Goal: Information Seeking & Learning: Check status

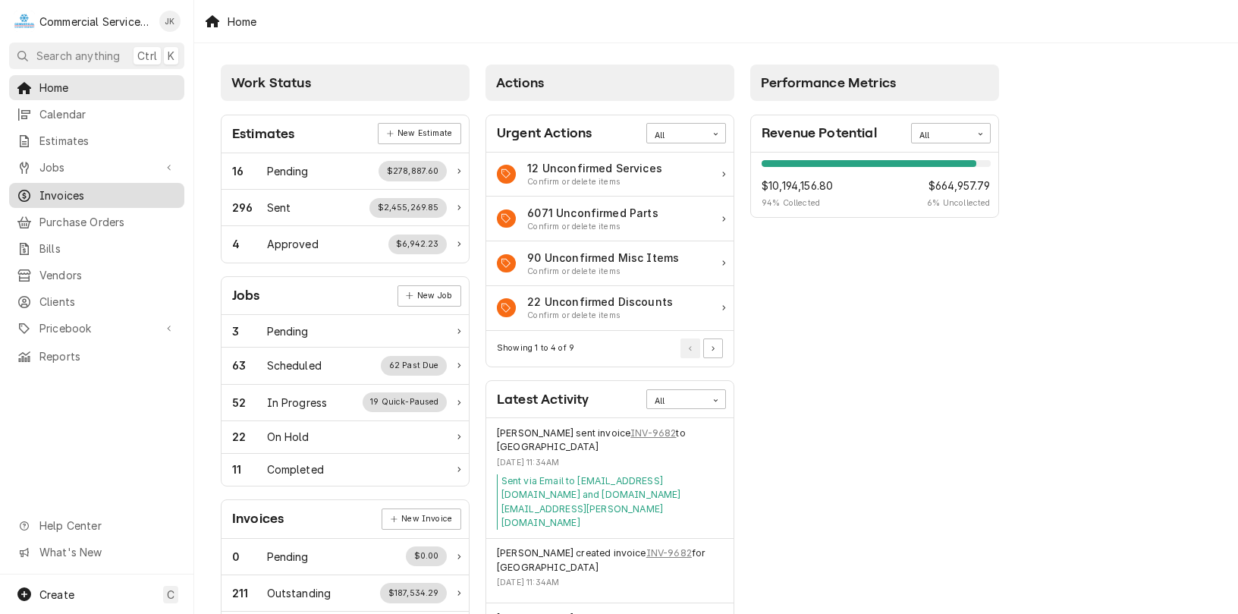
click at [114, 188] on span "Invoices" at bounding box center [107, 195] width 137 height 16
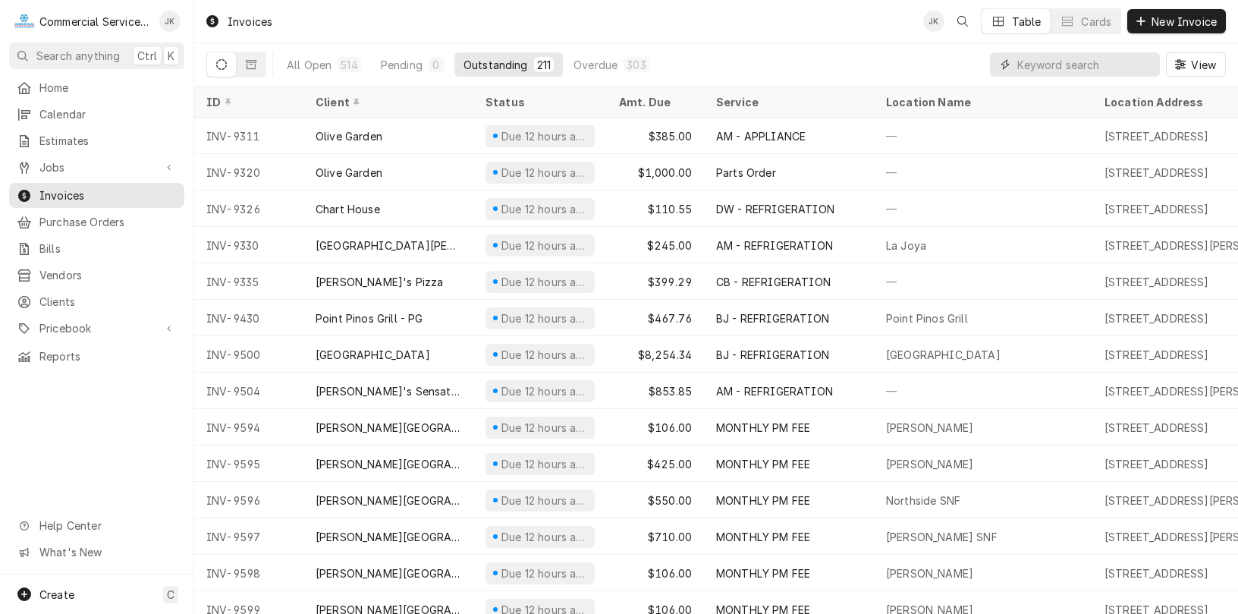
click at [1110, 62] on input "Dynamic Content Wrapper" at bounding box center [1084, 64] width 135 height 24
click at [1121, 65] on input "Dynamic Content Wrapper" at bounding box center [1084, 64] width 135 height 24
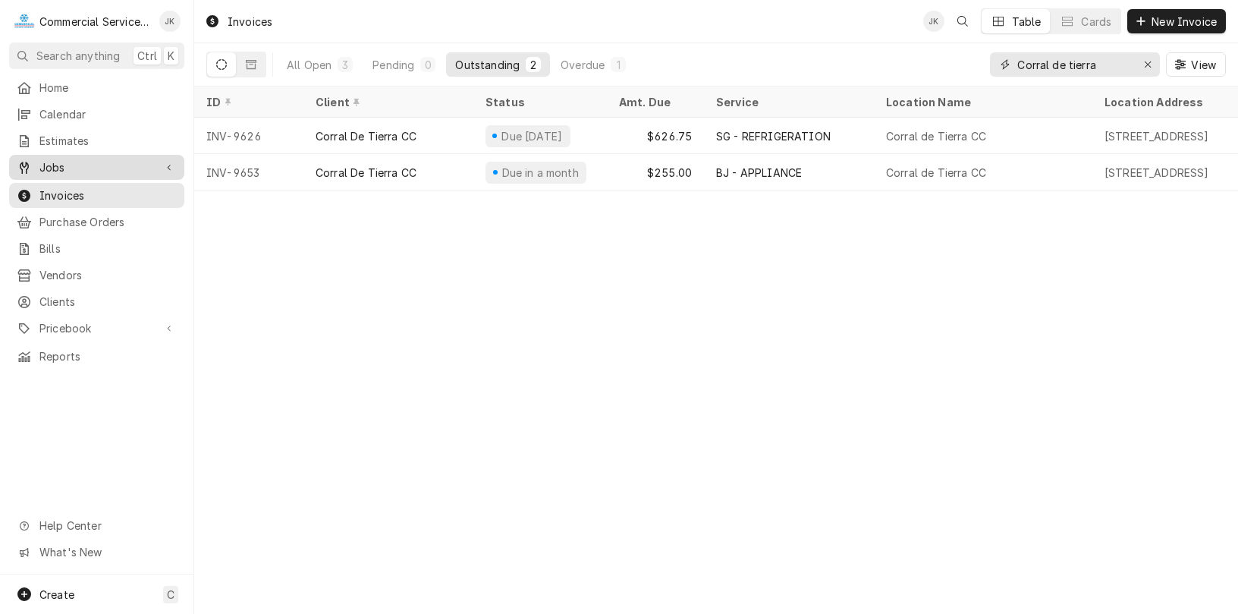
type input "Corral de tierra"
click at [99, 164] on span "Jobs" at bounding box center [96, 167] width 115 height 16
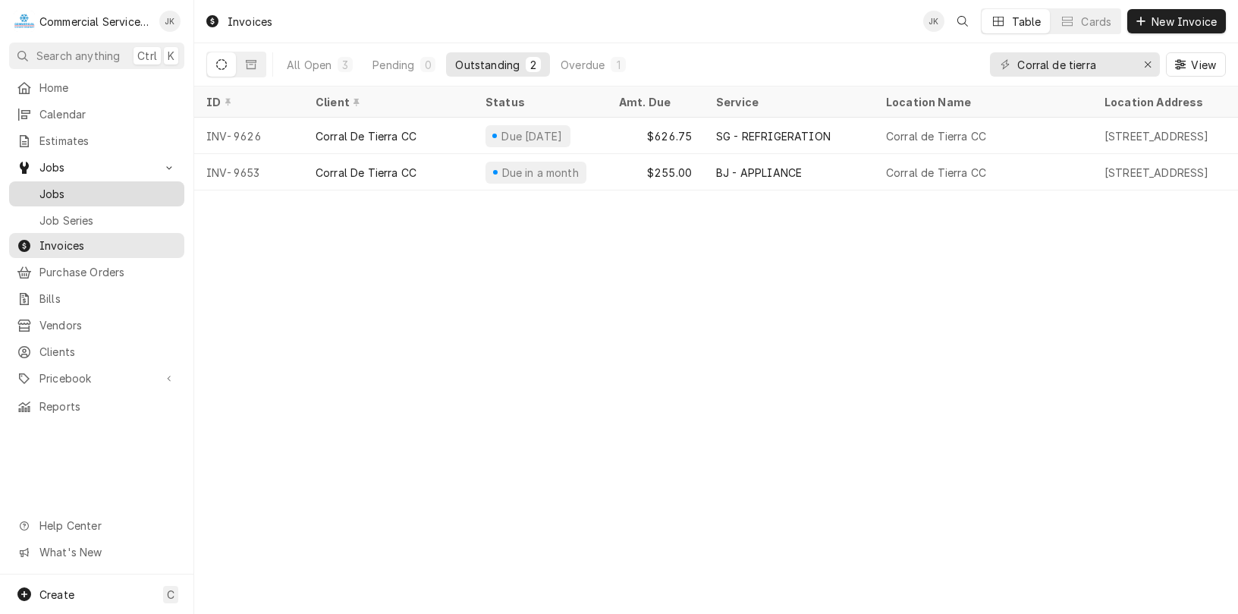
click at [58, 187] on span "Jobs" at bounding box center [107, 194] width 137 height 16
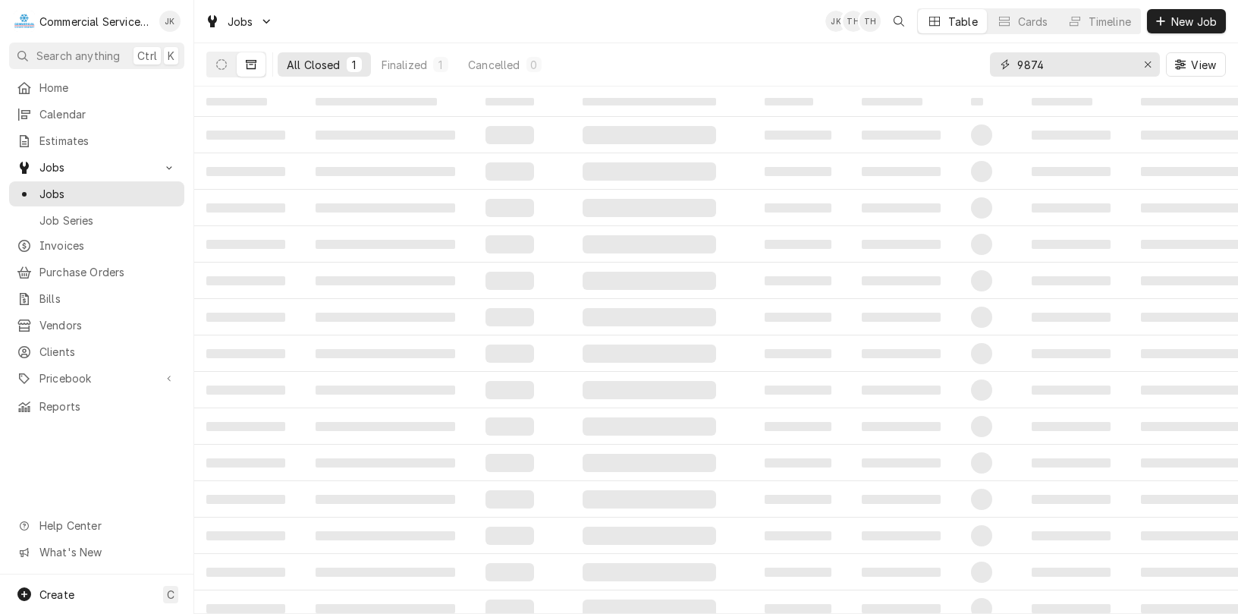
click at [1046, 58] on input "9874" at bounding box center [1074, 64] width 114 height 24
type input "9"
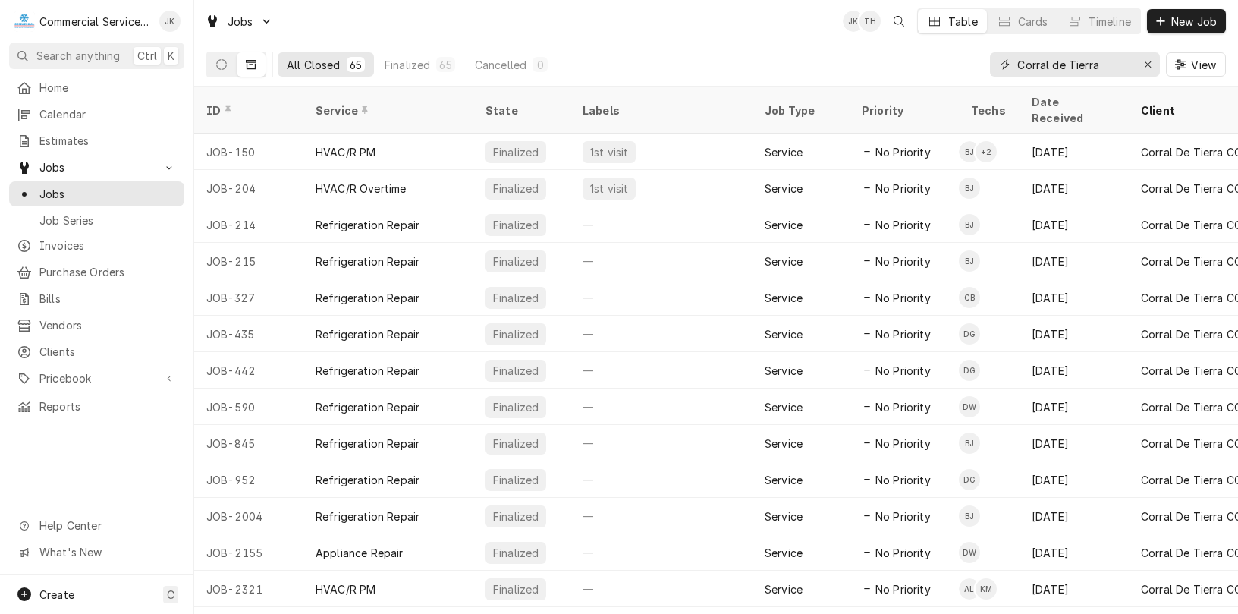
type input "Corral de Tierra"
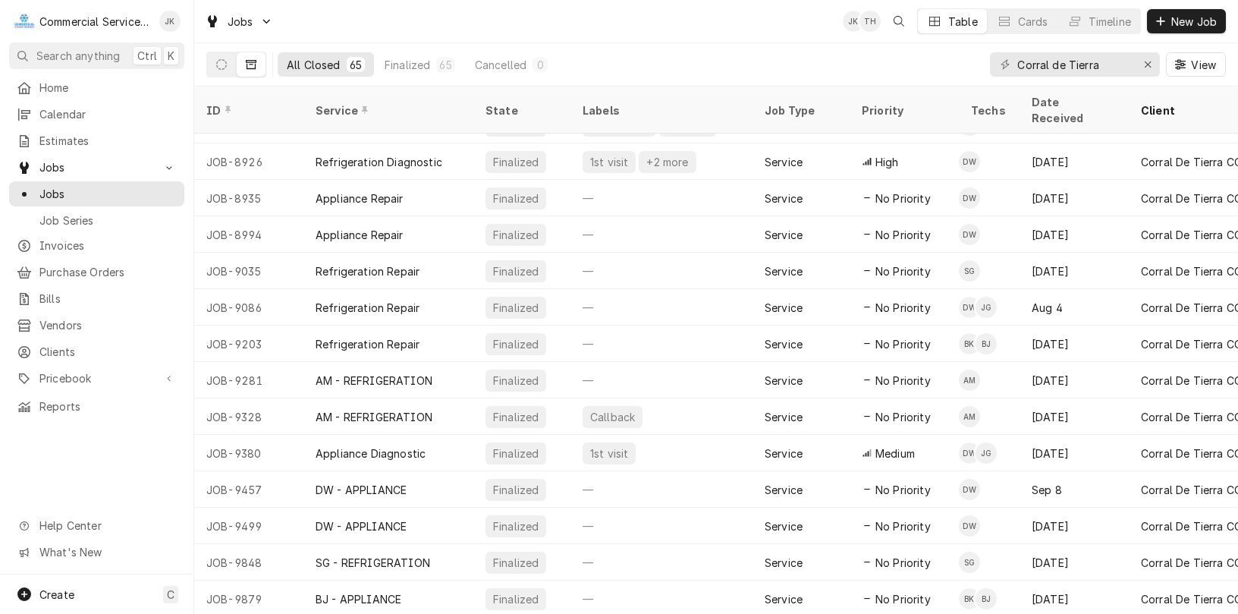
scroll to position [1875, 0]
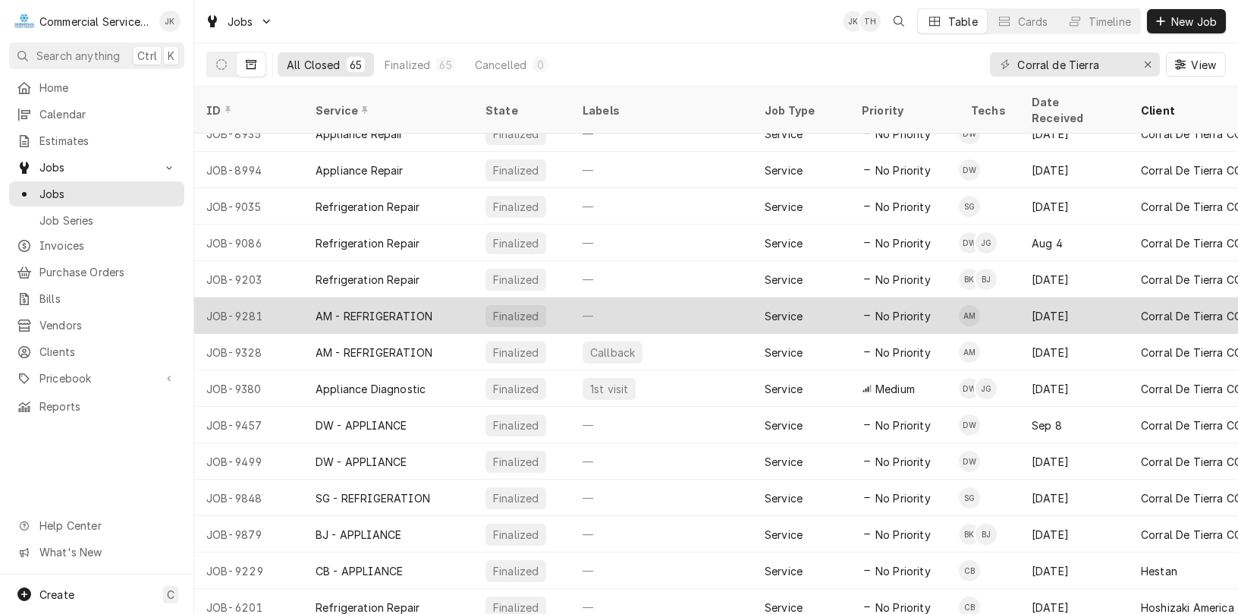
click at [644, 299] on div "—" at bounding box center [661, 315] width 182 height 36
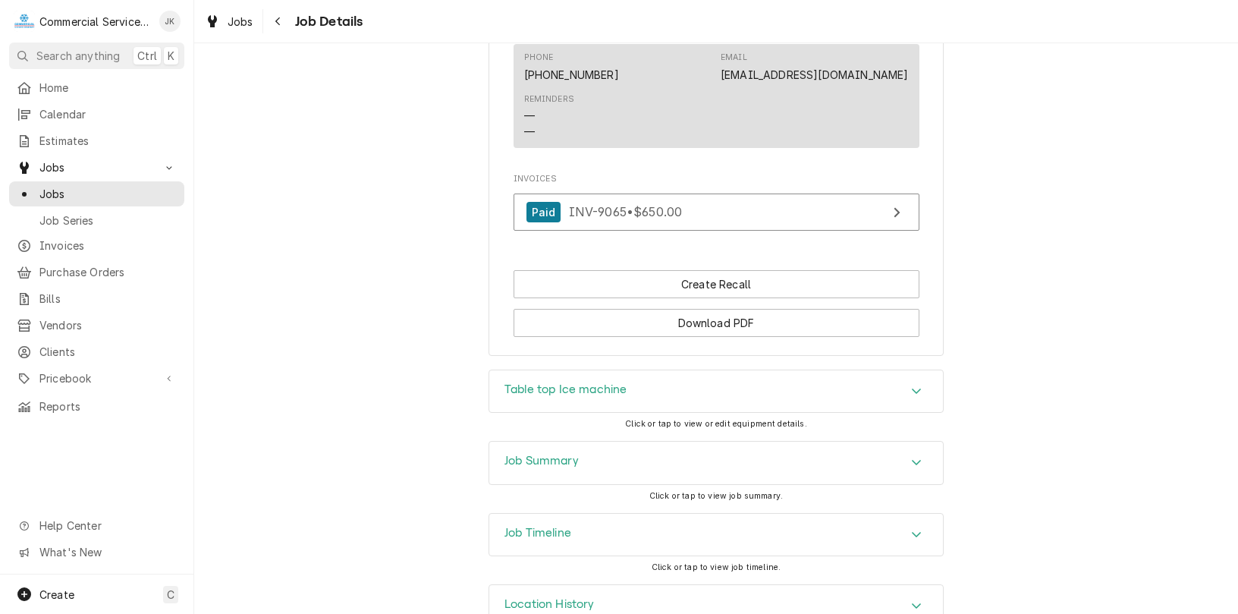
scroll to position [1109, 0]
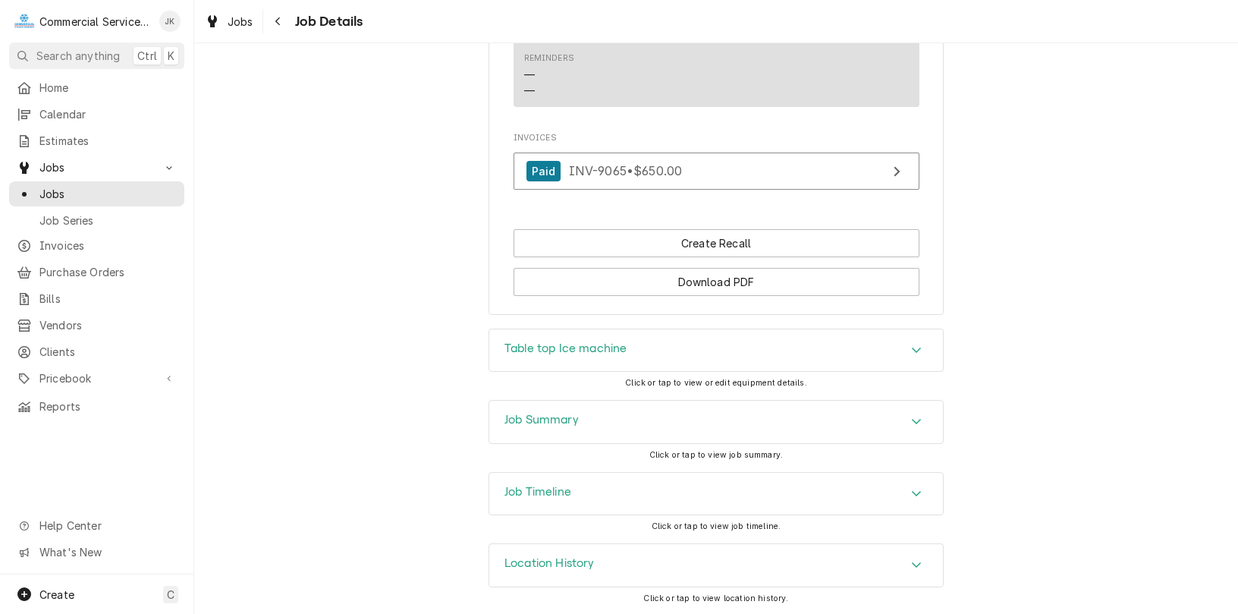
click at [601, 349] on h3 "Table top Ice machine" at bounding box center [565, 348] width 122 height 14
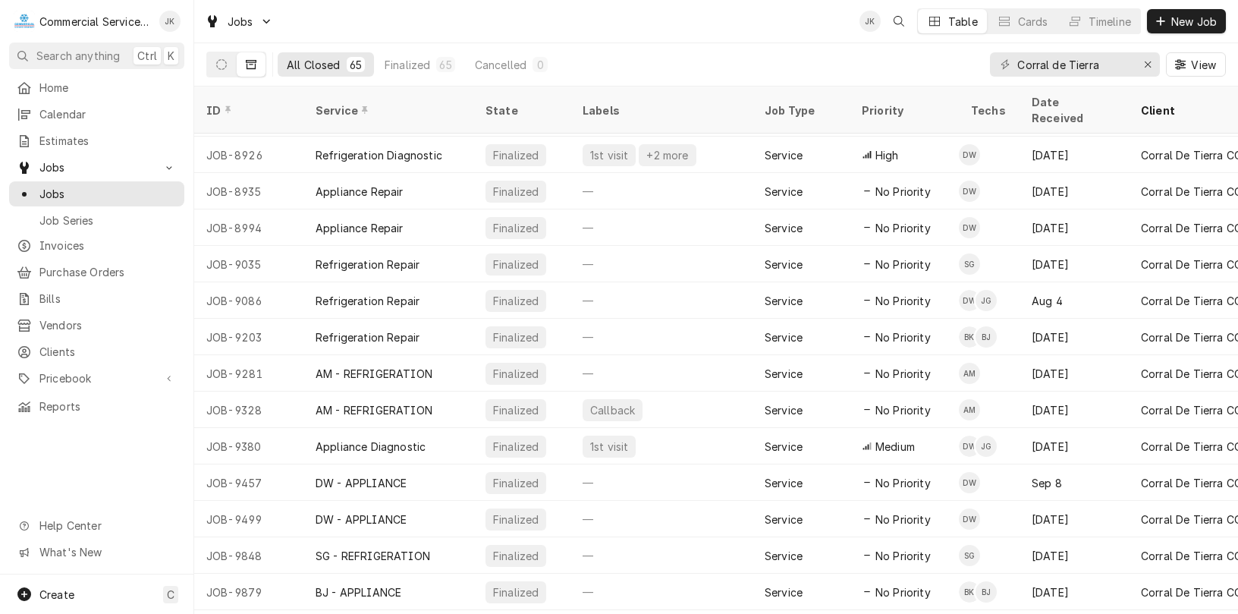
scroll to position [1875, 0]
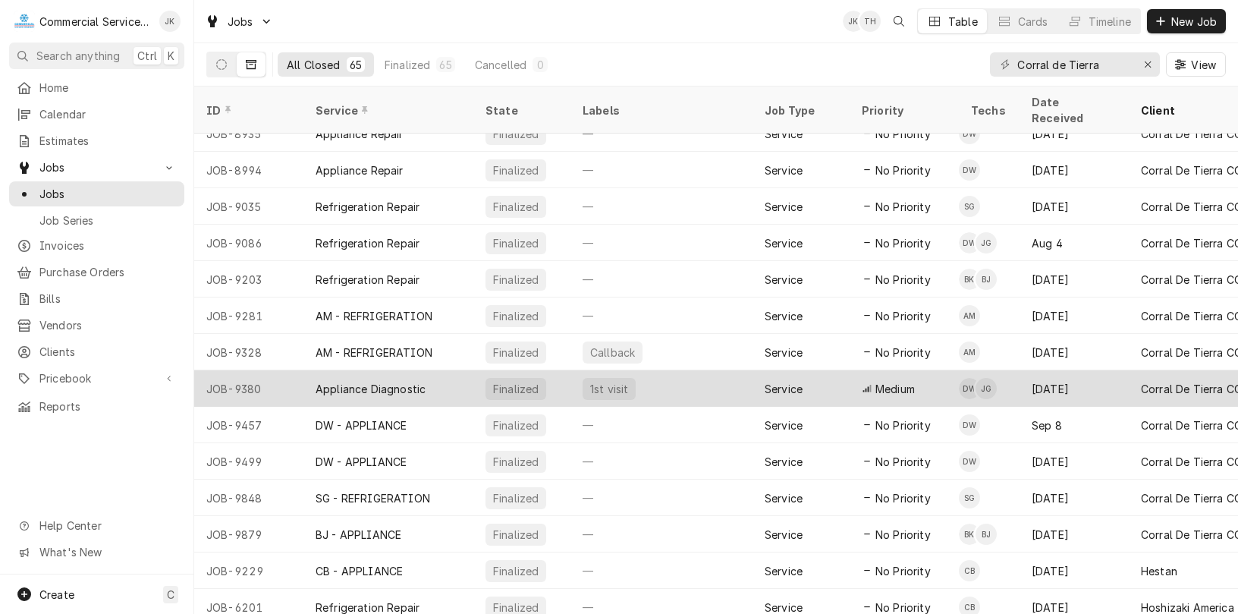
click at [837, 370] on div "Service" at bounding box center [800, 388] width 97 height 36
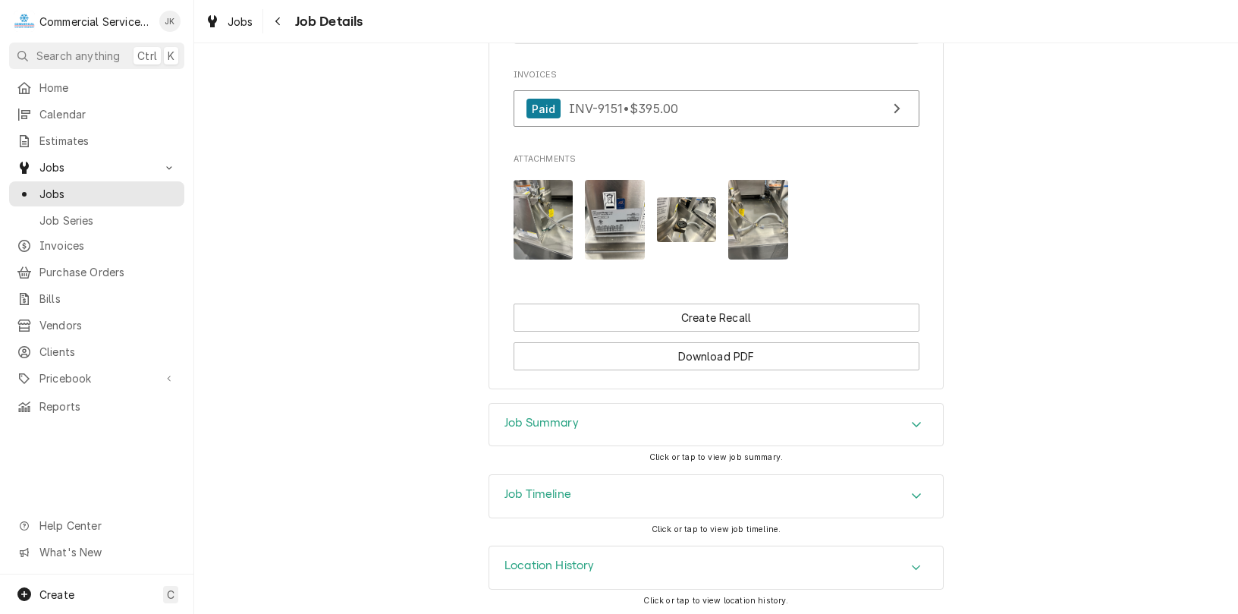
scroll to position [1230, 0]
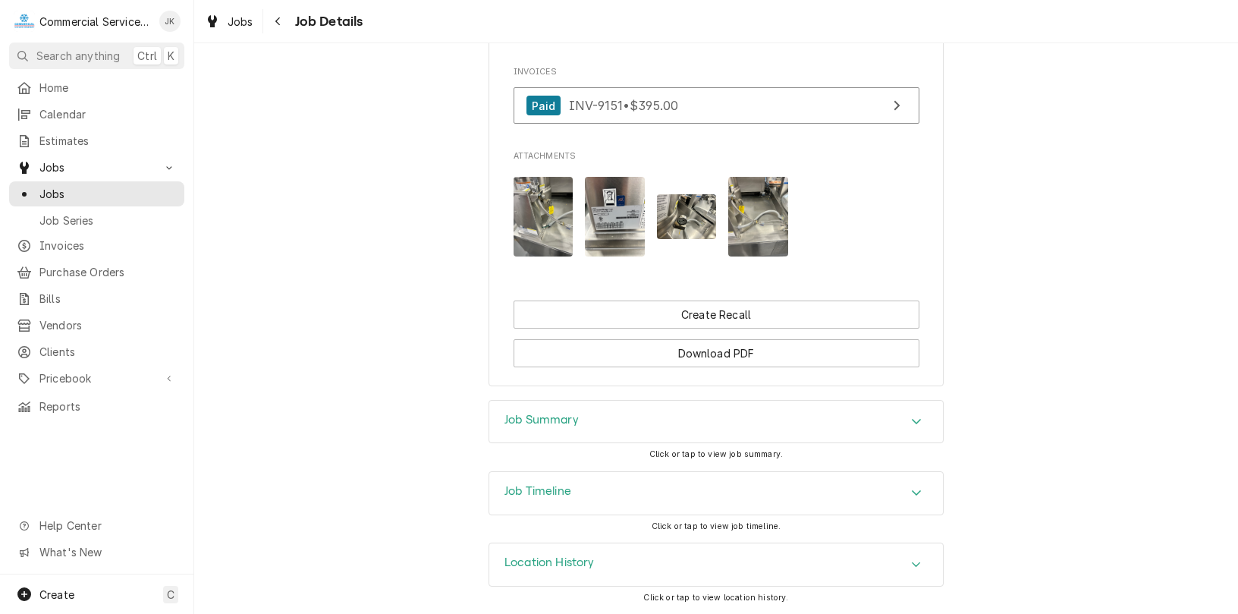
click at [678, 420] on div "Job Summary" at bounding box center [716, 421] width 454 height 42
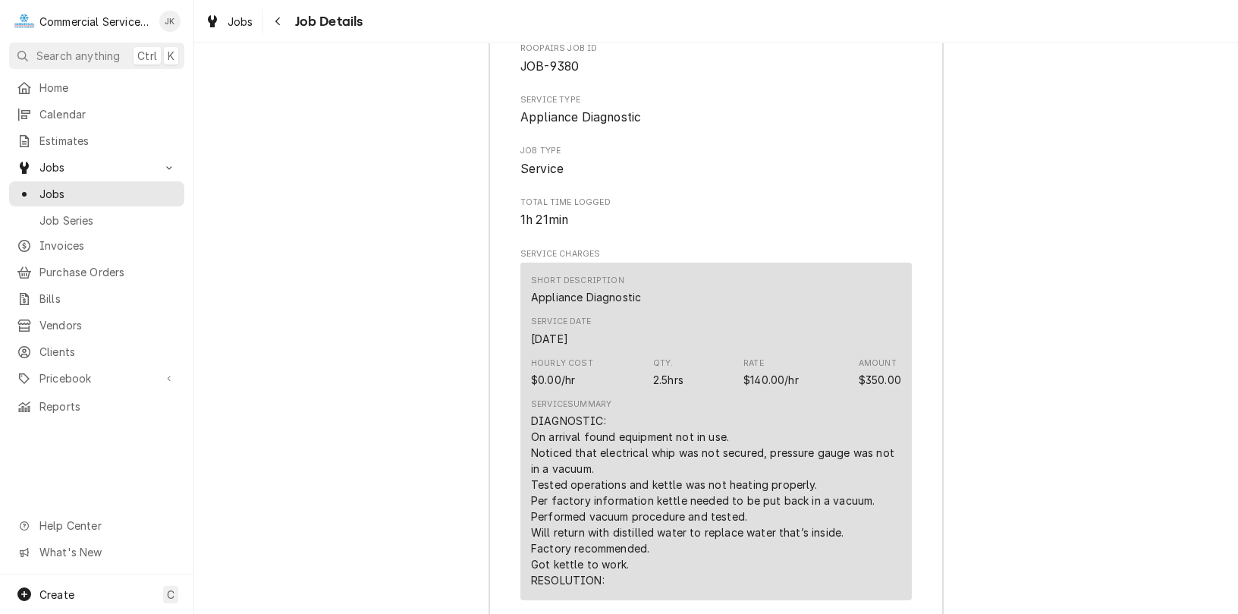
scroll to position [1670, 0]
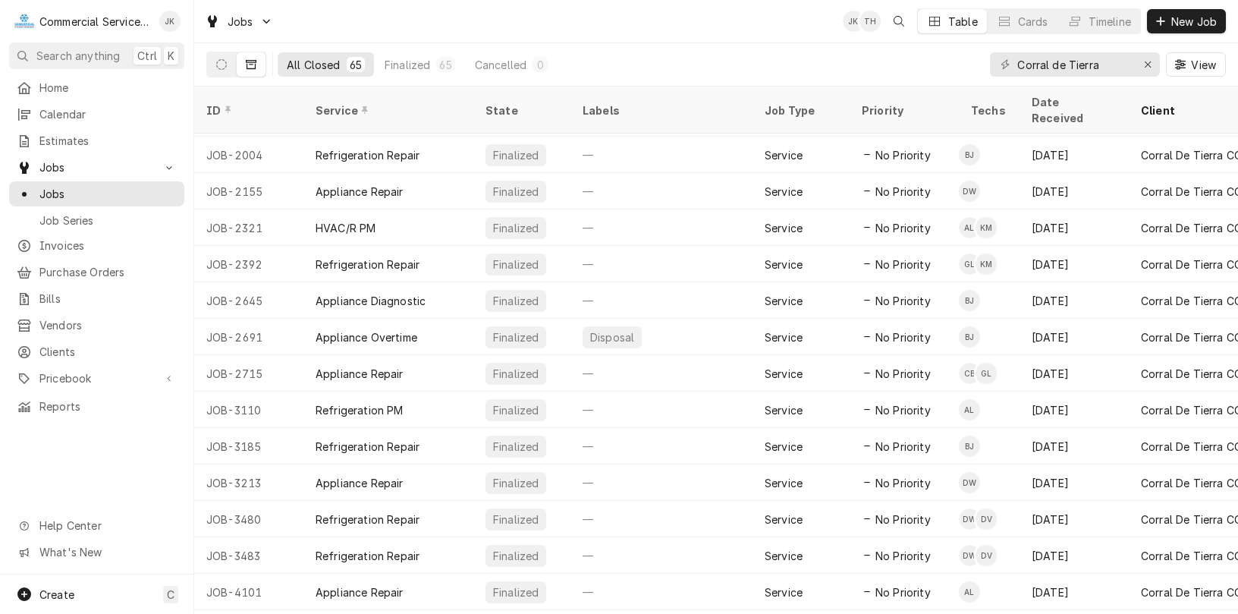
scroll to position [408, 0]
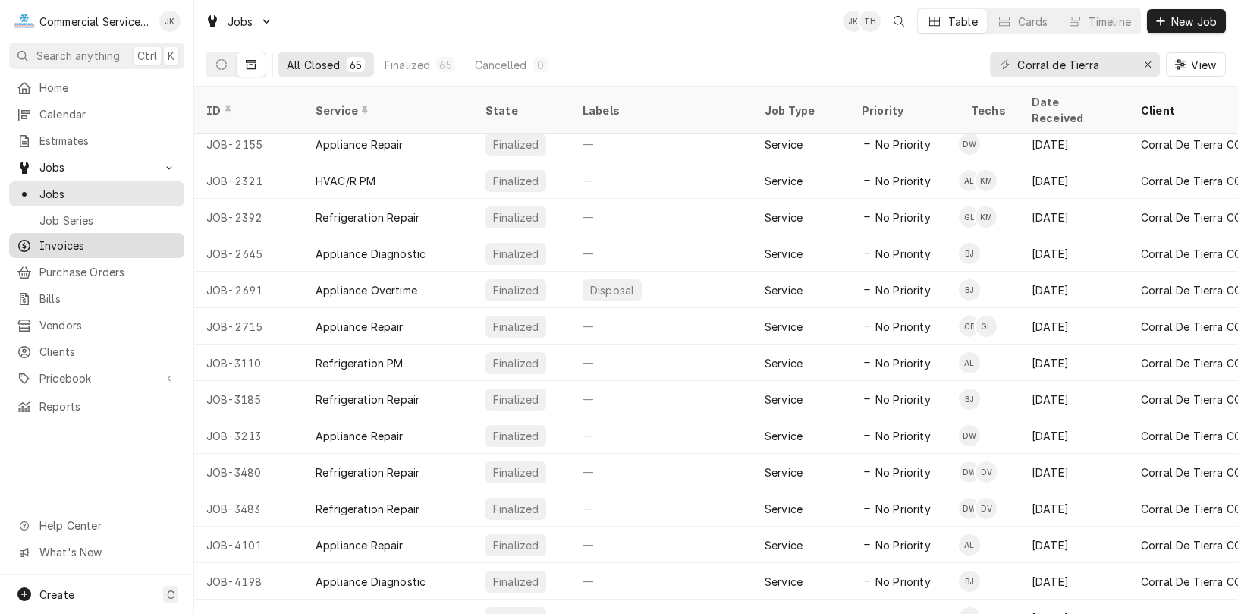
click at [98, 237] on span "Invoices" at bounding box center [107, 245] width 137 height 16
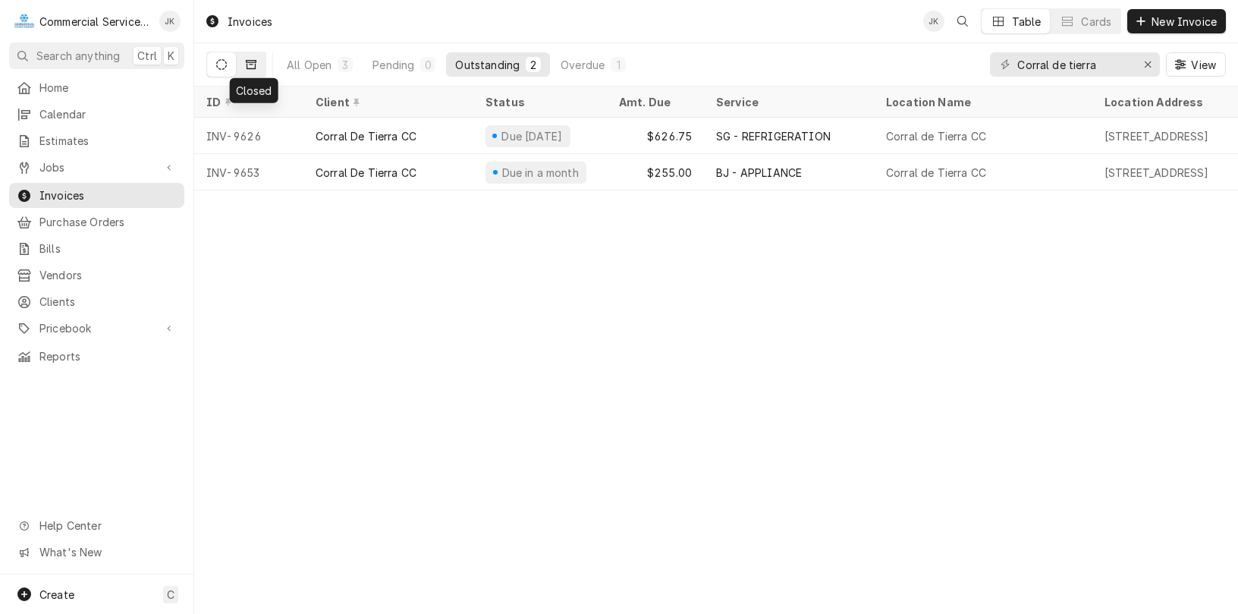
click at [255, 58] on button "Dynamic Content Wrapper" at bounding box center [251, 64] width 29 height 24
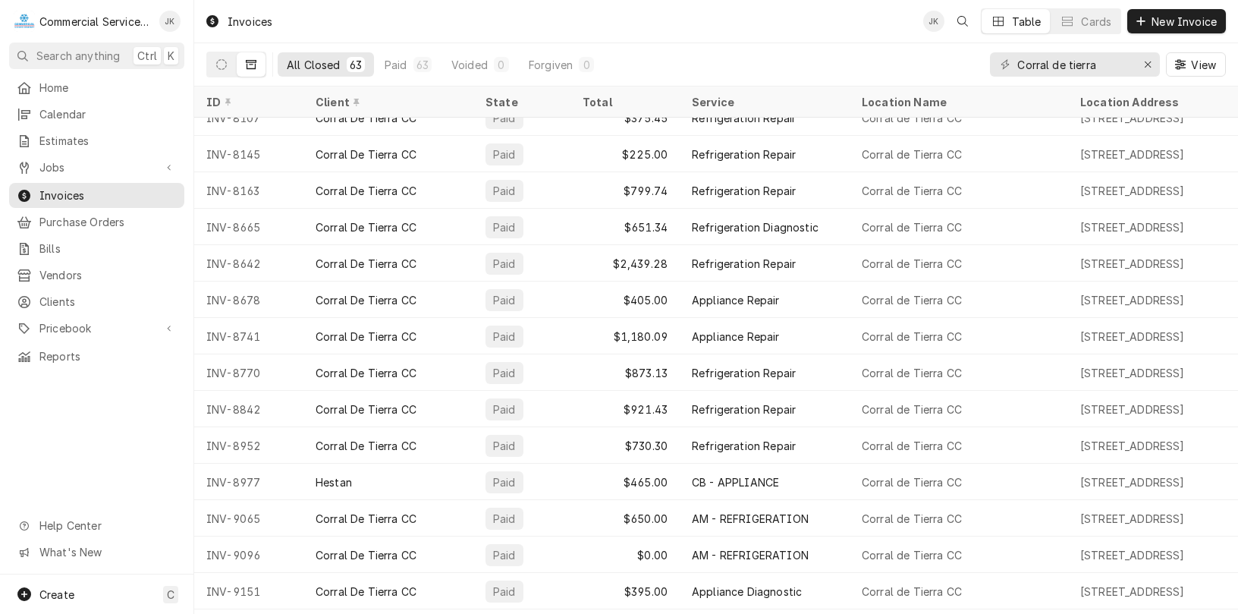
scroll to position [1802, 0]
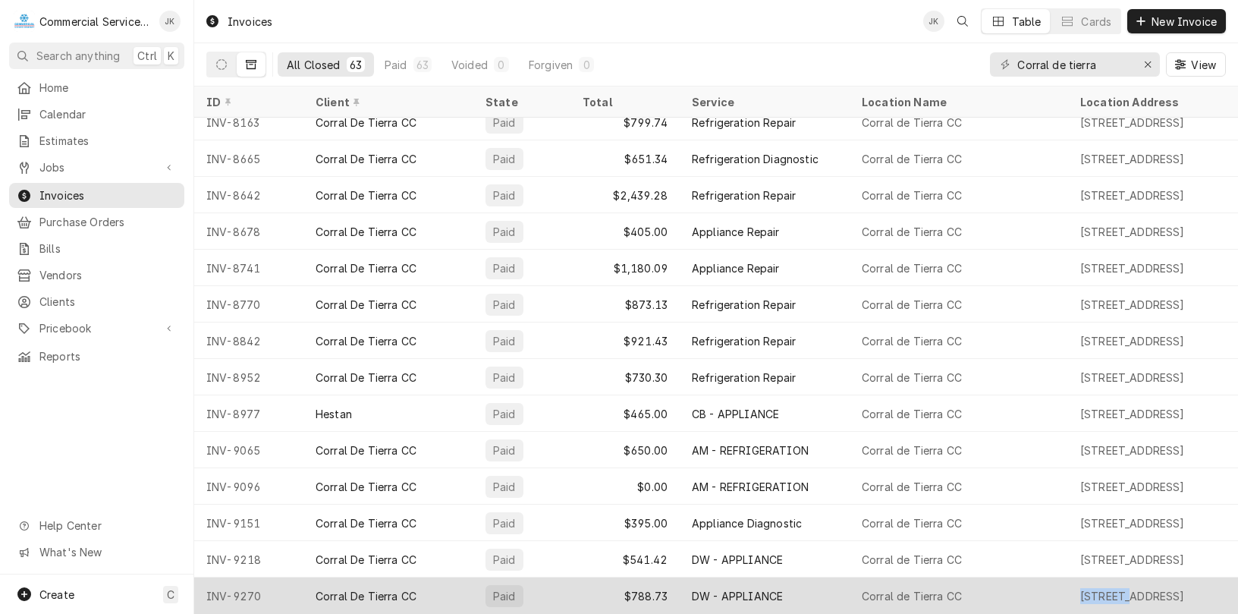
drag, startPoint x: 1123, startPoint y: 585, endPoint x: 1036, endPoint y: 587, distance: 86.5
click at [1036, 587] on tr "INV-9270 Corral De Tierra CC Paid $788.73 DW - APPLIANCE Corral de Tierra CC 81…" at bounding box center [1092, 595] width 1796 height 36
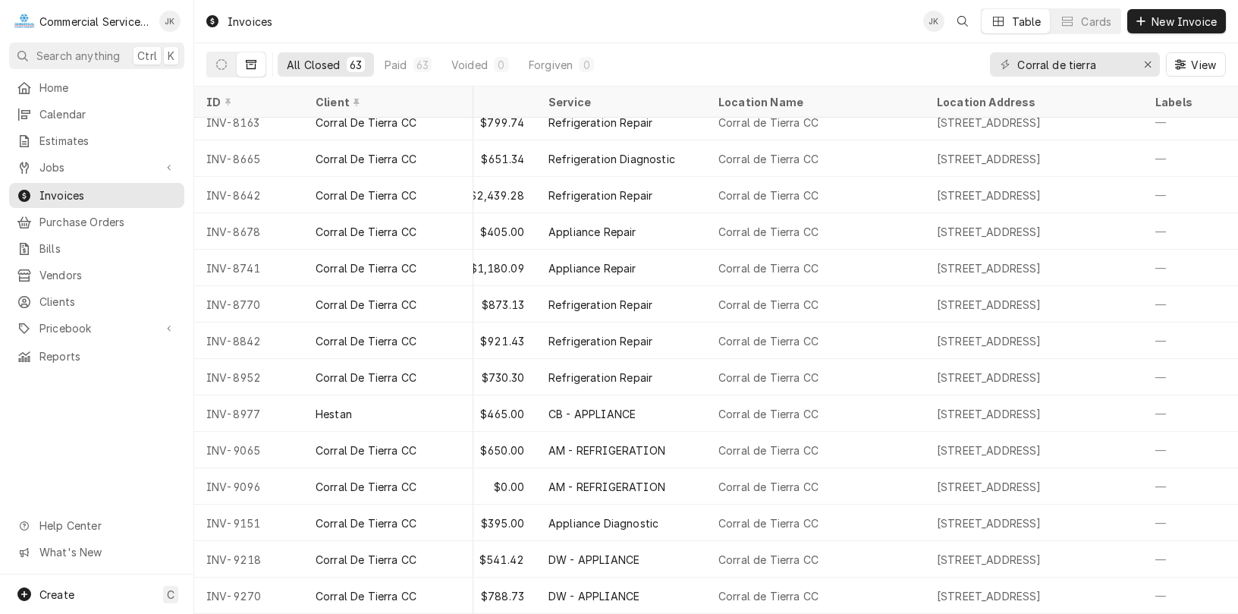
scroll to position [1802, 0]
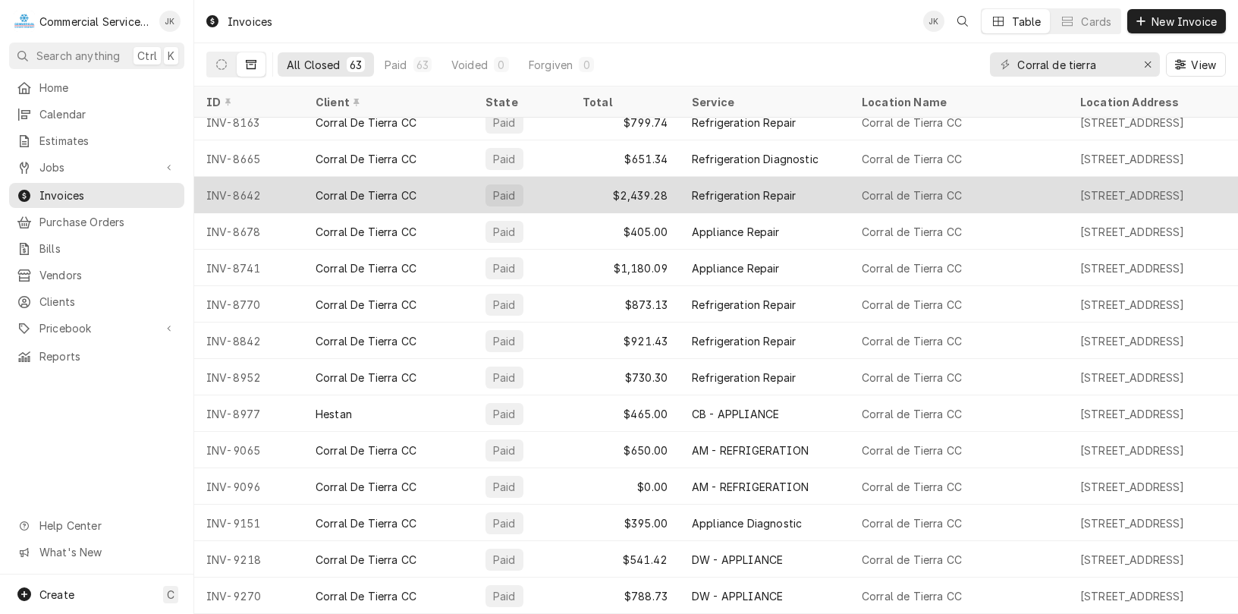
click at [777, 187] on div "Refrigeration Repair" at bounding box center [744, 195] width 104 height 16
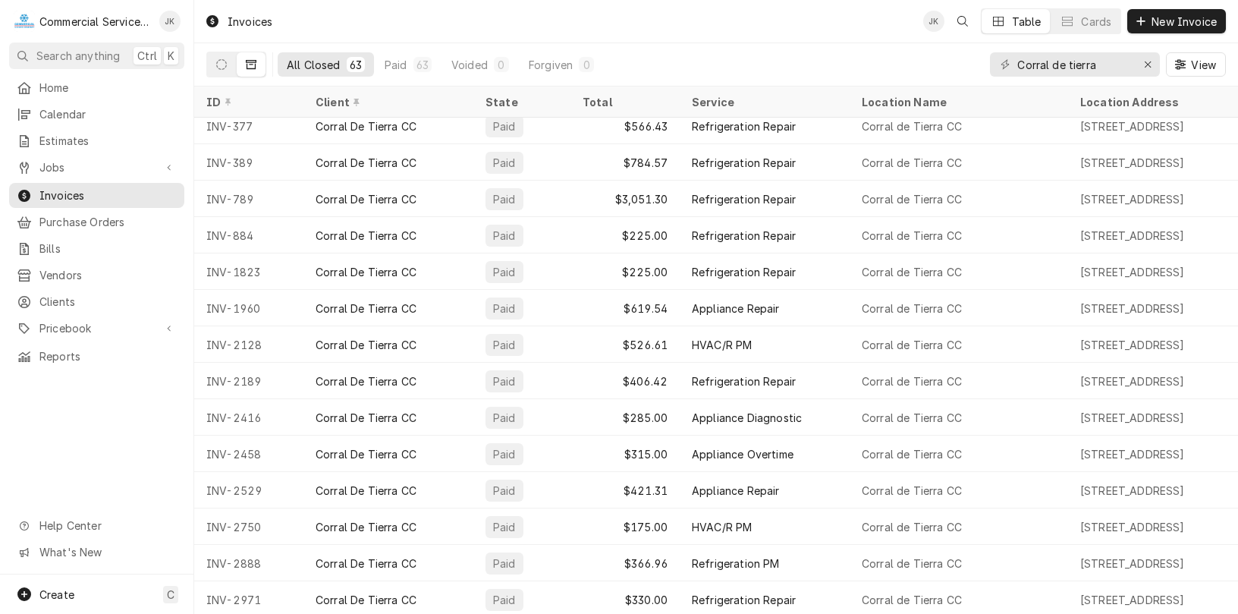
scroll to position [203, 0]
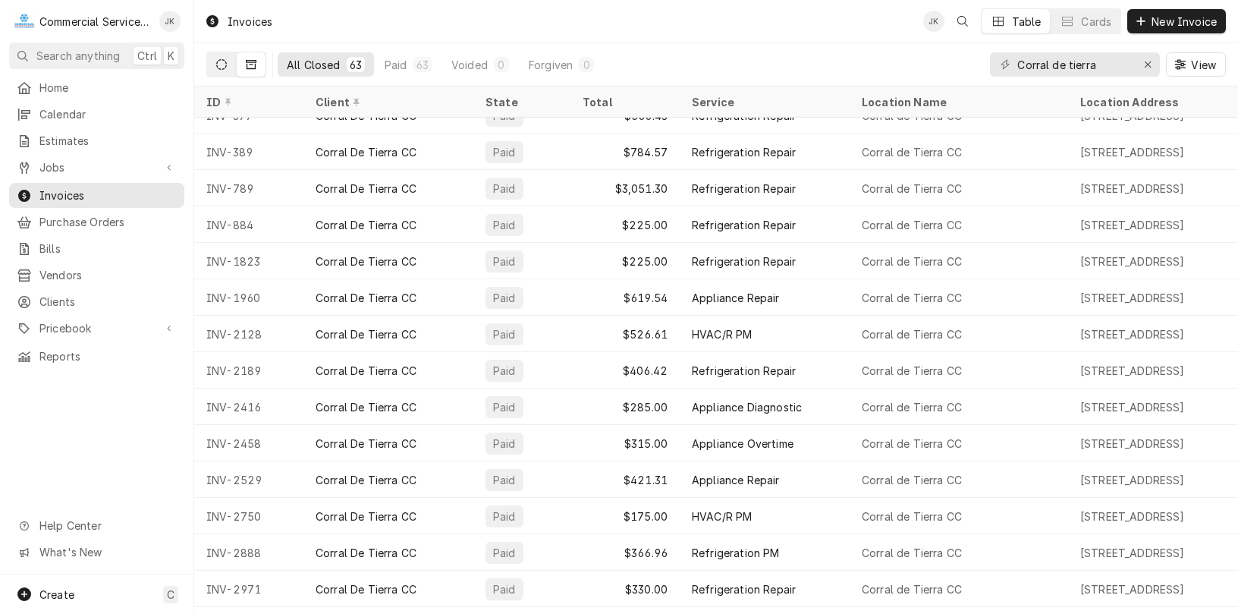
click at [223, 62] on icon "Dynamic Content Wrapper" at bounding box center [221, 64] width 11 height 11
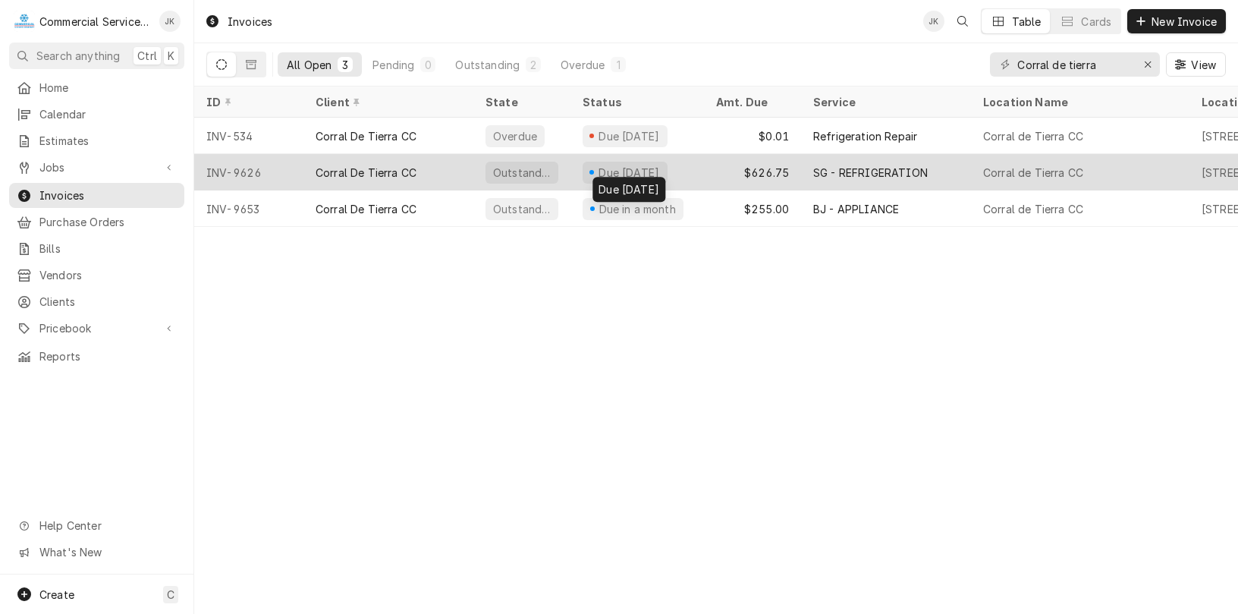
click at [637, 168] on div "Due in 24 days" at bounding box center [629, 173] width 64 height 16
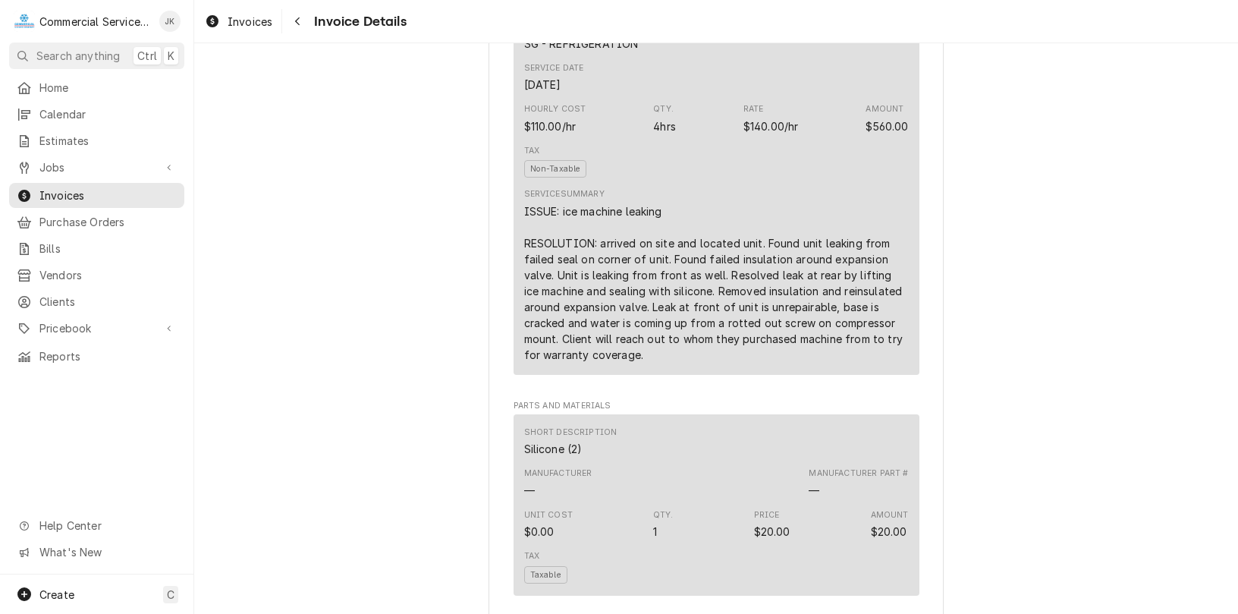
scroll to position [881, 0]
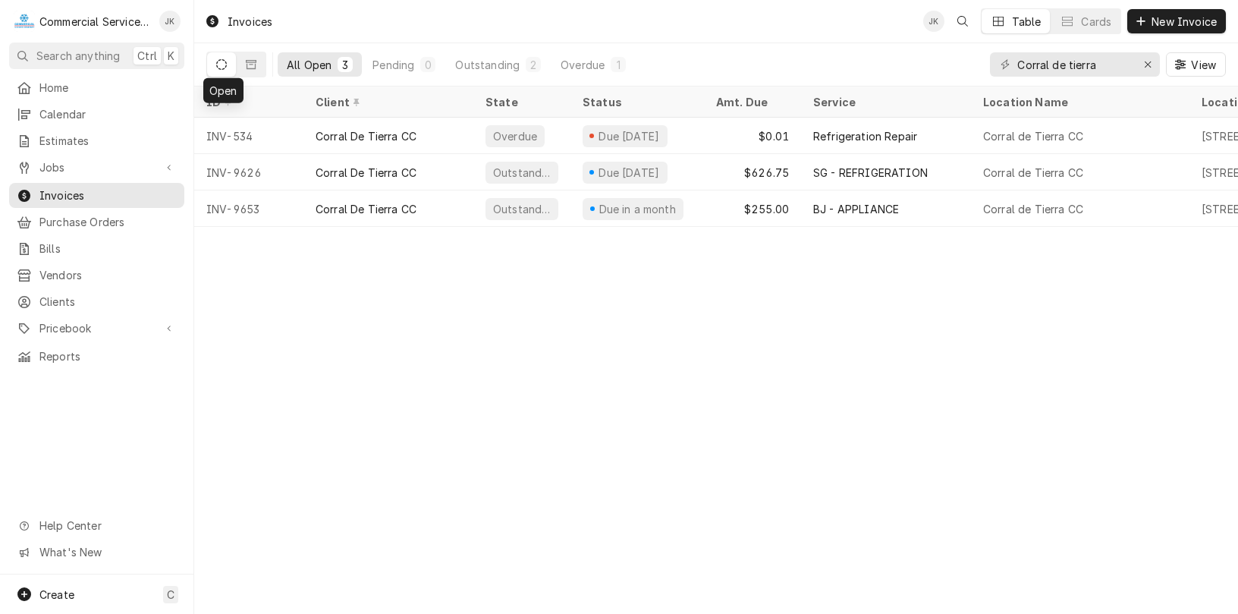
click at [221, 61] on icon "Dynamic Content Wrapper" at bounding box center [221, 64] width 11 height 11
click at [252, 65] on icon "Dynamic Content Wrapper" at bounding box center [251, 64] width 11 height 11
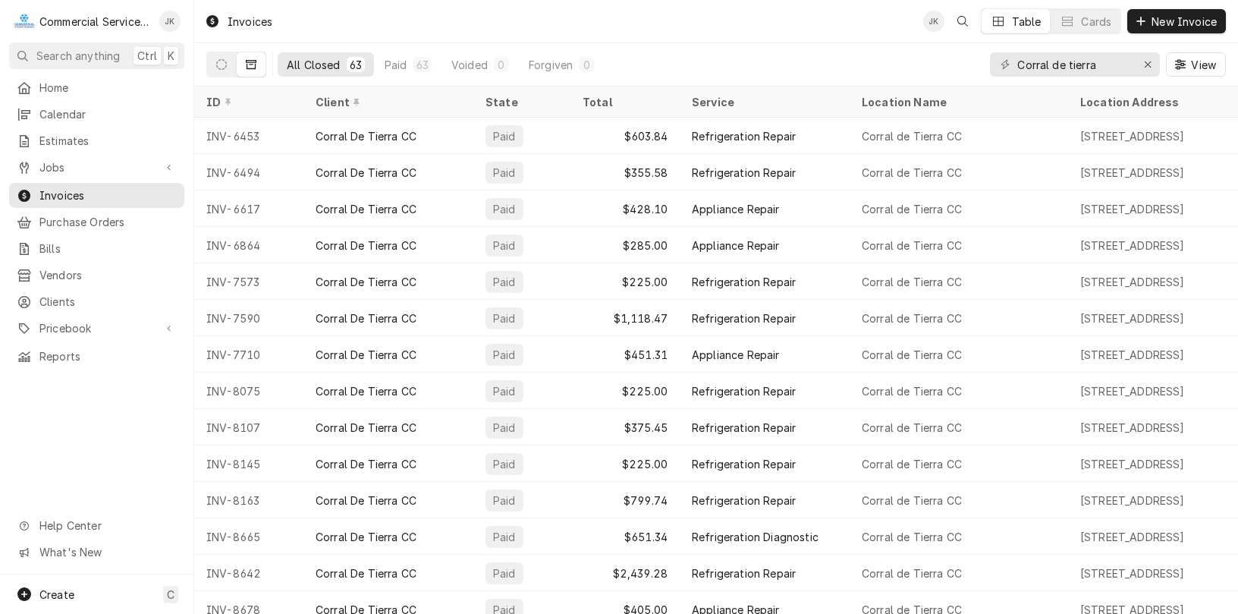
scroll to position [1452, 0]
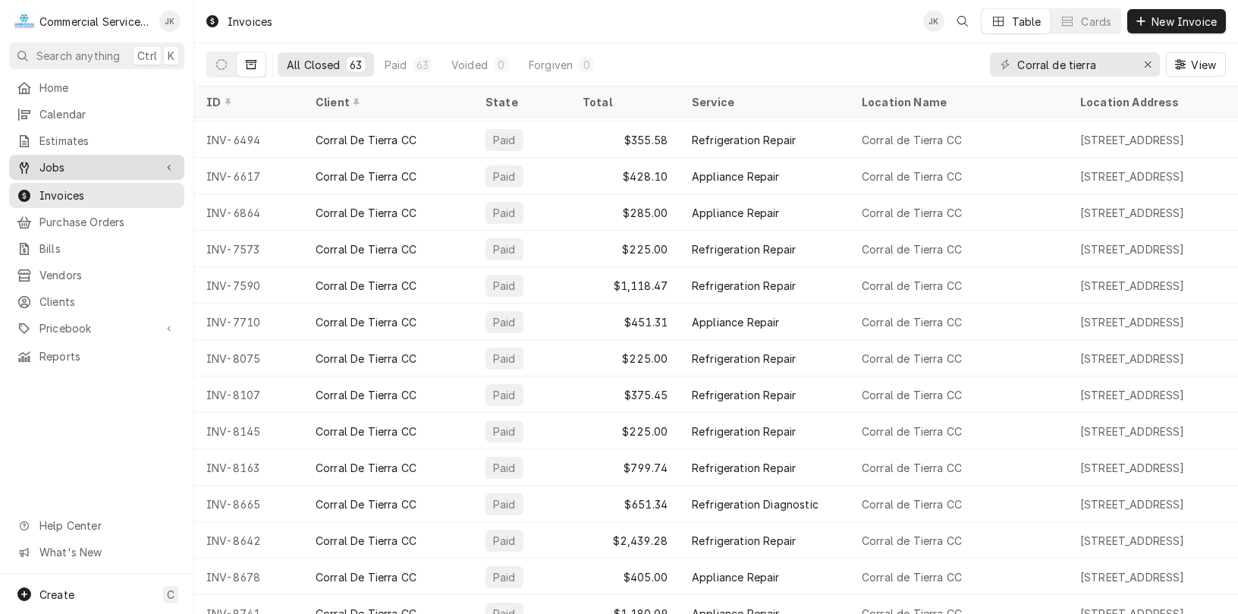
click at [78, 159] on span "Jobs" at bounding box center [96, 167] width 115 height 16
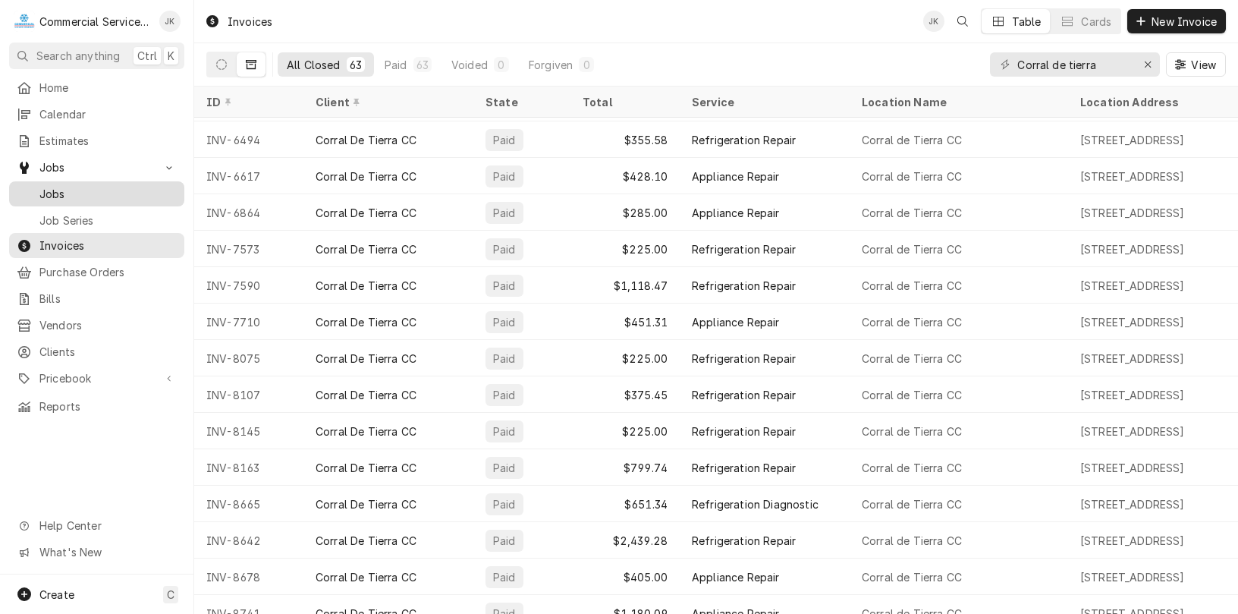
click at [62, 190] on span "Jobs" at bounding box center [107, 194] width 137 height 16
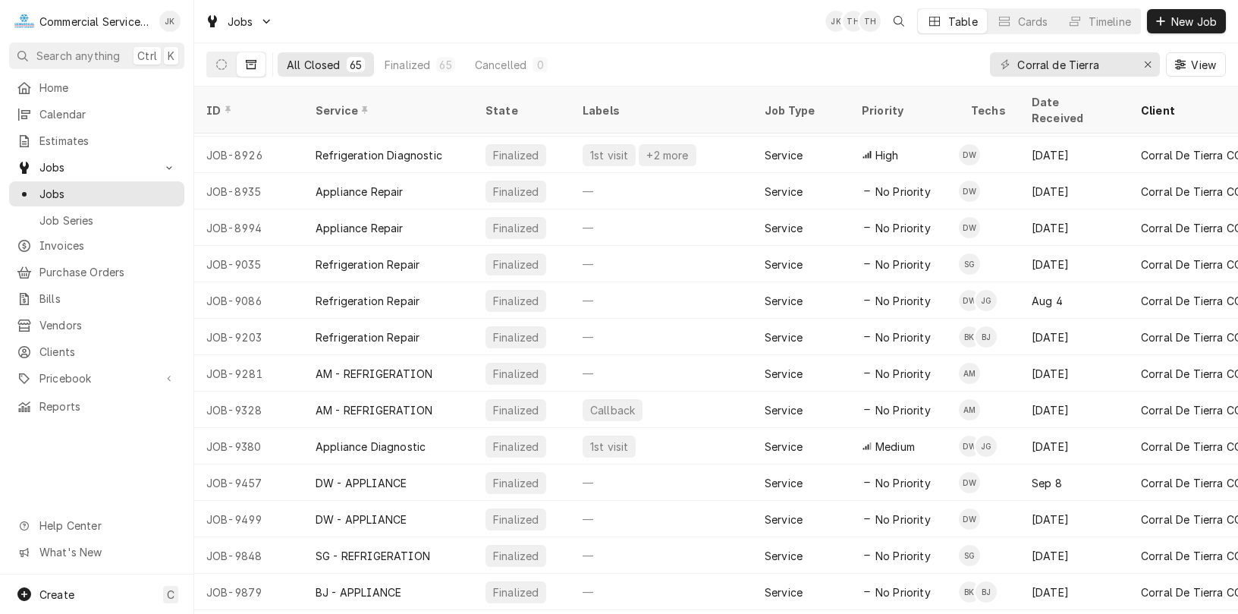
scroll to position [1875, 0]
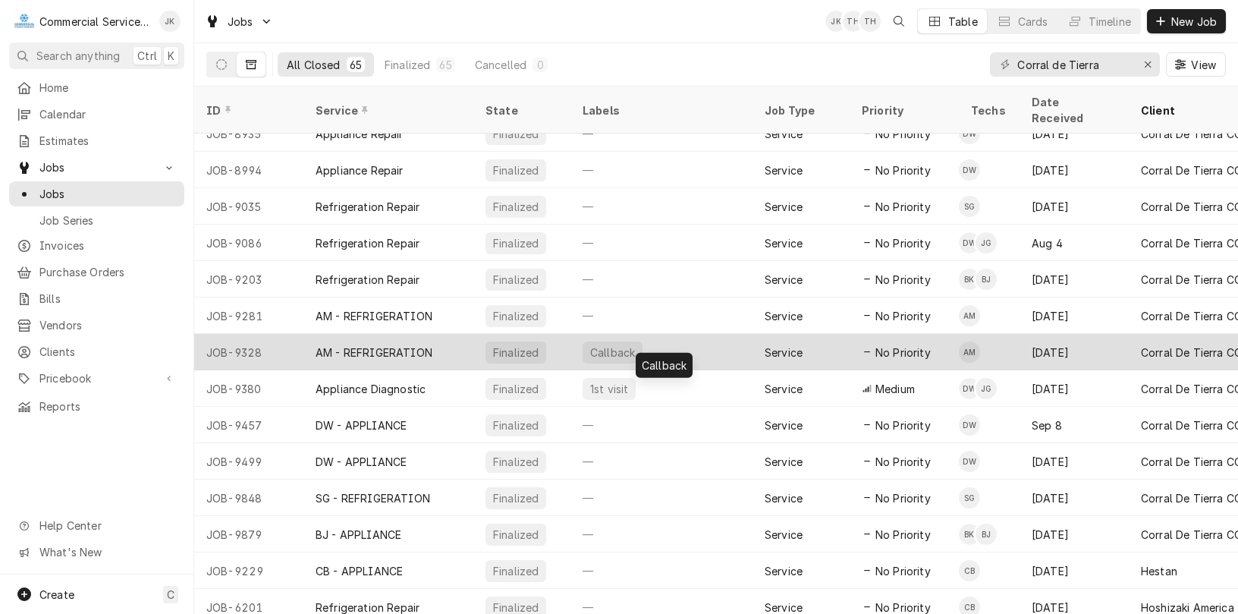
click at [674, 335] on div "Callback" at bounding box center [661, 352] width 182 height 36
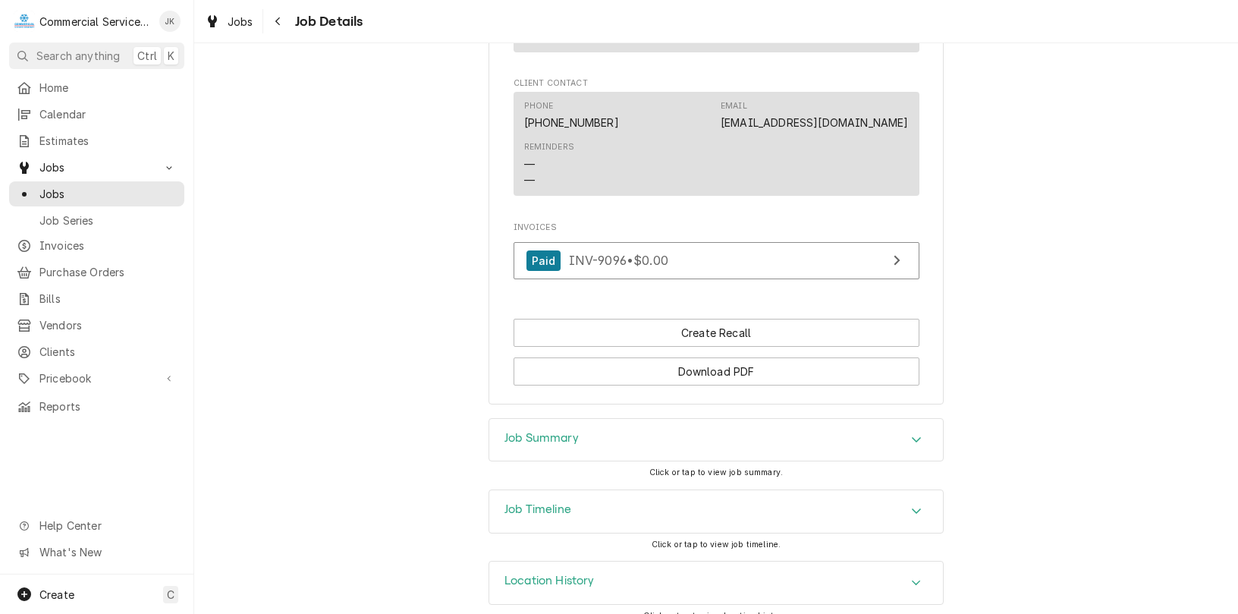
scroll to position [975, 0]
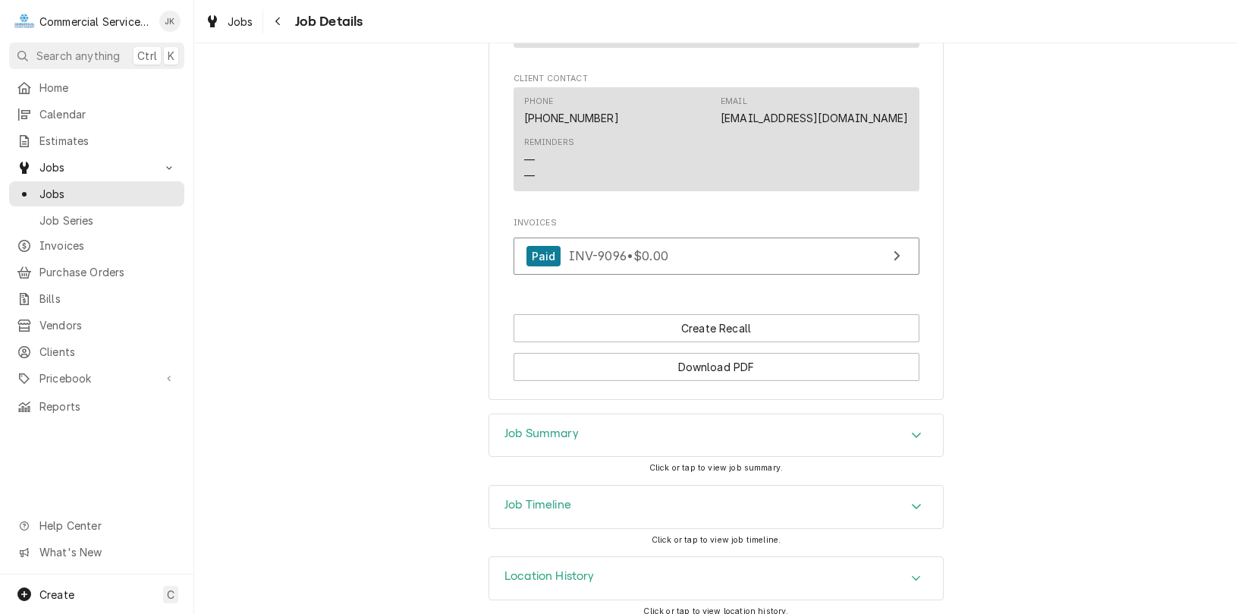
click at [671, 441] on div "Job Summary" at bounding box center [716, 435] width 454 height 42
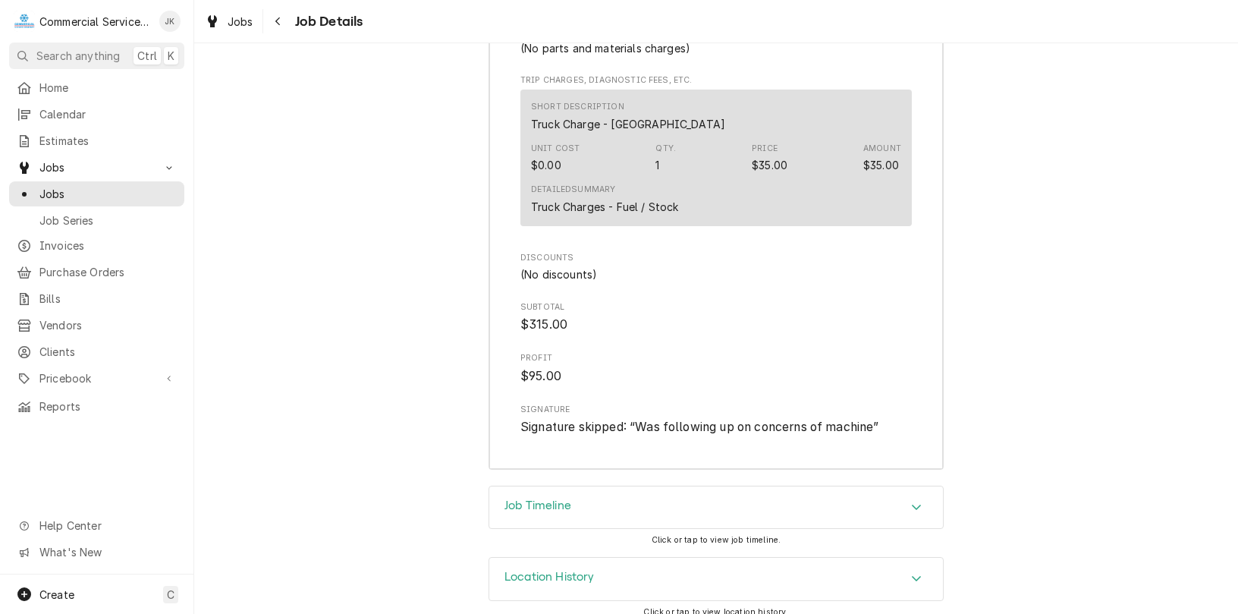
scroll to position [1908, 0]
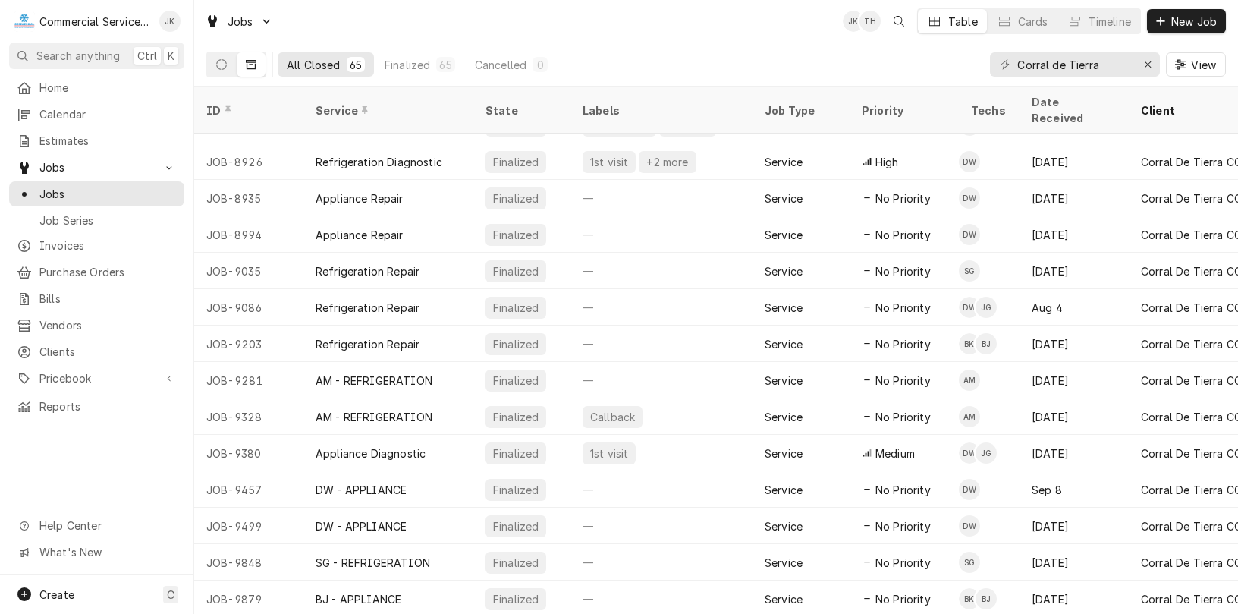
scroll to position [1875, 0]
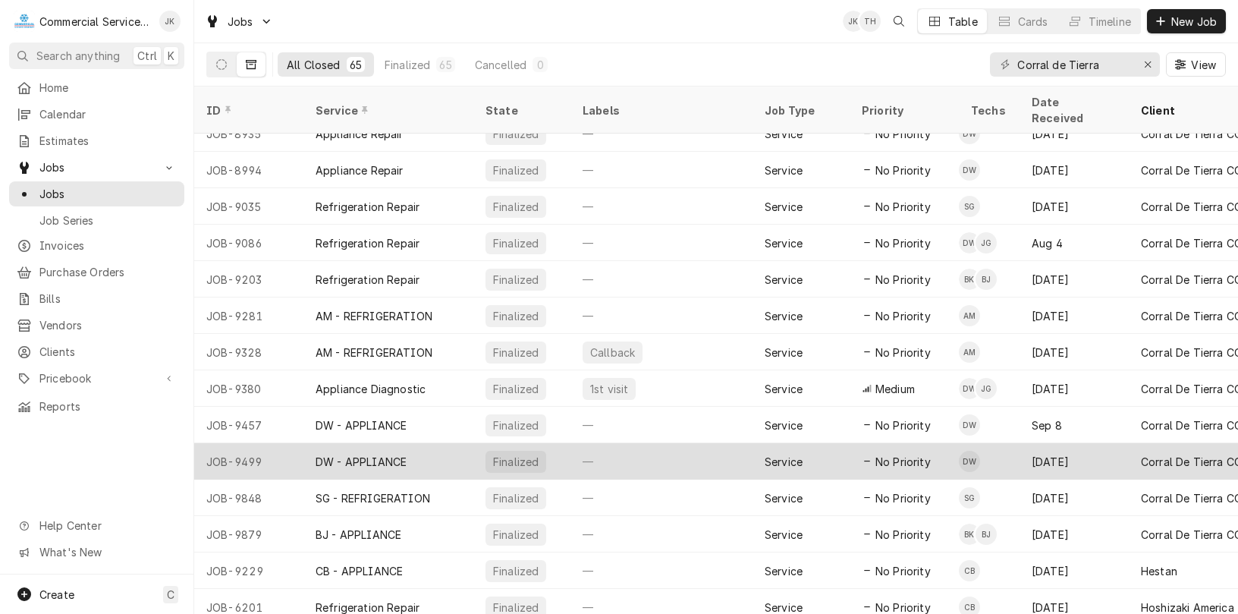
click at [784, 443] on div "Service" at bounding box center [800, 461] width 97 height 36
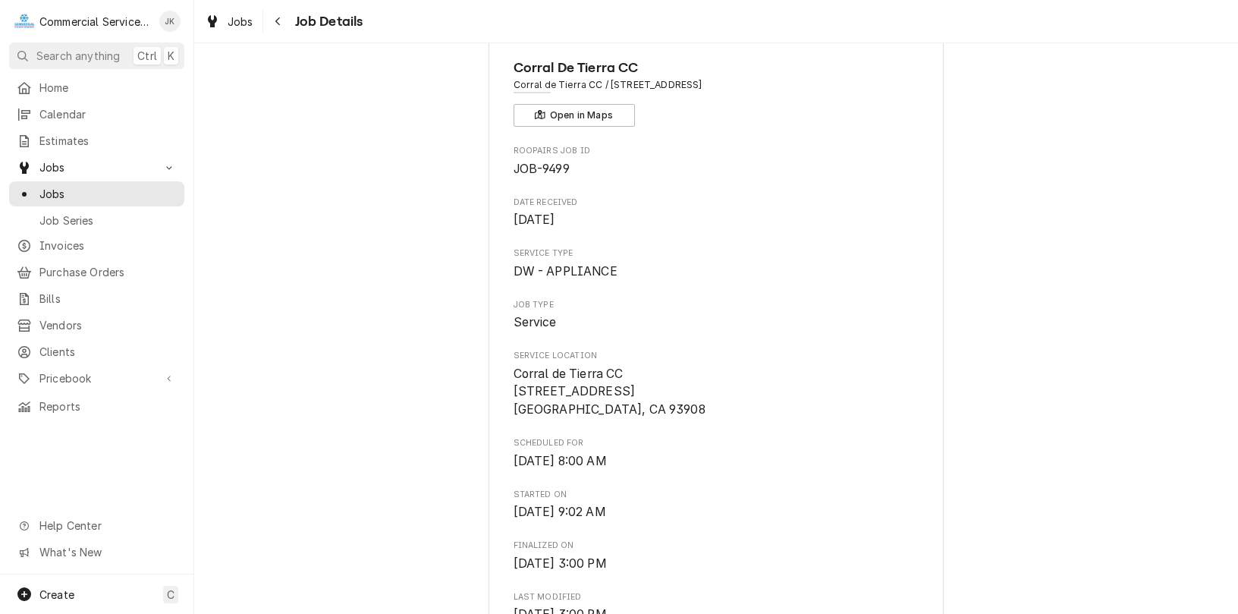
scroll to position [2, 0]
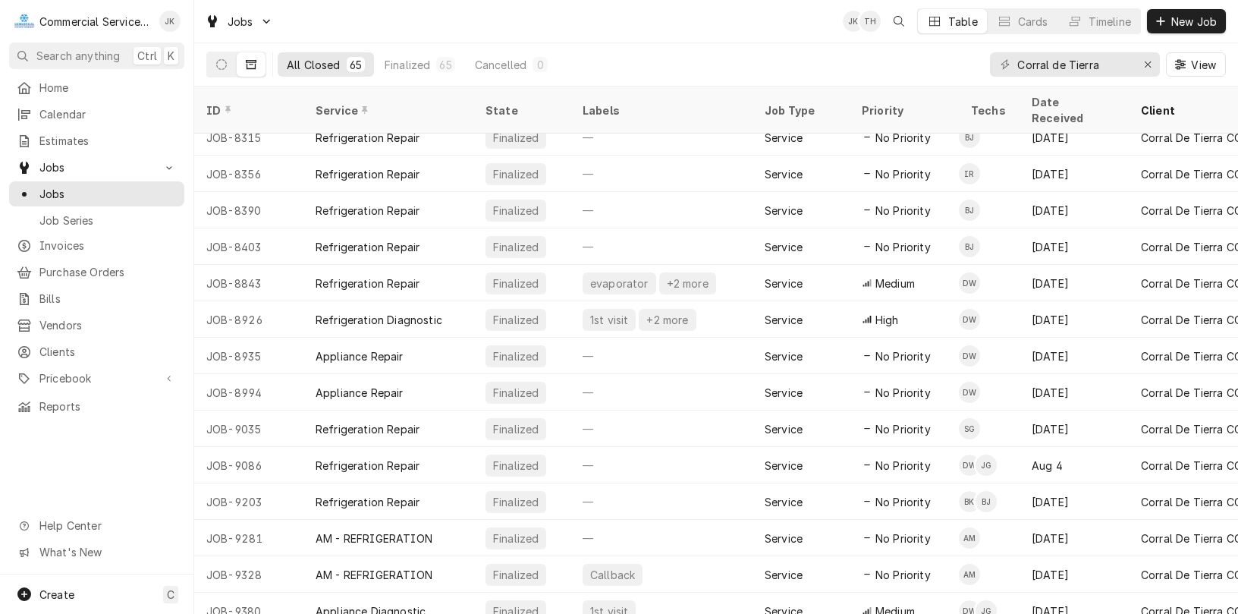
scroll to position [1625, 0]
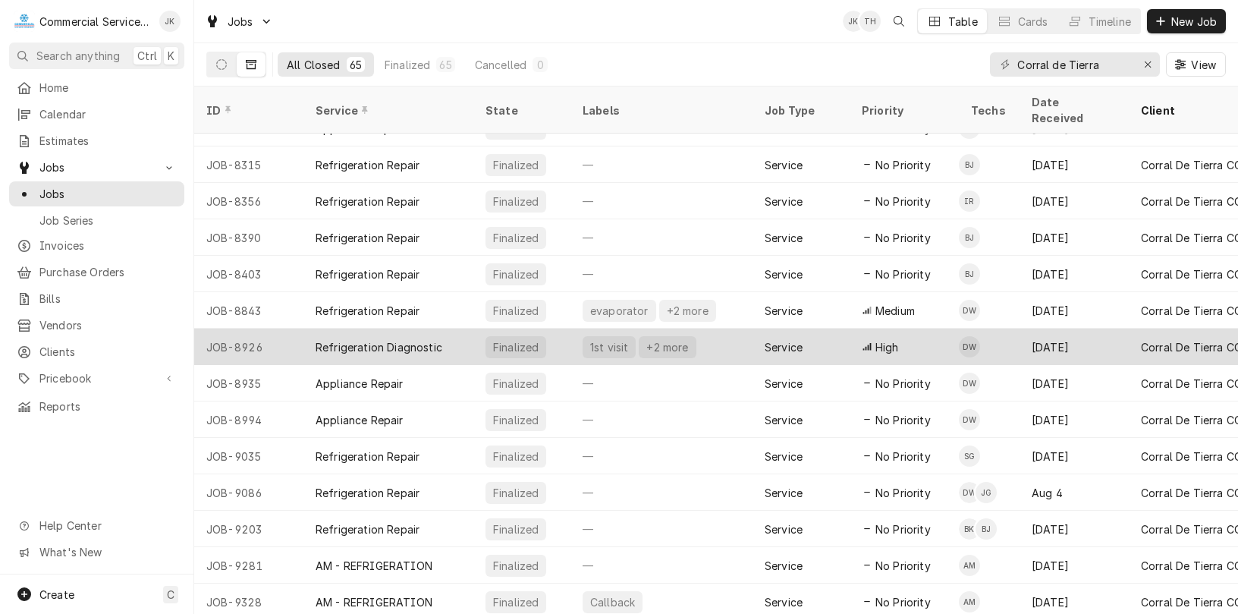
click at [681, 336] on div "+2 more" at bounding box center [667, 347] width 57 height 22
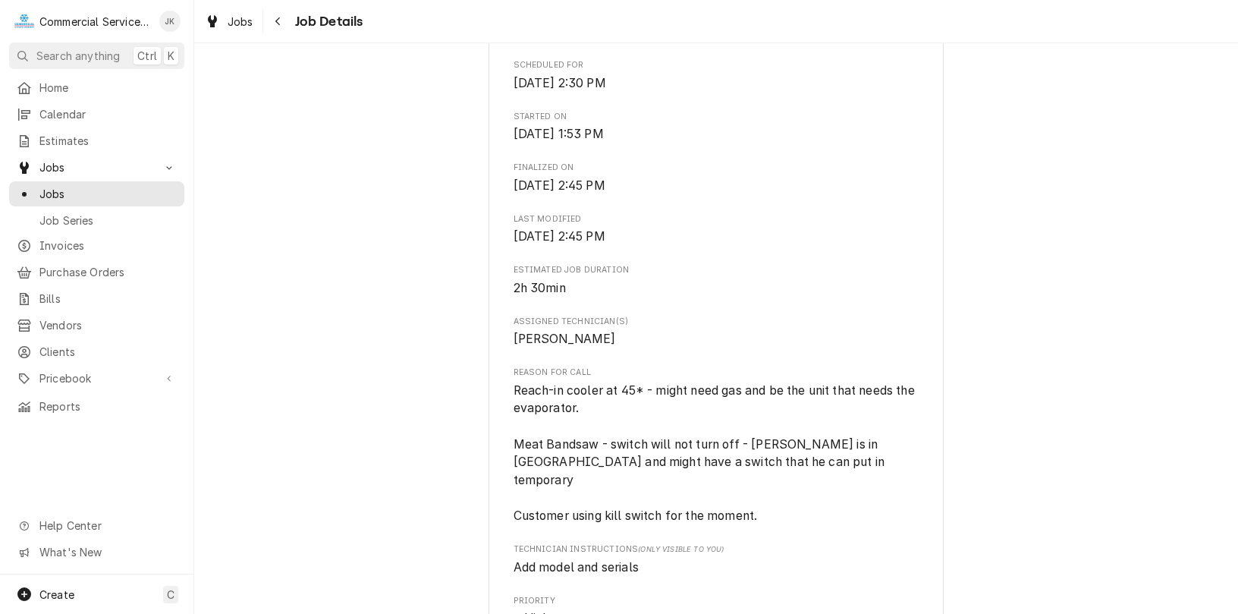
scroll to position [475, 0]
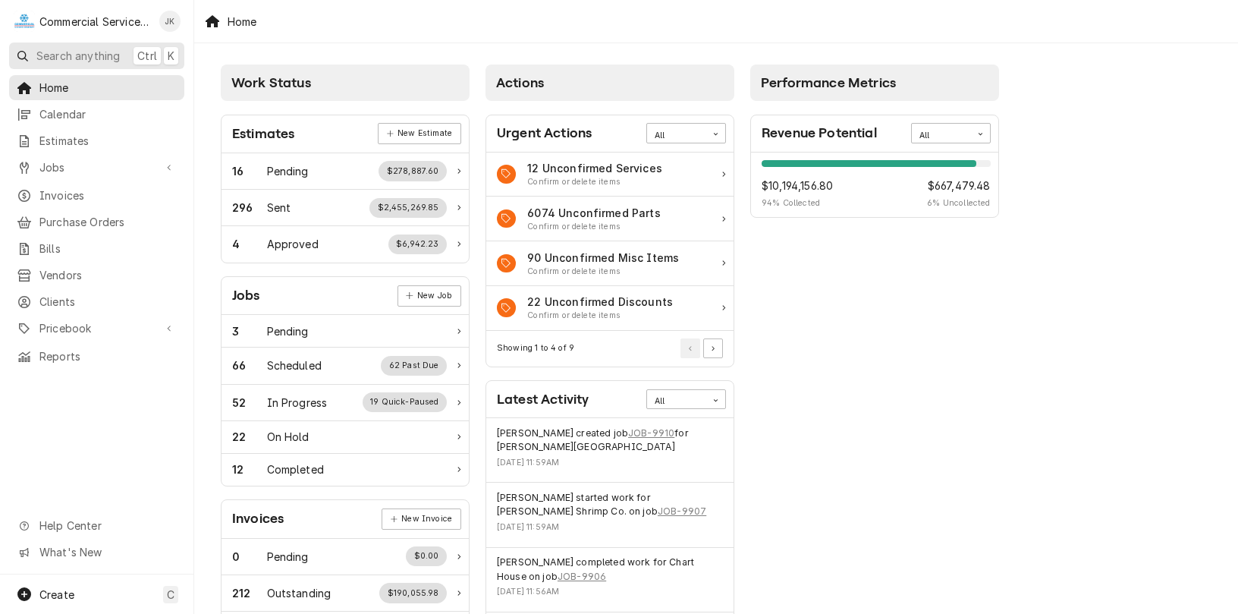
click at [39, 48] on span "Search anything" at bounding box center [77, 56] width 83 height 16
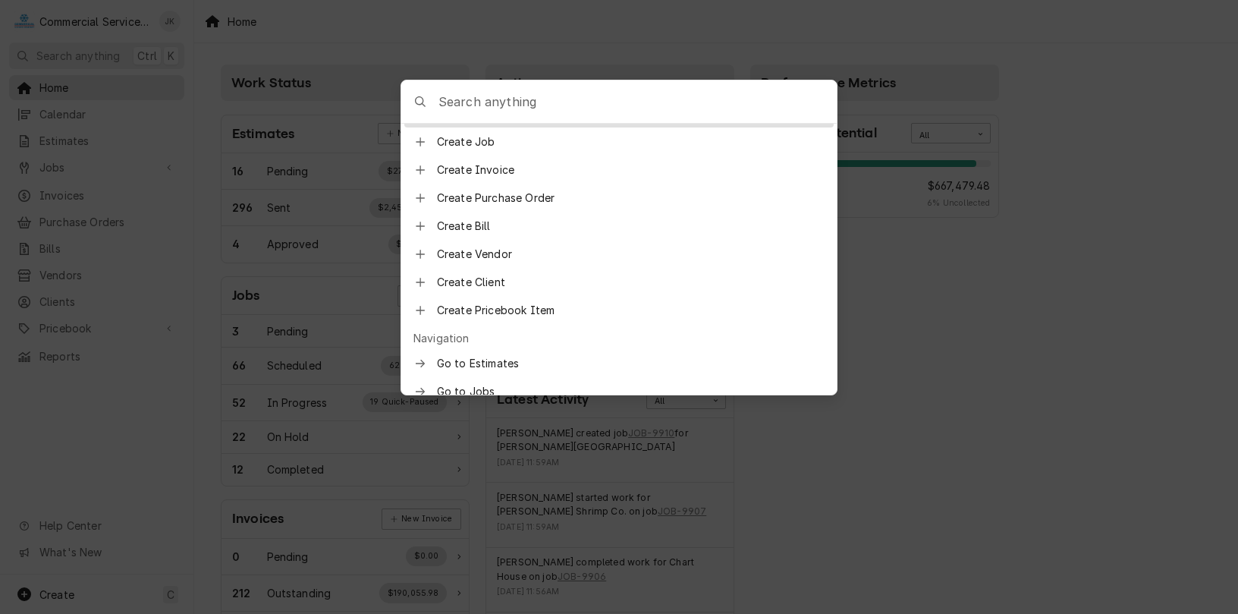
scroll to position [43, 0]
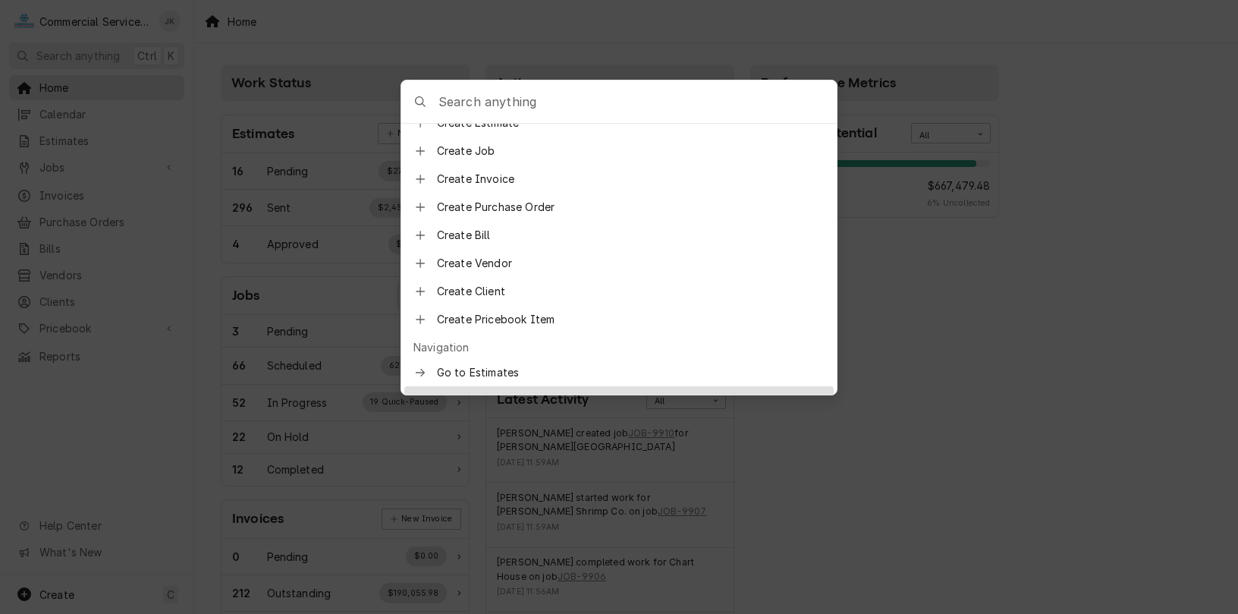
click at [481, 392] on span "Go to Jobs" at bounding box center [631, 400] width 388 height 16
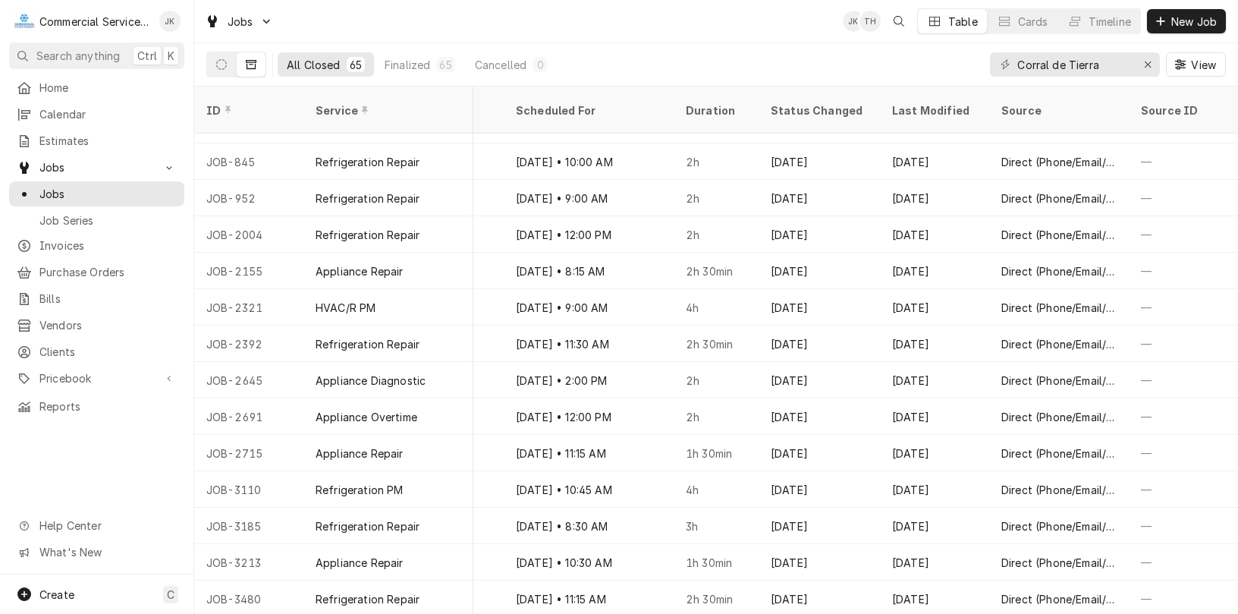
scroll to position [295, 1239]
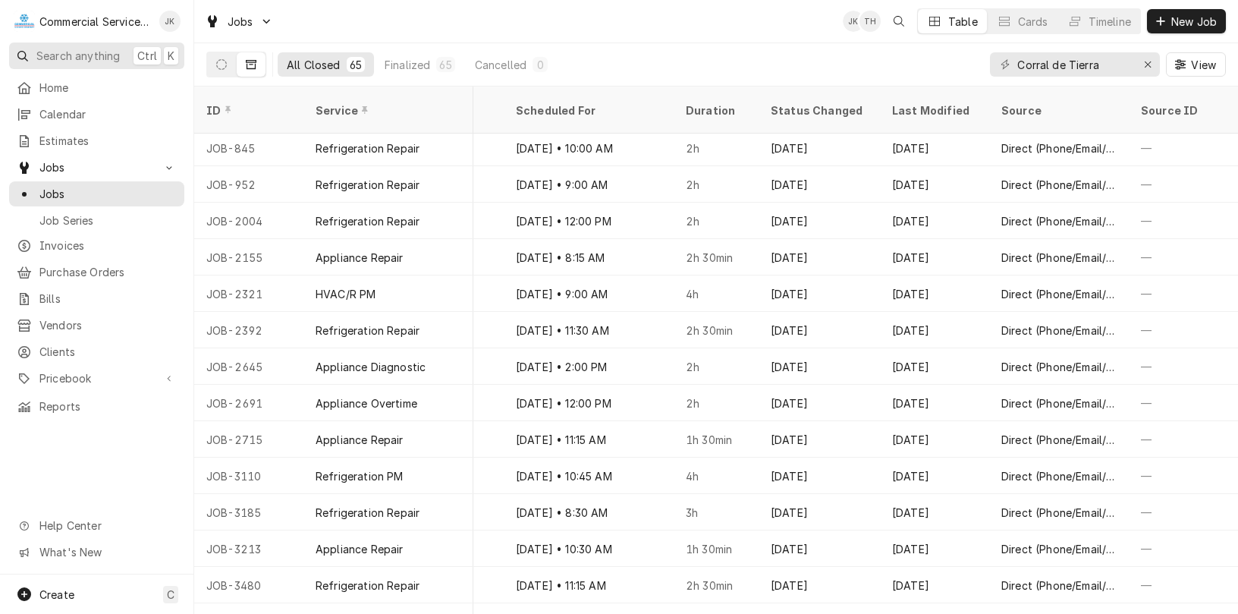
click at [53, 55] on span "Search anything" at bounding box center [77, 56] width 83 height 16
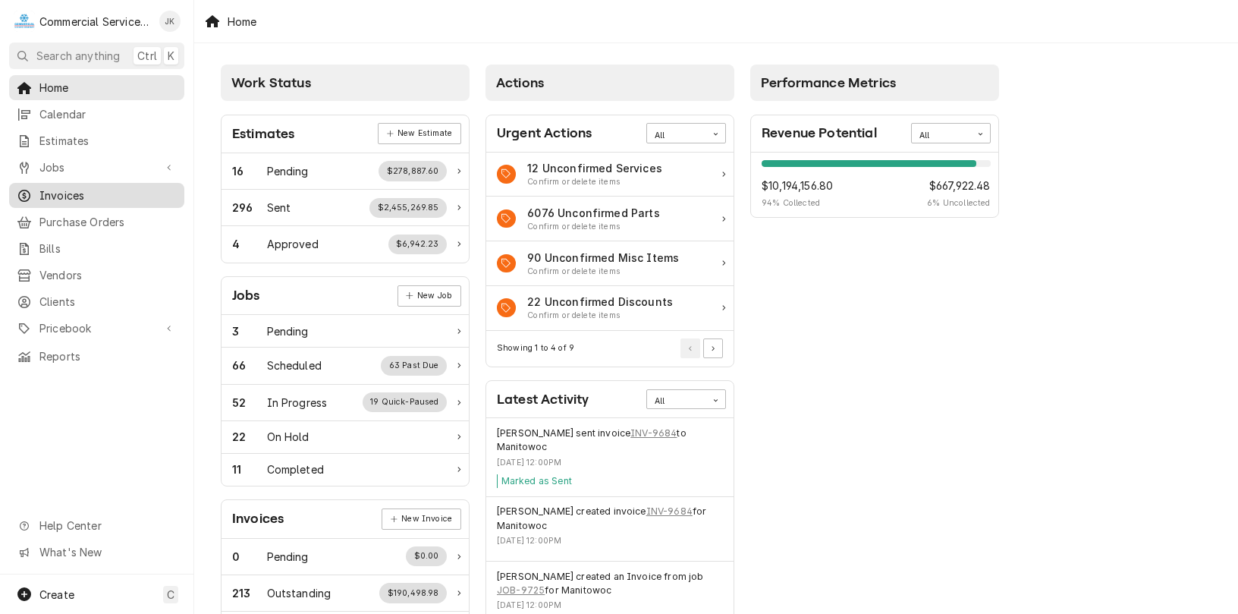
click at [96, 190] on span "Invoices" at bounding box center [107, 195] width 137 height 16
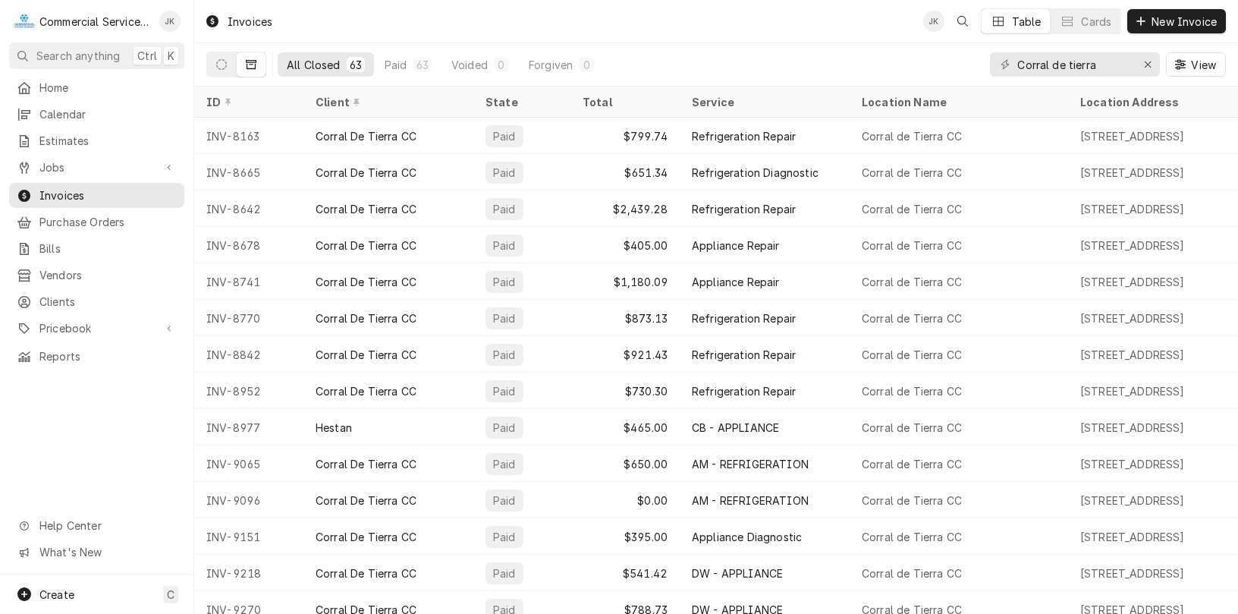
scroll to position [1802, 0]
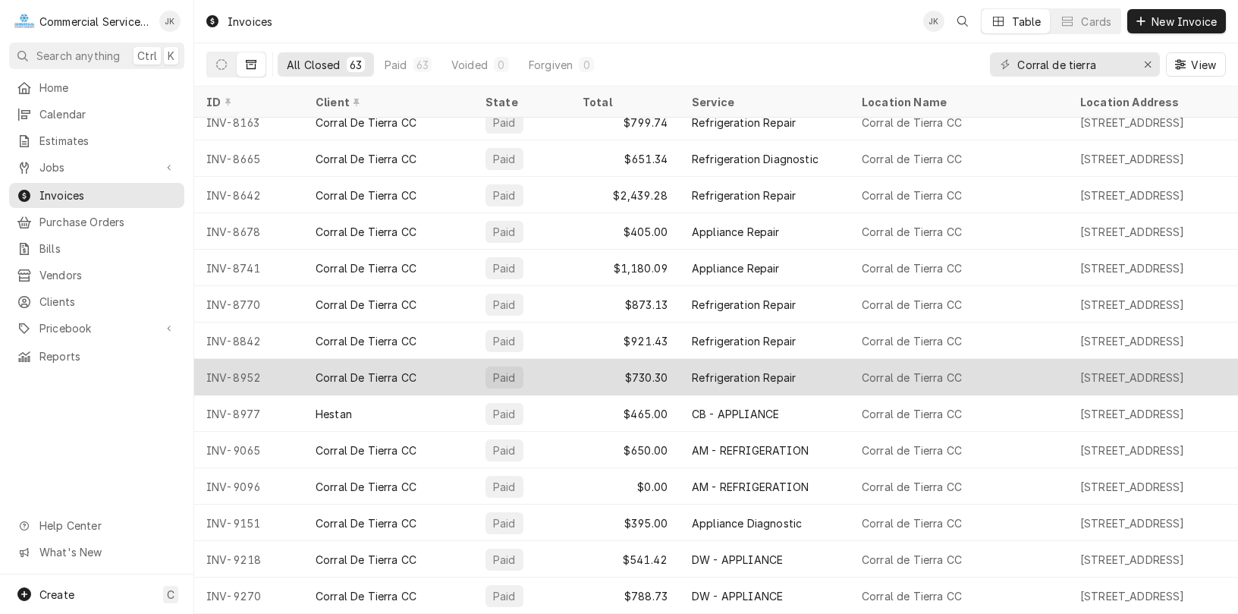
click at [758, 369] on div "Refrigeration Repair" at bounding box center [744, 377] width 104 height 16
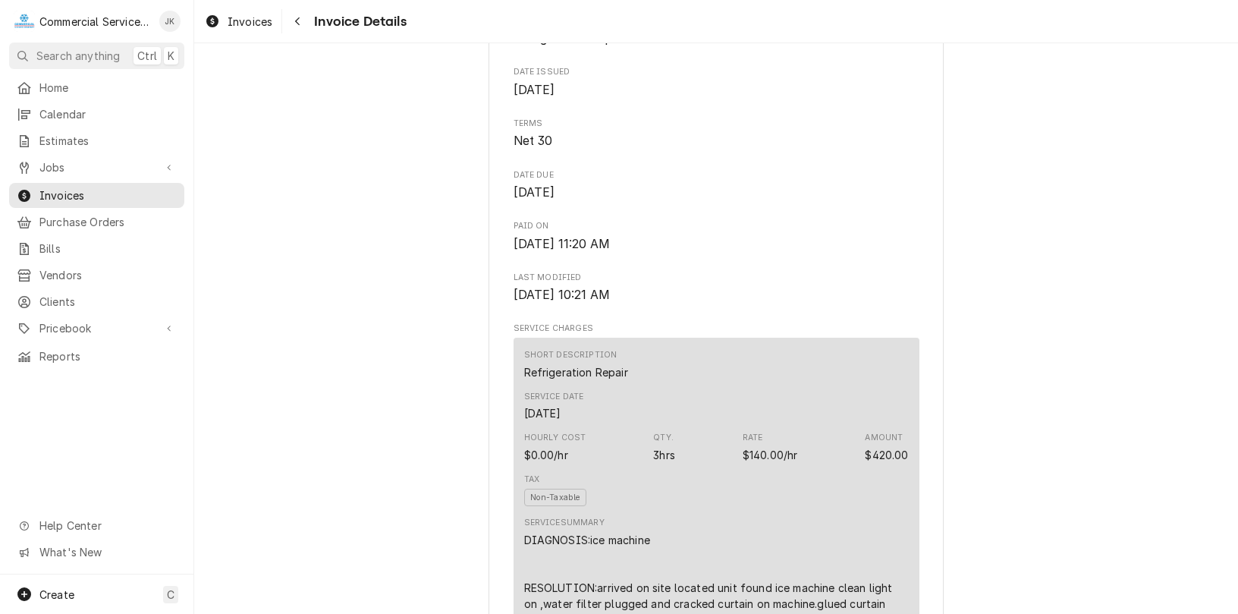
scroll to position [545, 0]
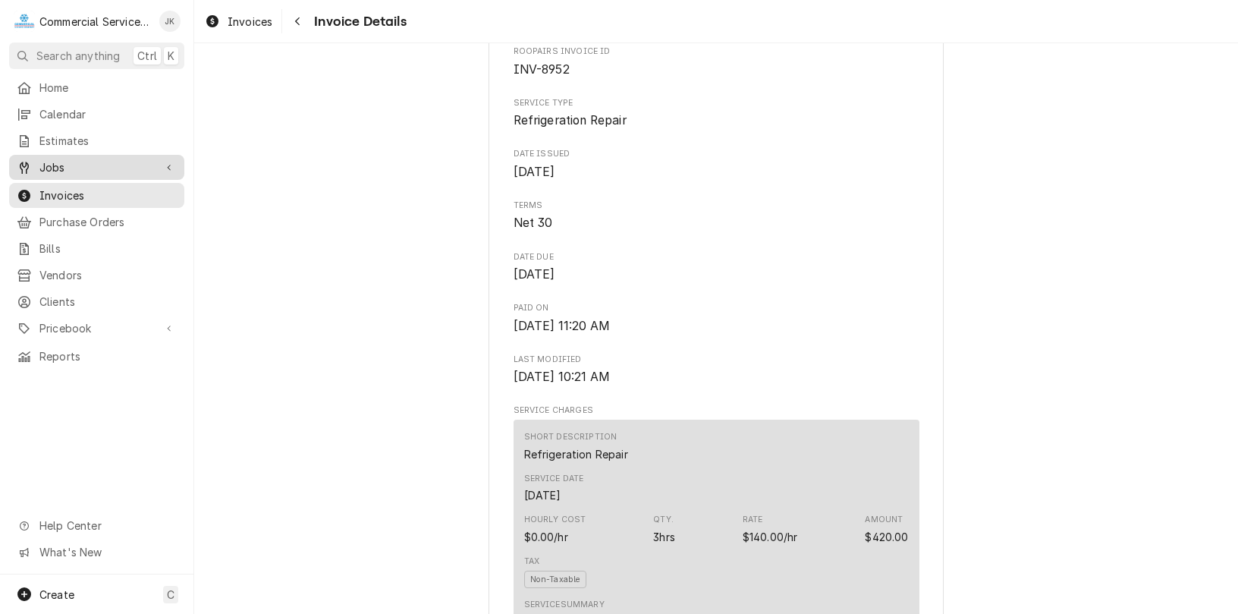
click at [64, 159] on span "Jobs" at bounding box center [96, 167] width 115 height 16
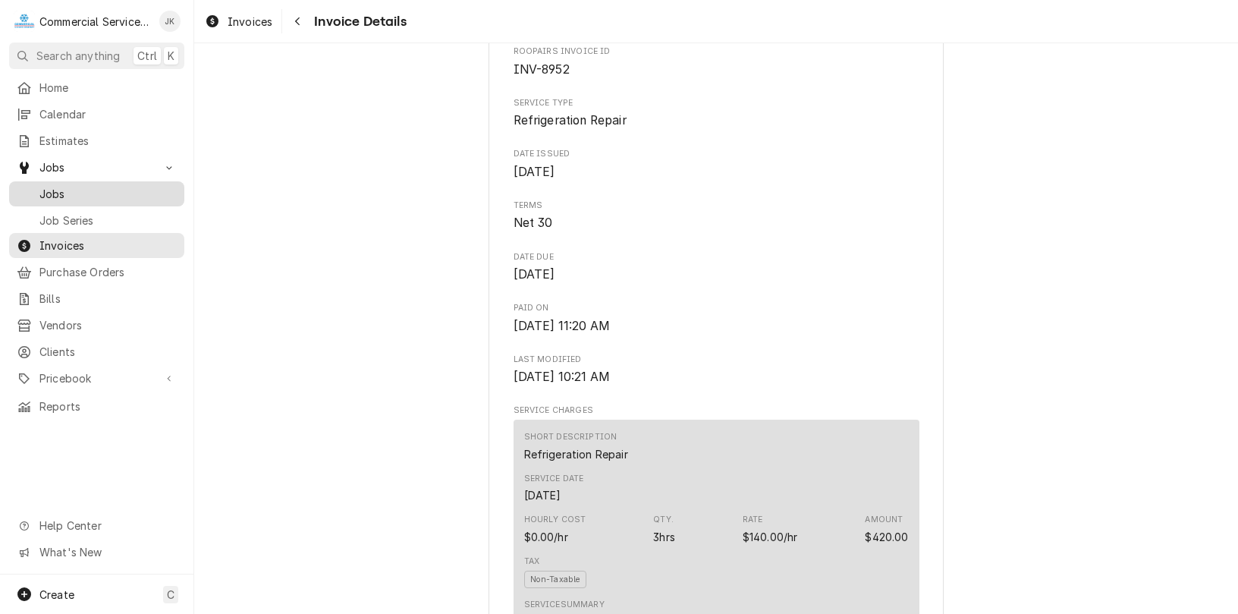
click at [123, 194] on span "Jobs" at bounding box center [107, 194] width 137 height 16
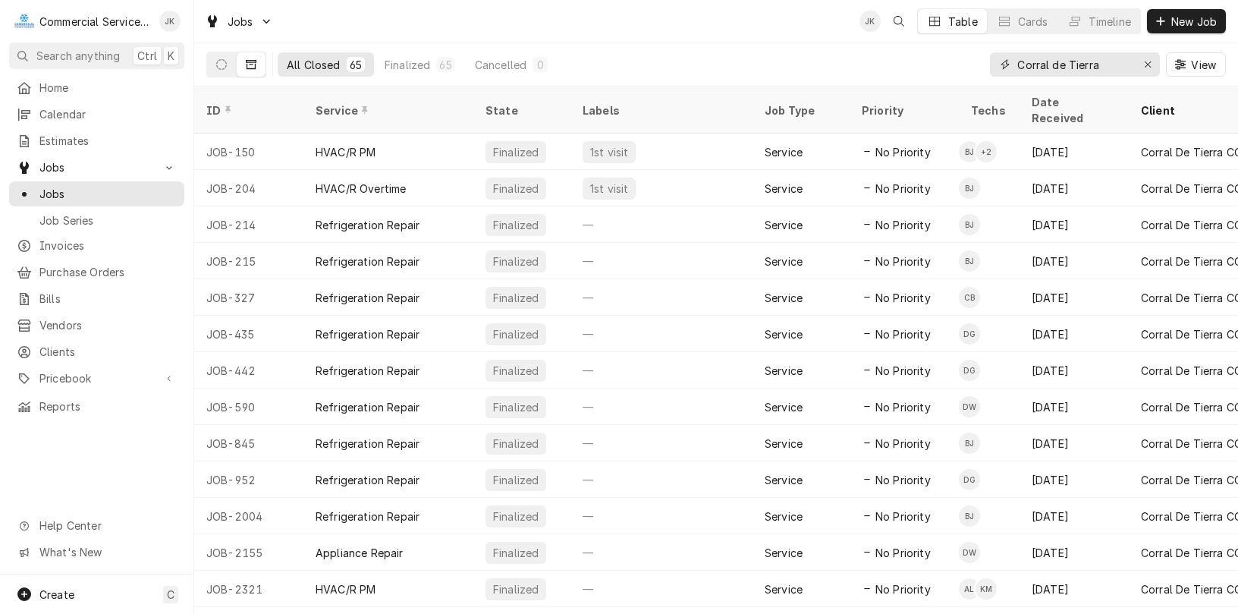
click at [1107, 67] on input "Corral de Tierra" at bounding box center [1074, 64] width 114 height 24
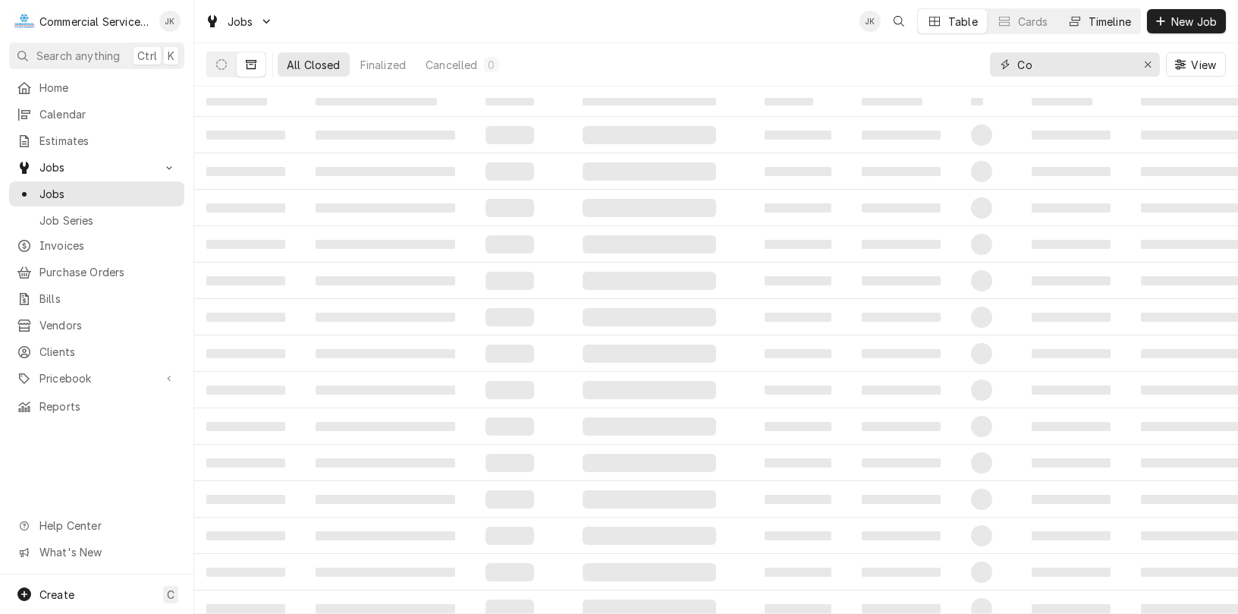
type input "C"
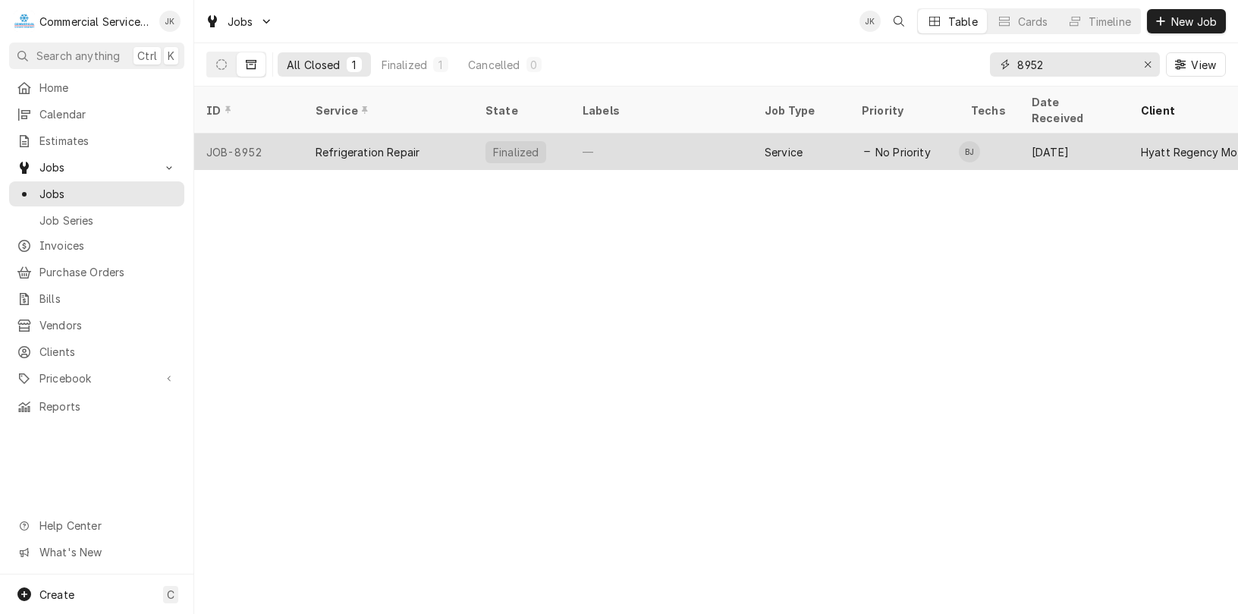
type input "8952"
click at [601, 133] on div "—" at bounding box center [661, 151] width 182 height 36
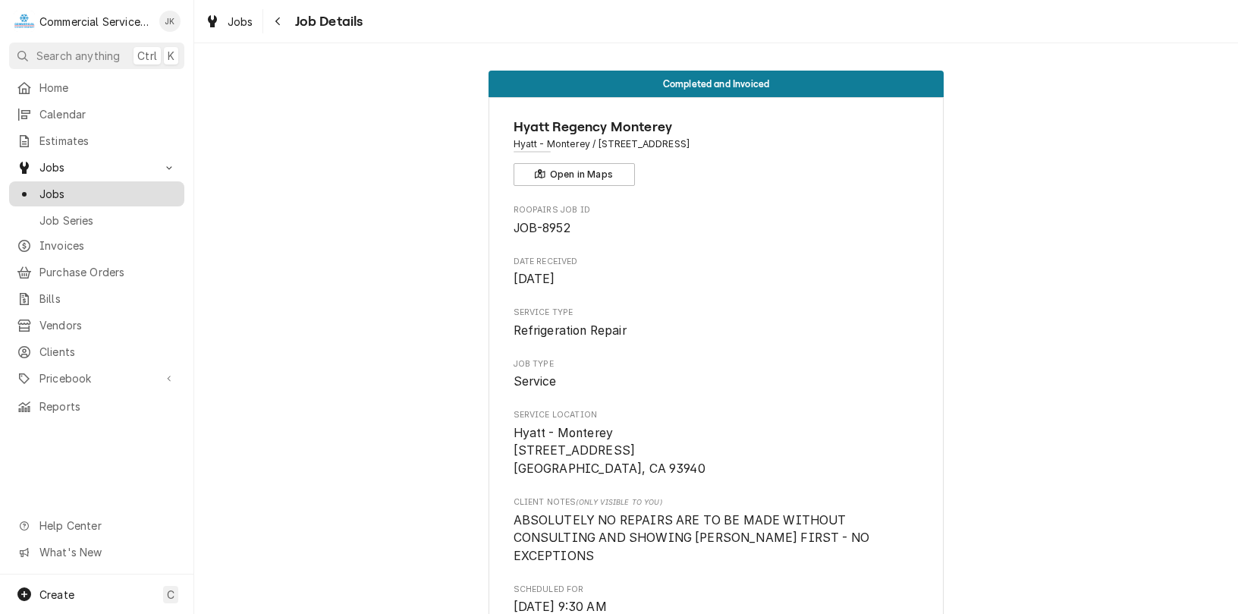
click at [112, 187] on span "Jobs" at bounding box center [107, 194] width 137 height 16
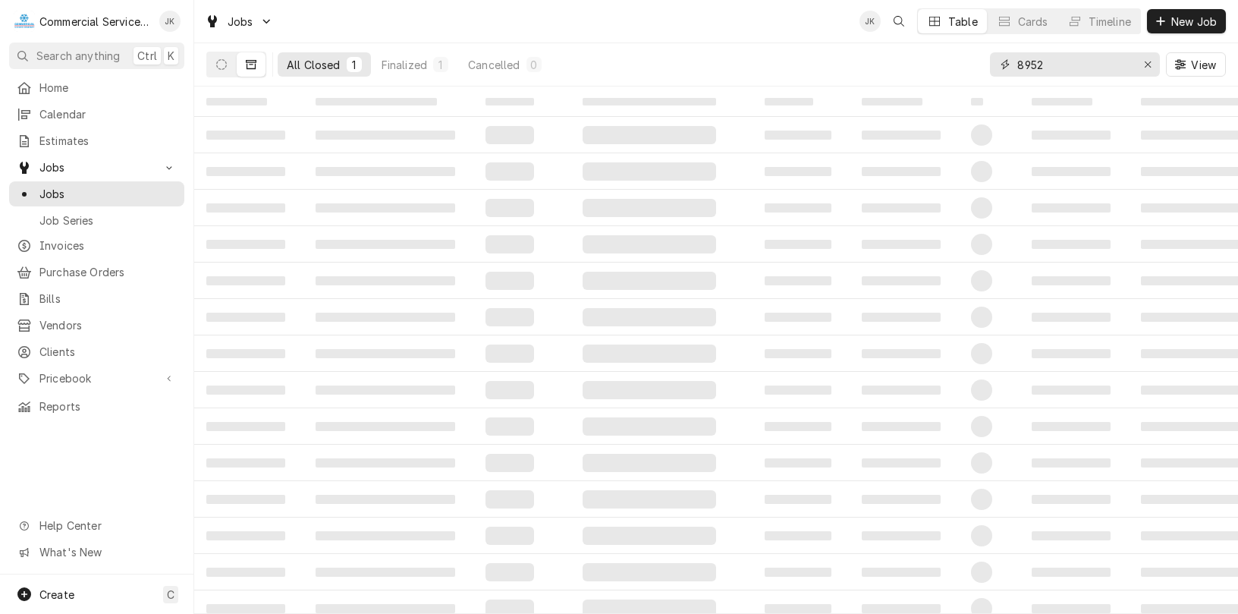
click at [1047, 60] on input "8952" at bounding box center [1074, 64] width 114 height 24
type input "8"
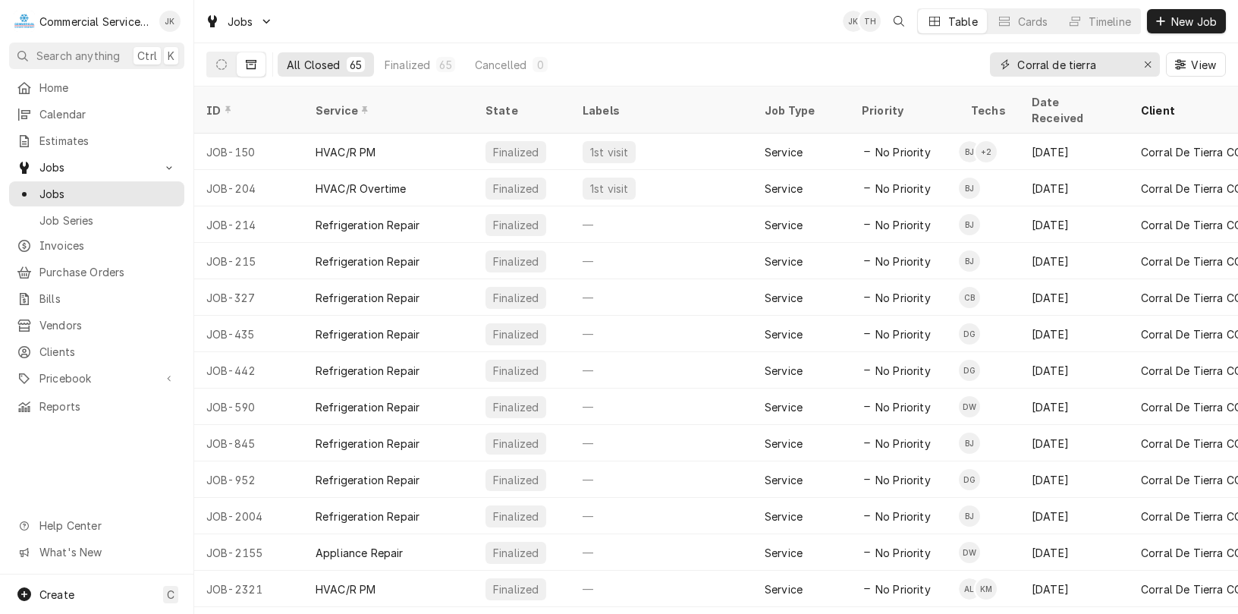
type input "Corral de tierra"
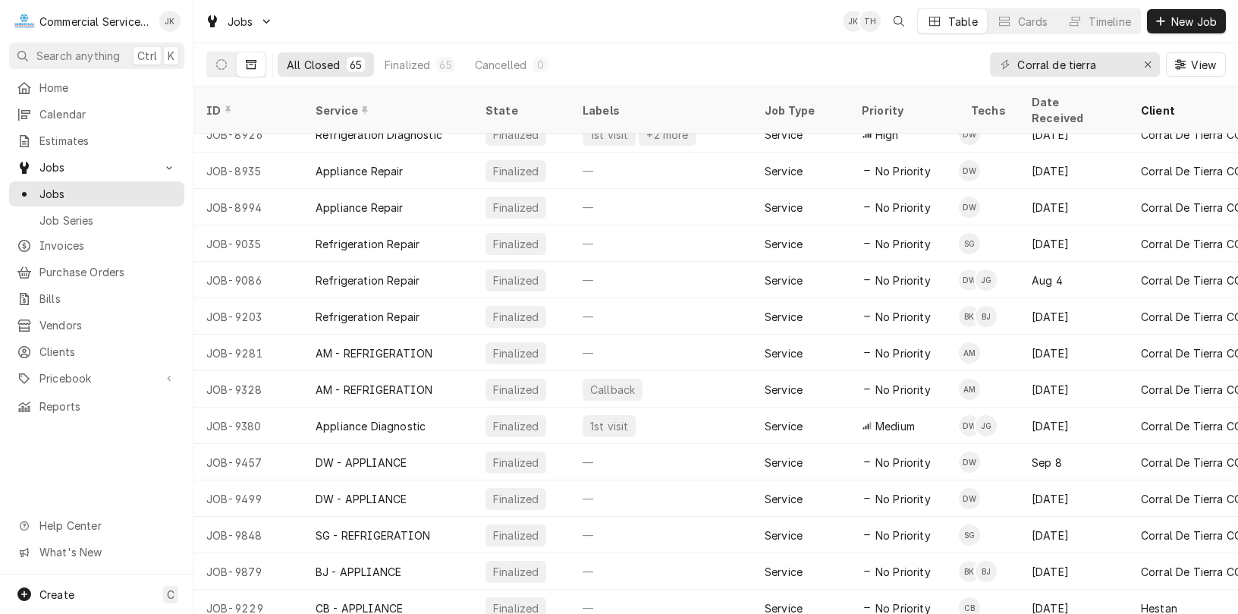
scroll to position [1875, 0]
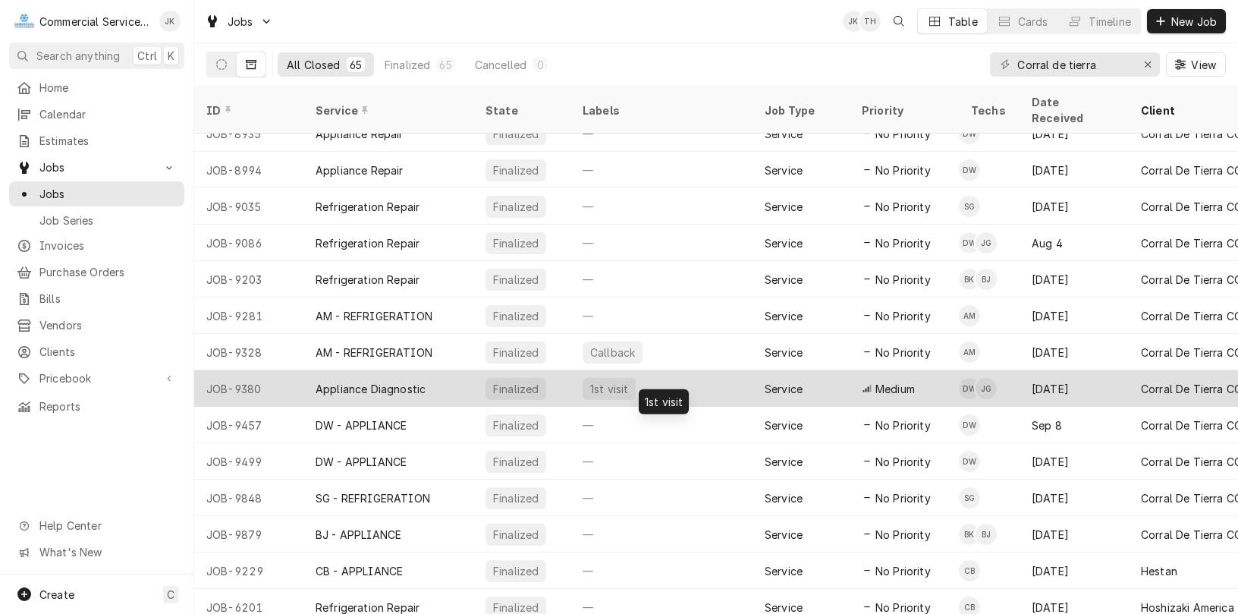
click at [695, 370] on div "1st visit" at bounding box center [661, 388] width 182 height 36
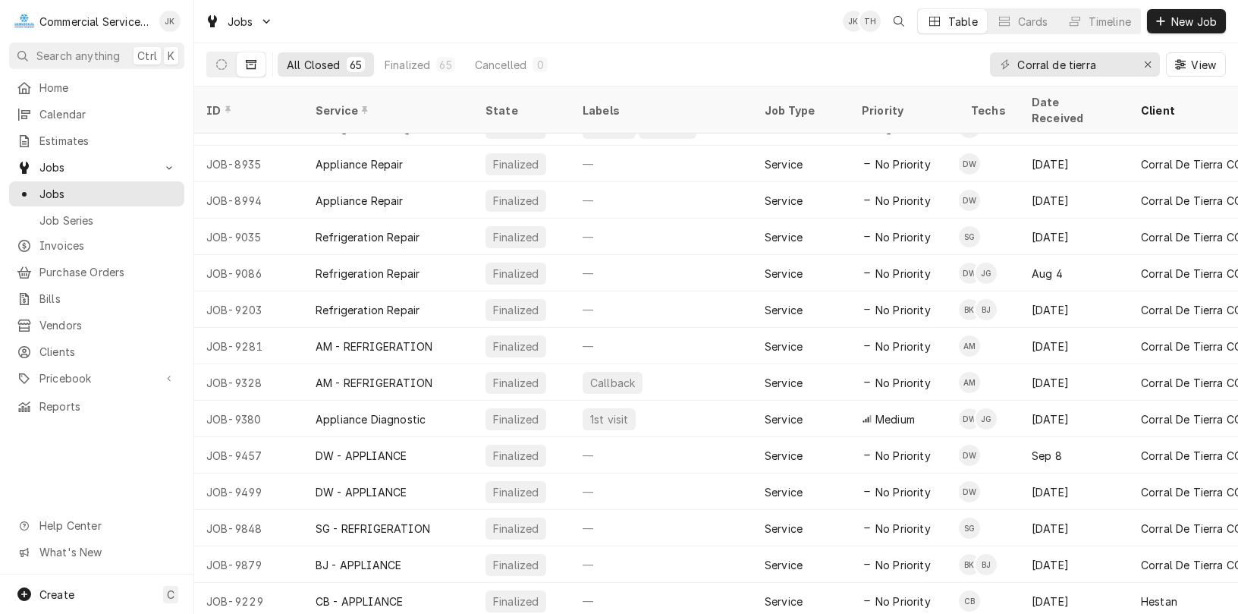
scroll to position [1875, 0]
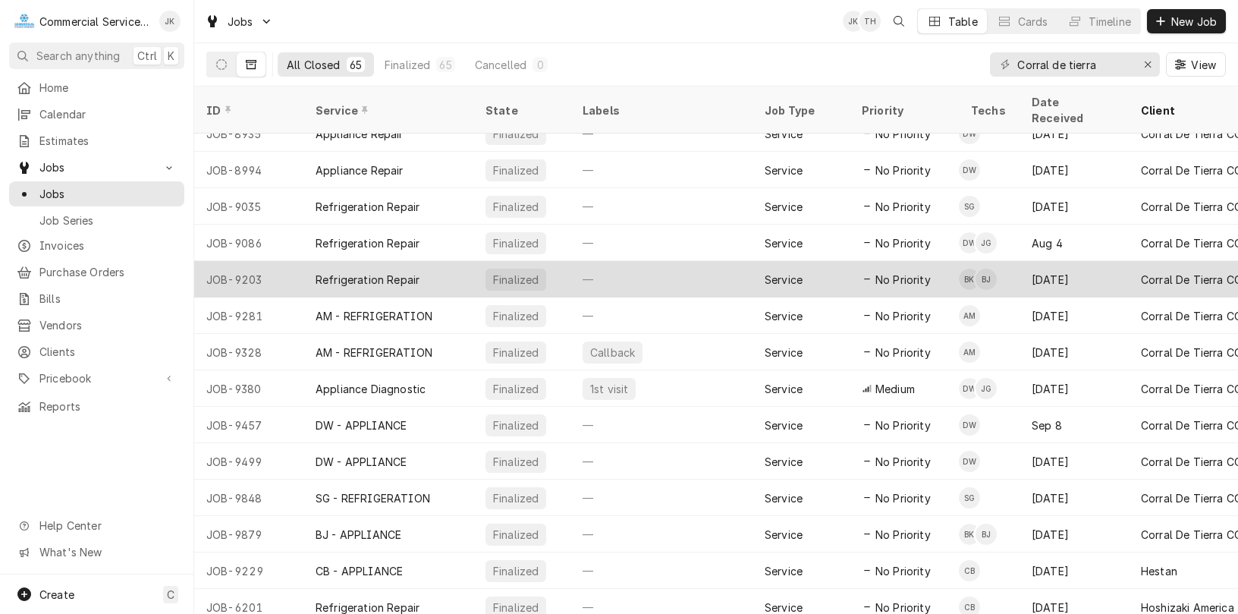
click at [775, 272] on div "Service" at bounding box center [784, 280] width 38 height 16
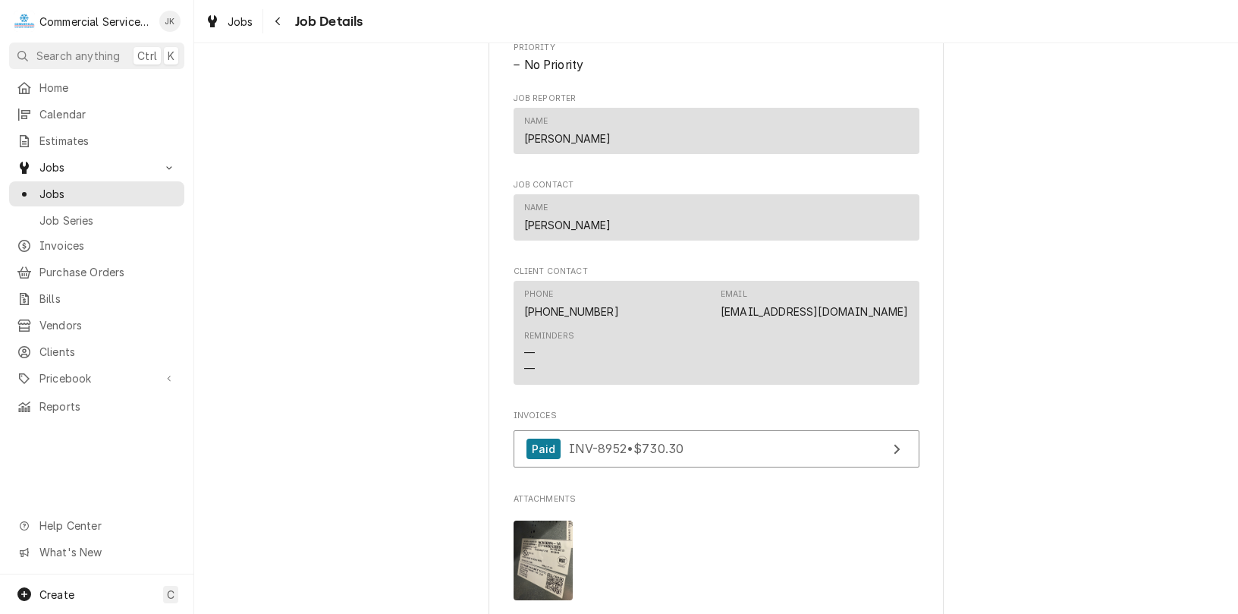
scroll to position [1029, 0]
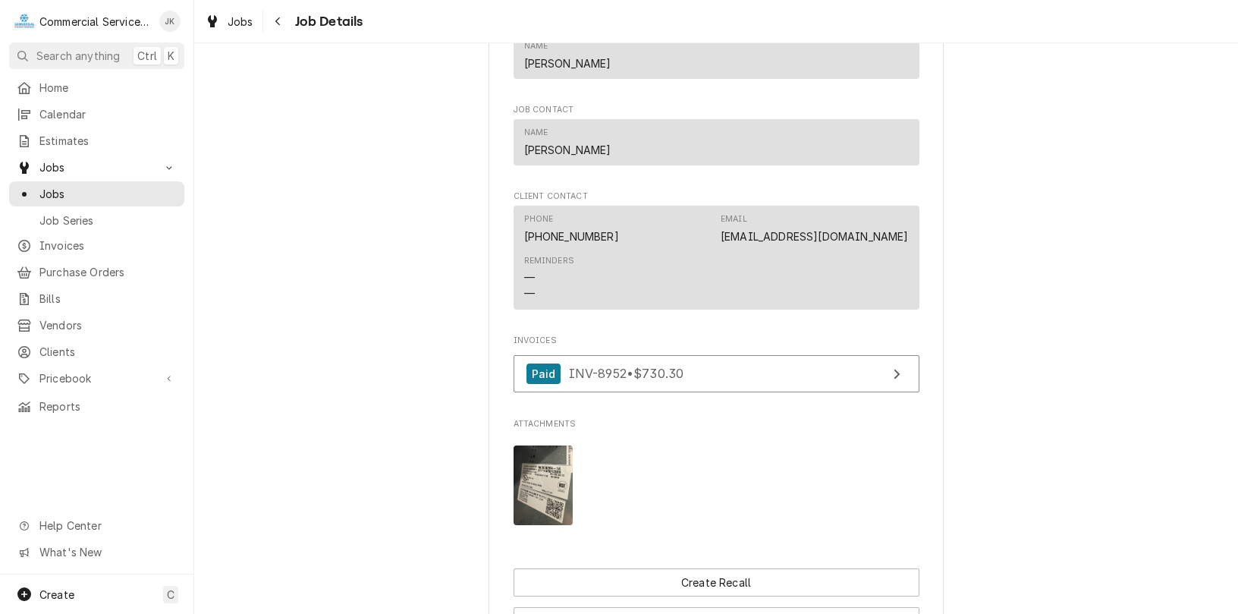
click at [552, 467] on img "Attachments" at bounding box center [543, 485] width 60 height 80
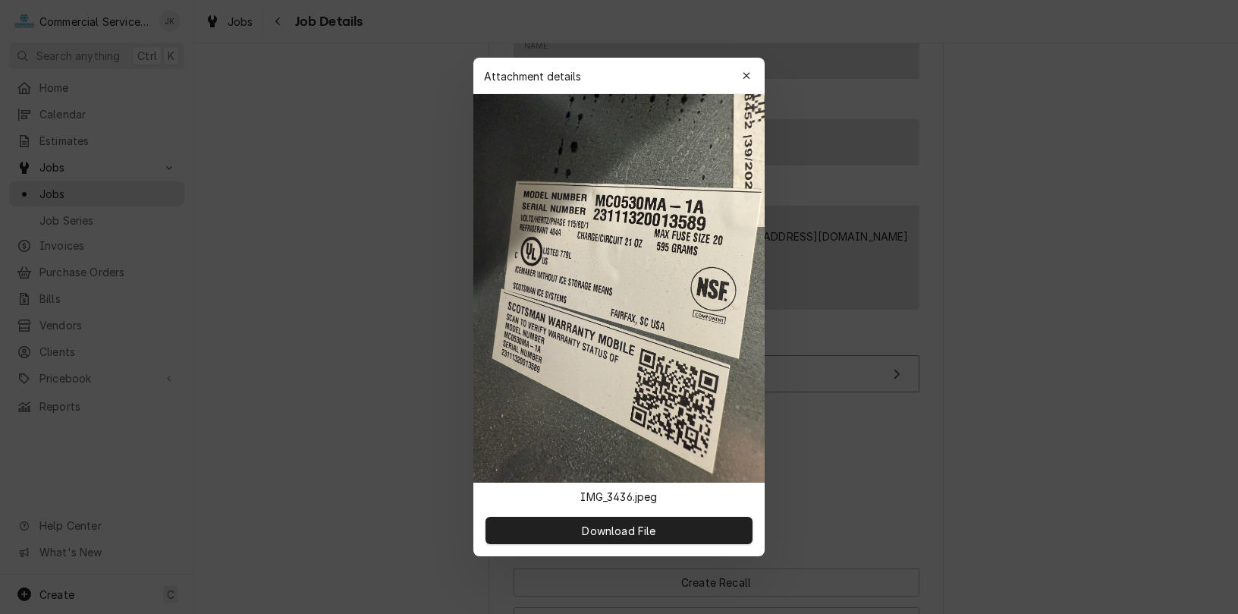
click at [1236, 378] on div at bounding box center [619, 307] width 1238 height 614
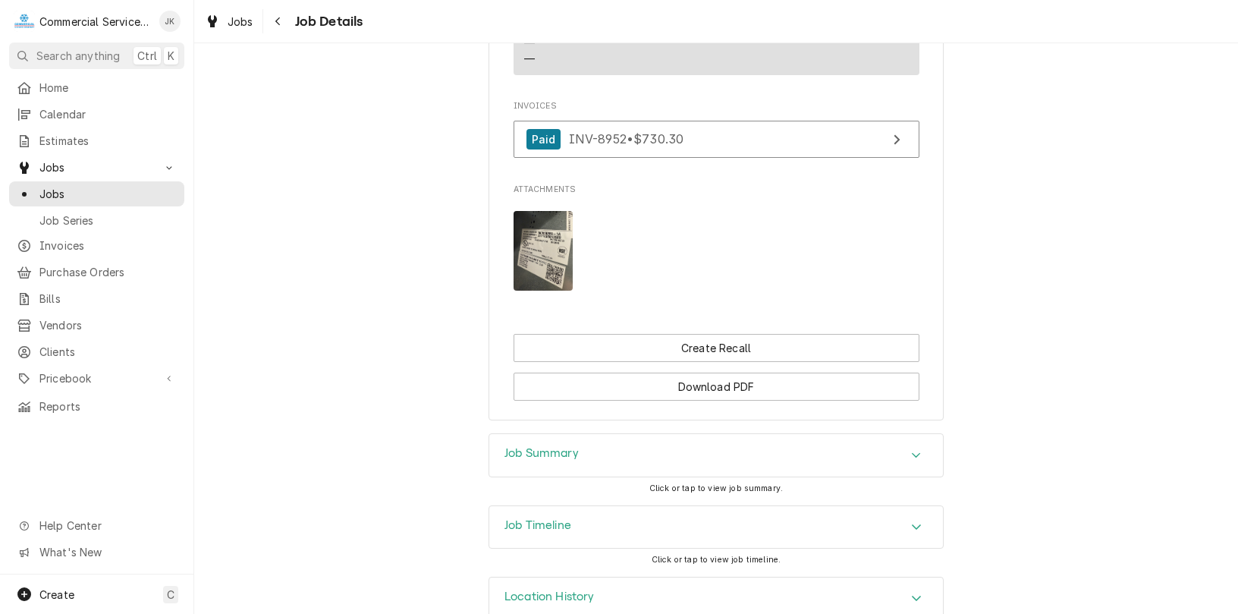
scroll to position [1298, 0]
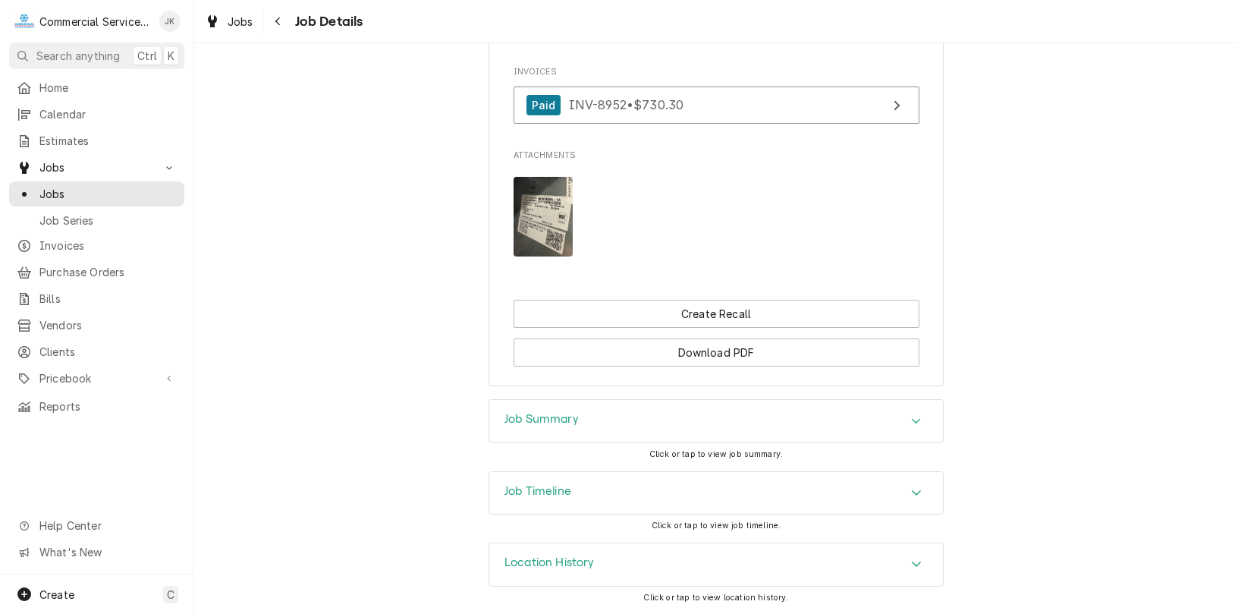
click at [563, 428] on div "Job Summary" at bounding box center [541, 421] width 74 height 18
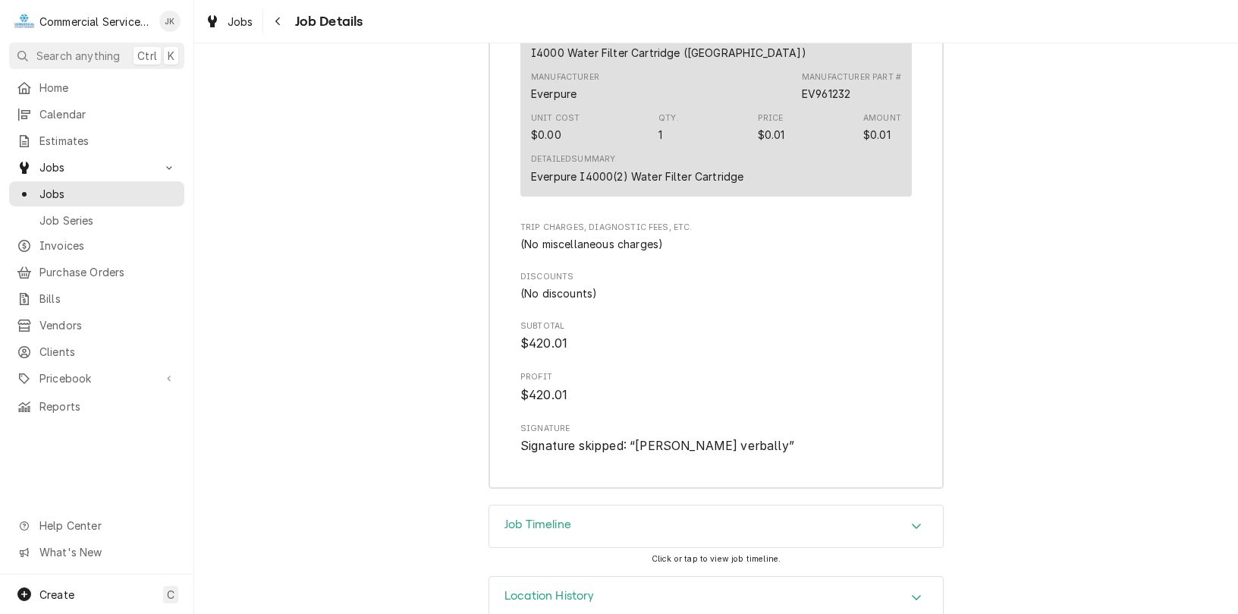
scroll to position [2337, 0]
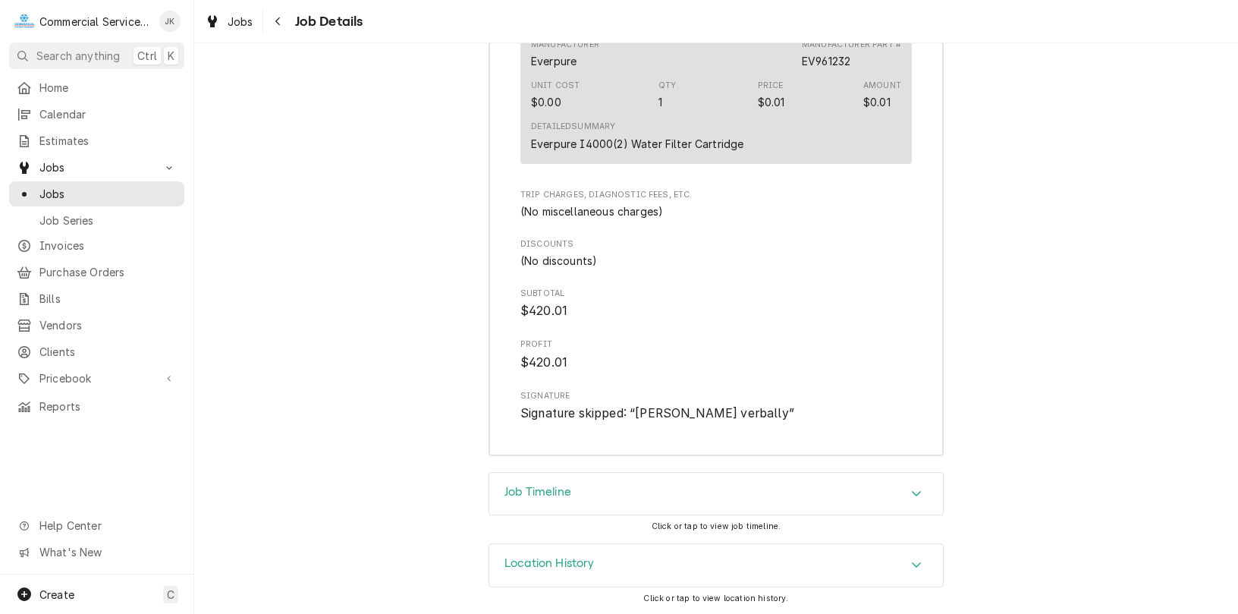
click at [648, 570] on div "Location History" at bounding box center [716, 565] width 454 height 42
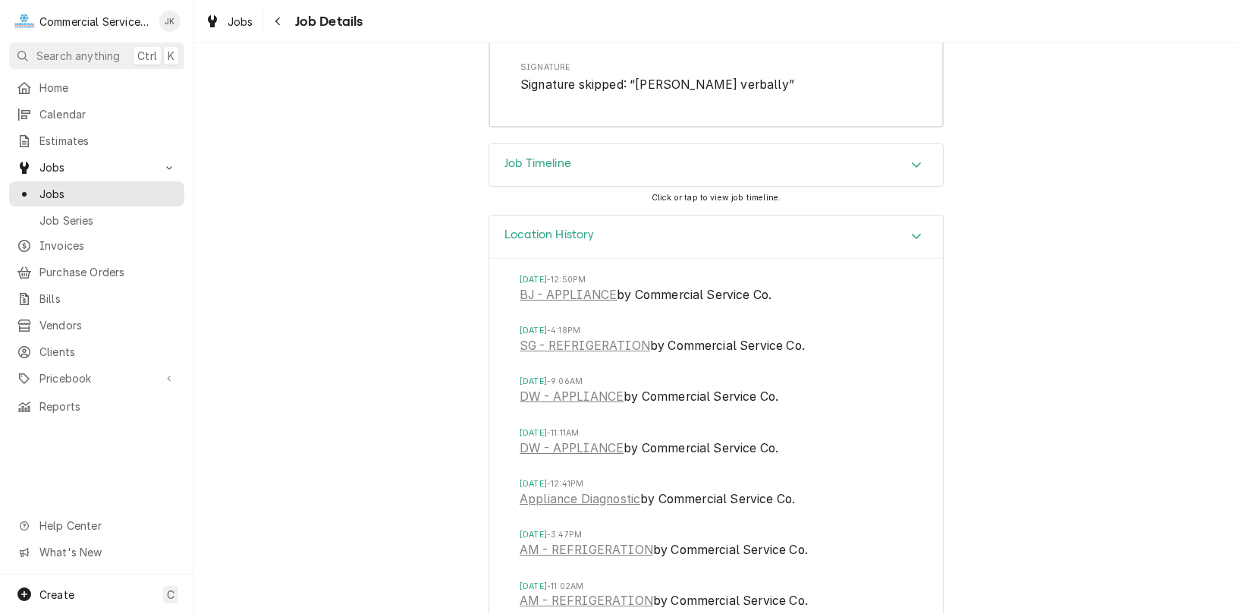
scroll to position [2688, 0]
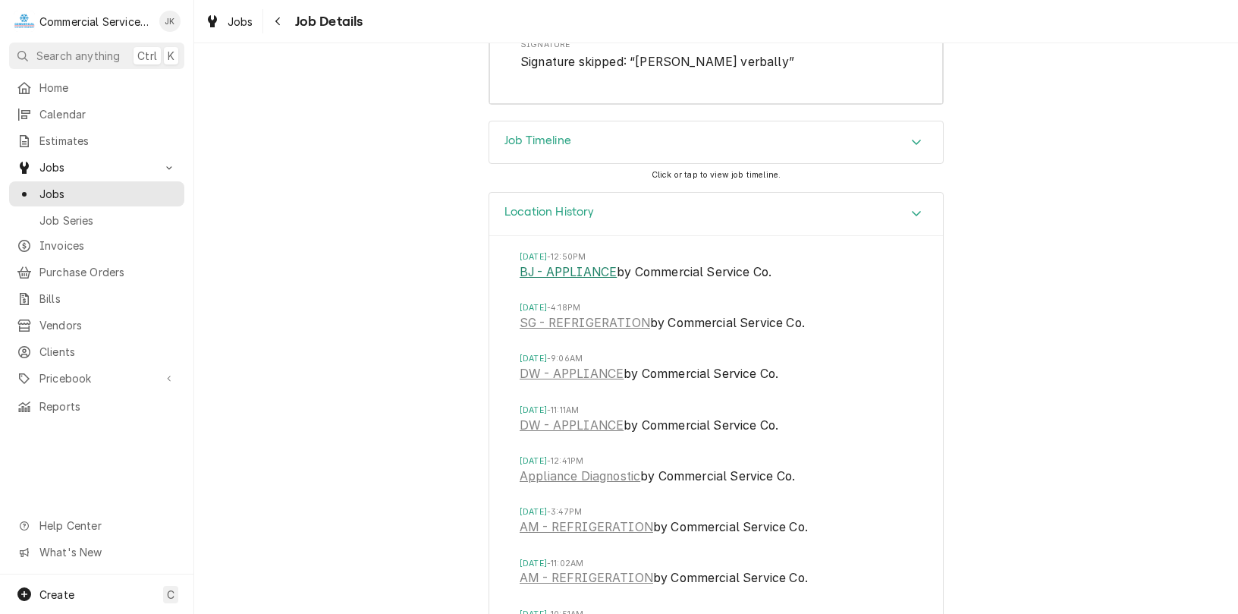
click at [601, 272] on link "BJ - APPLIANCE" at bounding box center [568, 272] width 97 height 18
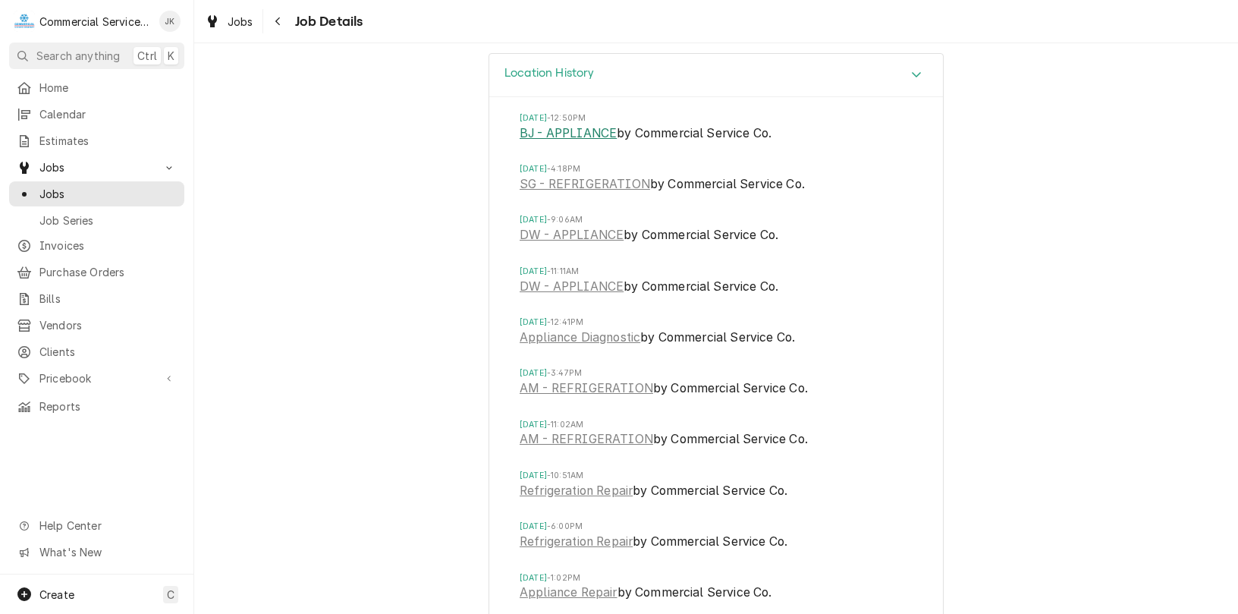
scroll to position [2877, 0]
click at [554, 441] on link "Refrigeration Repair" at bounding box center [576, 441] width 113 height 18
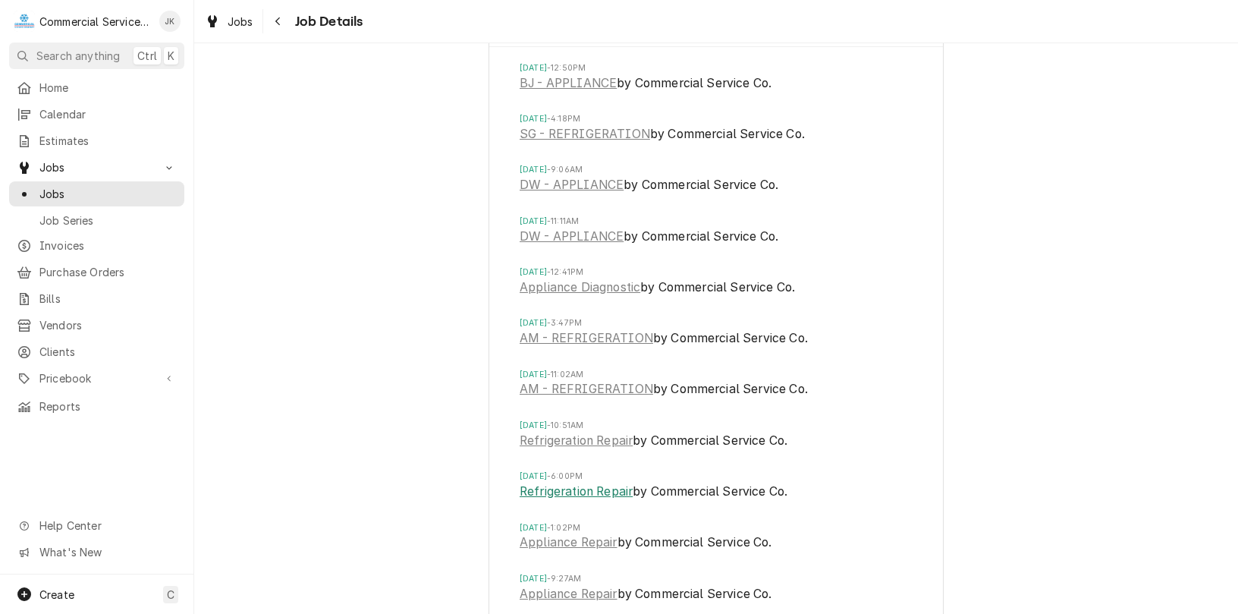
click at [561, 495] on link "Refrigeration Repair" at bounding box center [576, 491] width 113 height 18
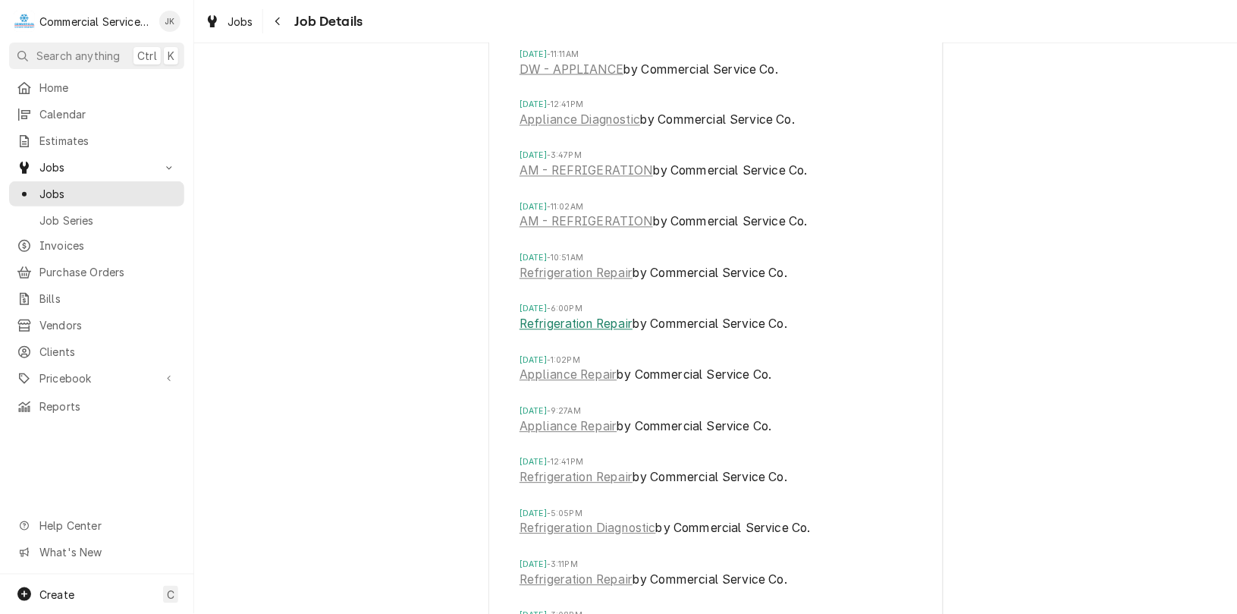
scroll to position [3255, 0]
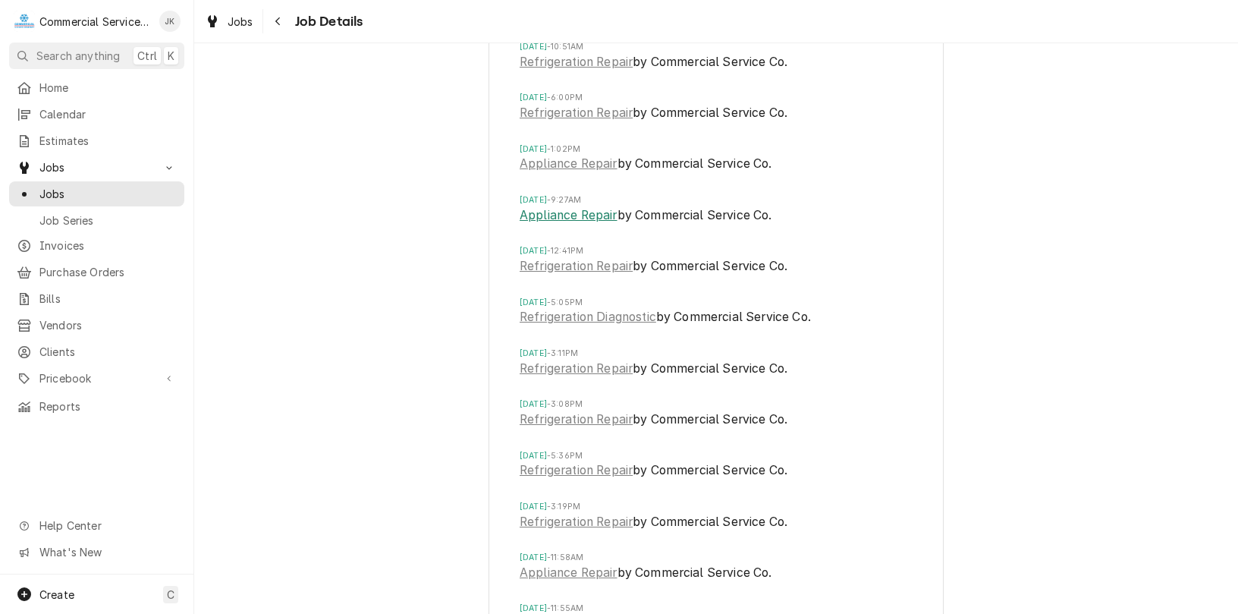
click at [548, 217] on link "Appliance Repair" at bounding box center [569, 215] width 98 height 18
click at [557, 269] on link "Refrigeration Repair" at bounding box center [576, 266] width 113 height 18
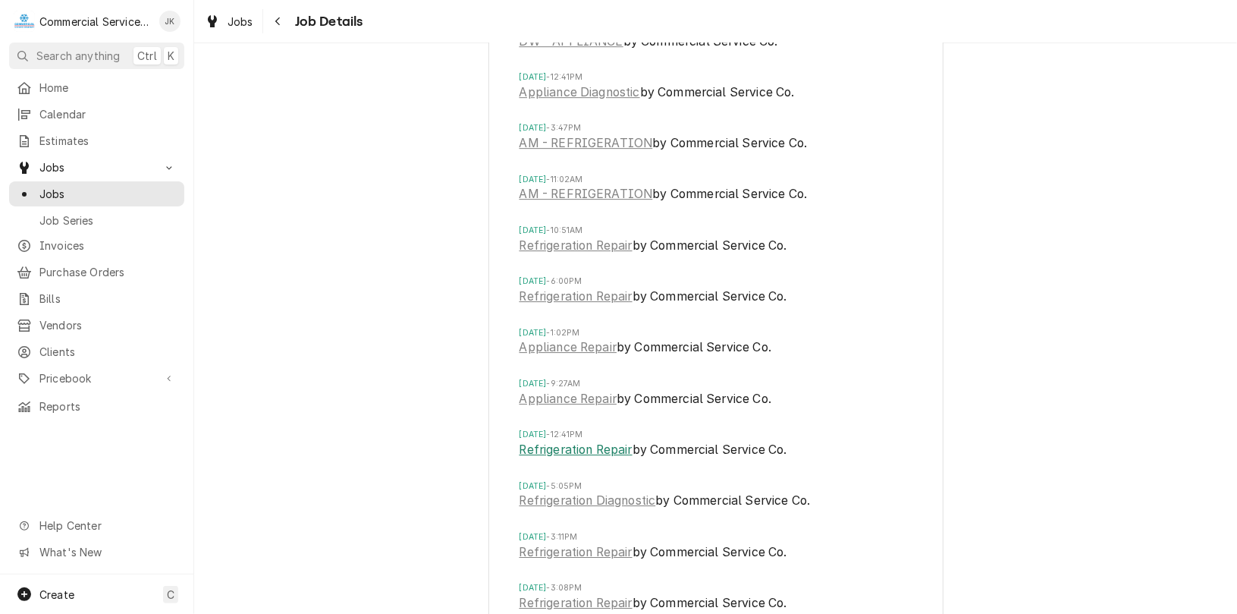
scroll to position [3099, 0]
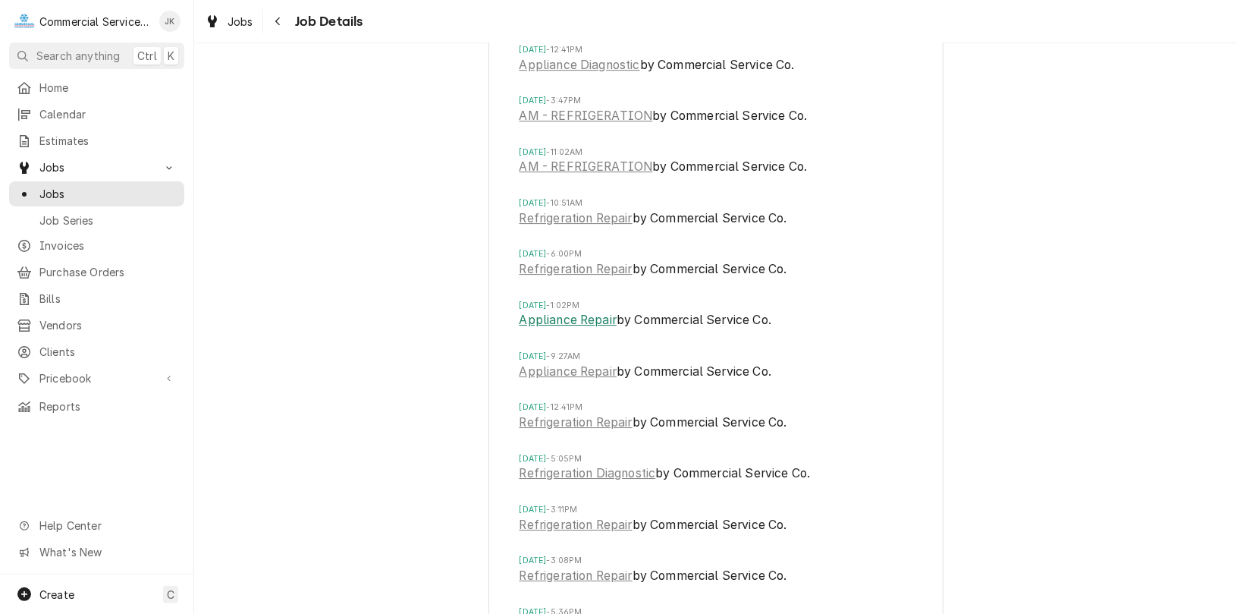
click at [574, 317] on link "Appliance Repair" at bounding box center [569, 320] width 98 height 18
click at [580, 264] on link "Refrigeration Repair" at bounding box center [576, 269] width 113 height 18
click at [571, 215] on link "Refrigeration Repair" at bounding box center [576, 218] width 113 height 18
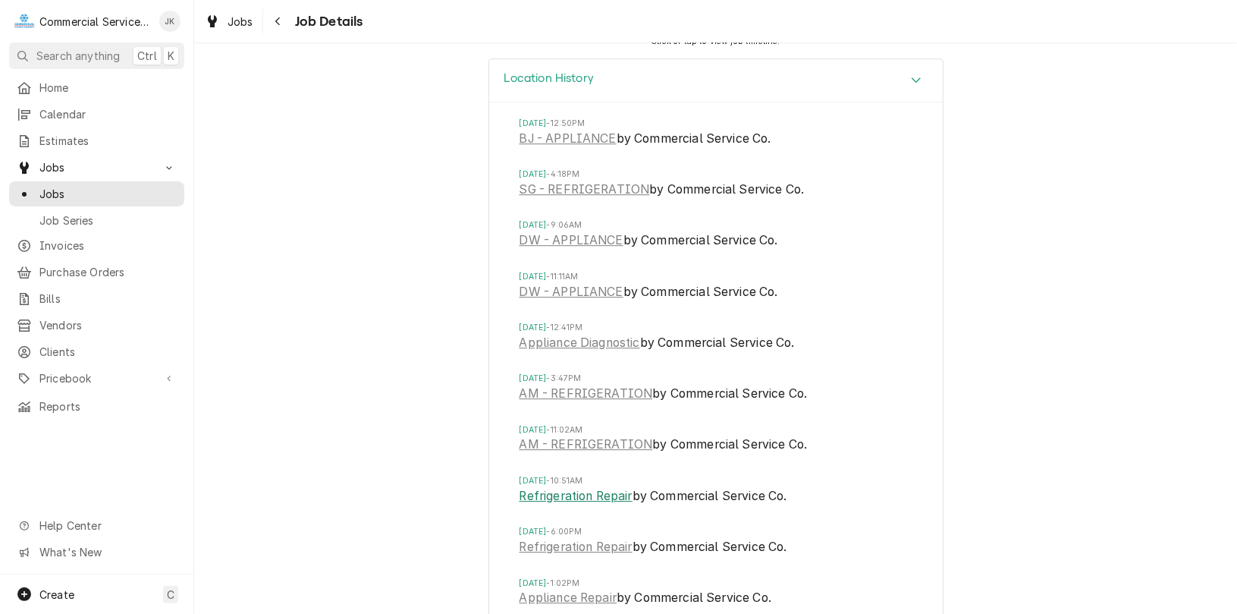
scroll to position [2860, 0]
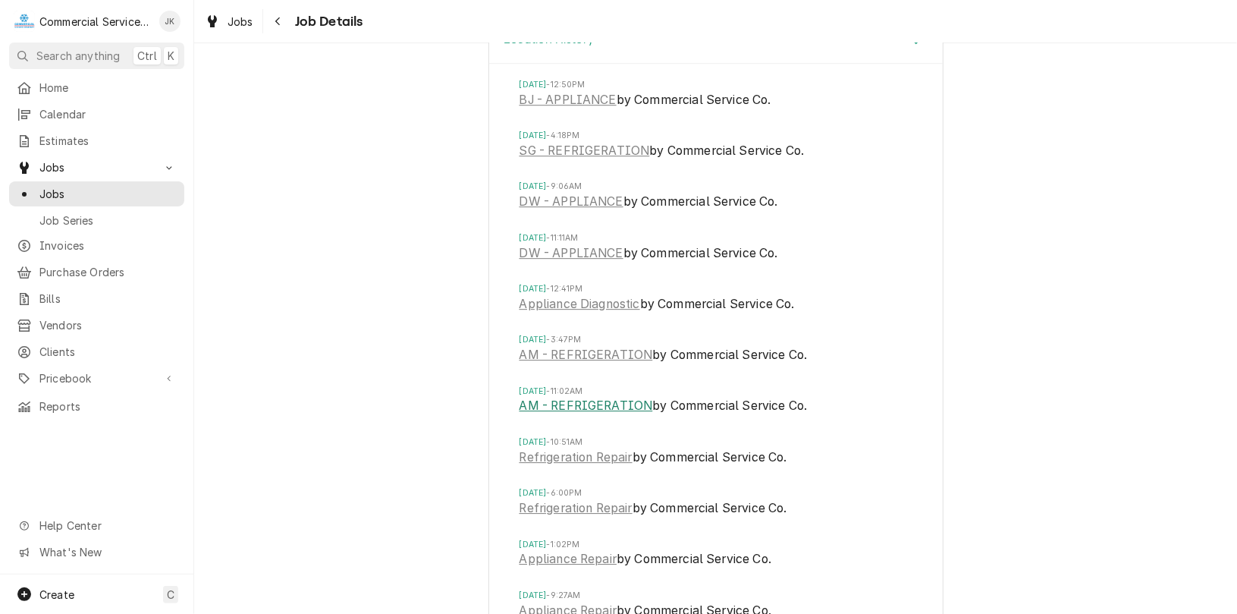
click at [586, 401] on link "AM - REFRIGERATION" at bounding box center [586, 406] width 133 height 18
click at [587, 352] on link "AM - REFRIGERATION" at bounding box center [586, 355] width 133 height 18
click at [535, 302] on link "Appliance Diagnostic" at bounding box center [580, 304] width 121 height 18
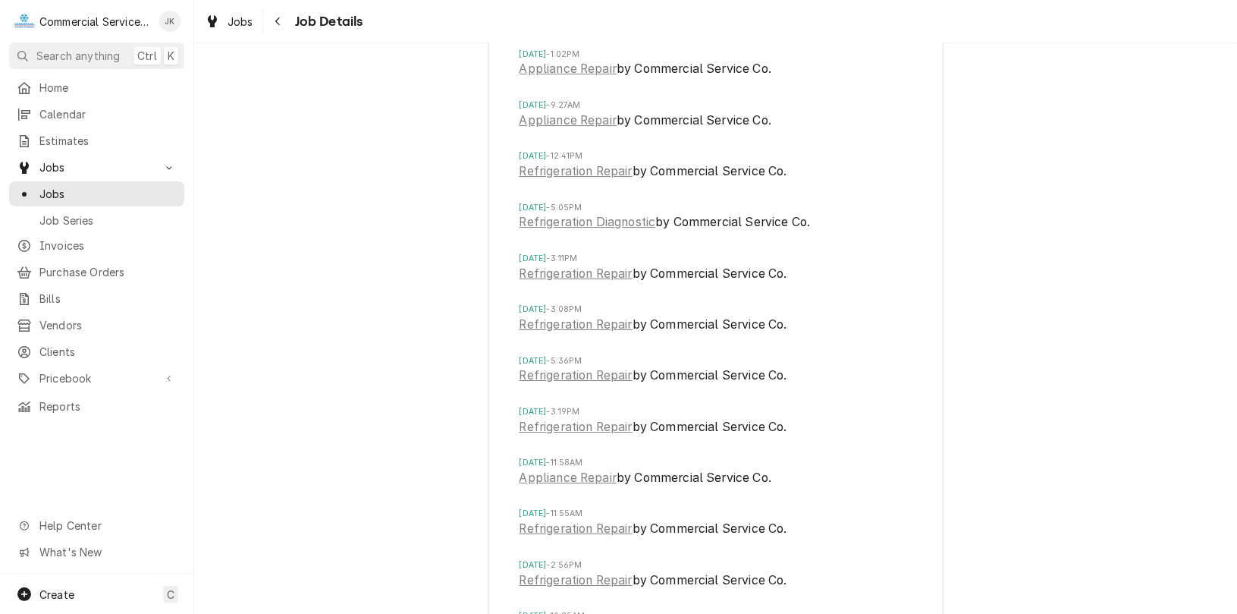
scroll to position [3362, 0]
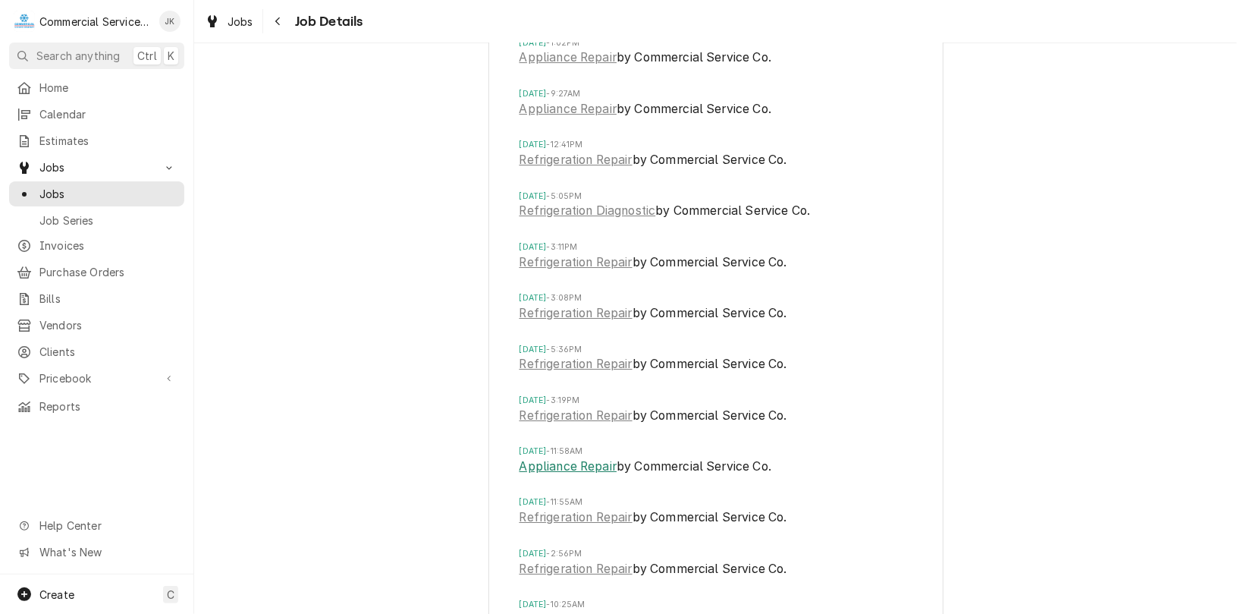
click at [578, 466] on link "Appliance Repair" at bounding box center [569, 466] width 98 height 18
click at [570, 413] on link "Refrigeration Repair" at bounding box center [576, 416] width 113 height 18
click at [561, 360] on link "Refrigeration Repair" at bounding box center [576, 364] width 113 height 18
click at [554, 316] on link "Refrigeration Repair" at bounding box center [576, 313] width 113 height 18
click at [560, 262] on link "Refrigeration Repair" at bounding box center [576, 262] width 113 height 18
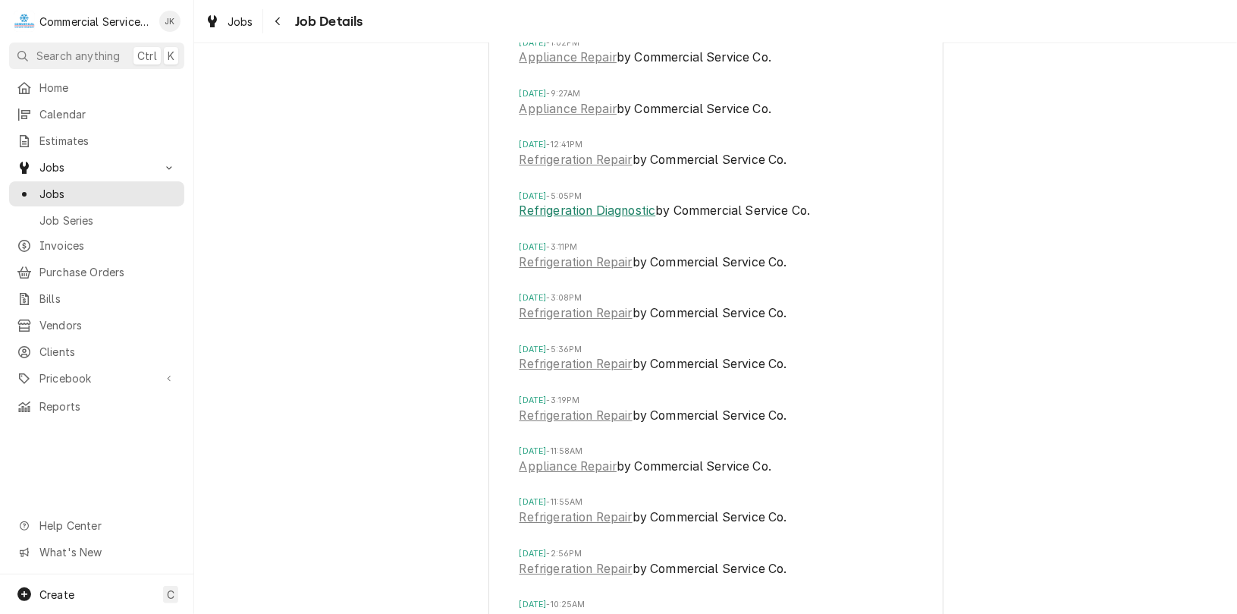
click at [569, 209] on link "Refrigeration Diagnostic" at bounding box center [588, 211] width 137 height 18
click at [563, 163] on link "Refrigeration Repair" at bounding box center [576, 160] width 113 height 18
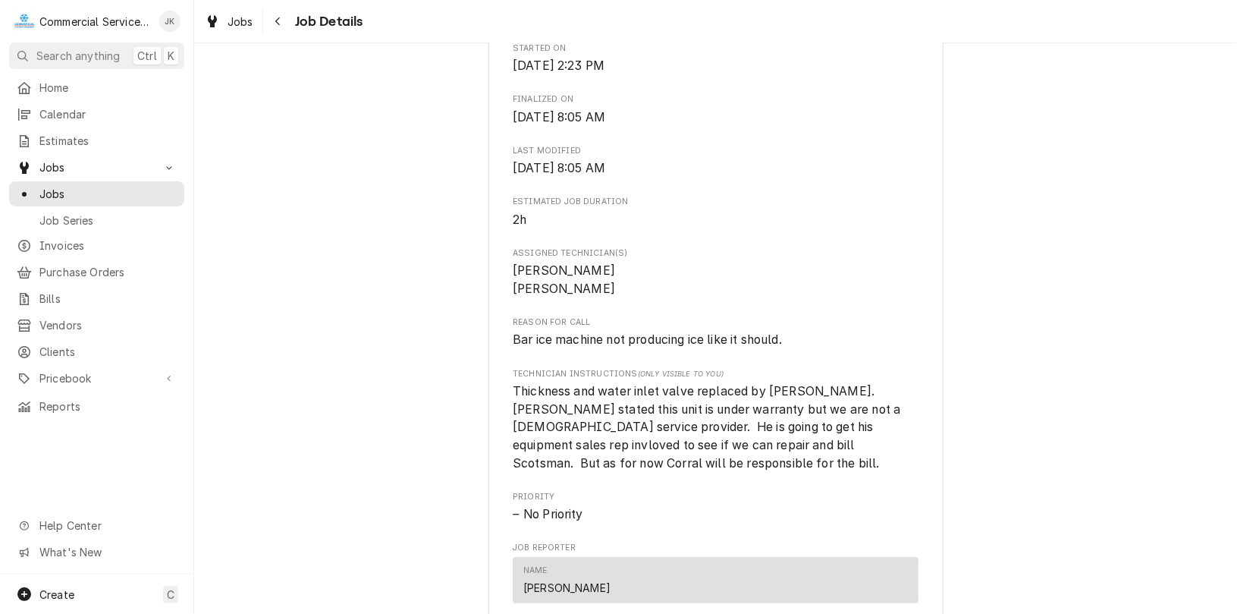
scroll to position [0, 0]
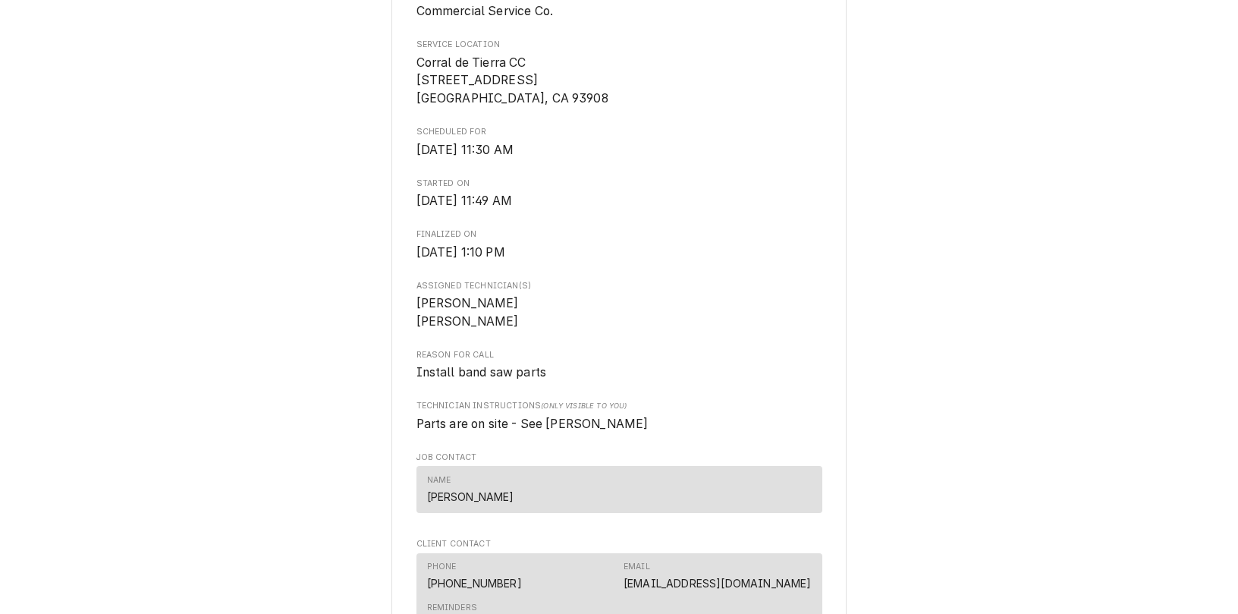
scroll to position [386, 0]
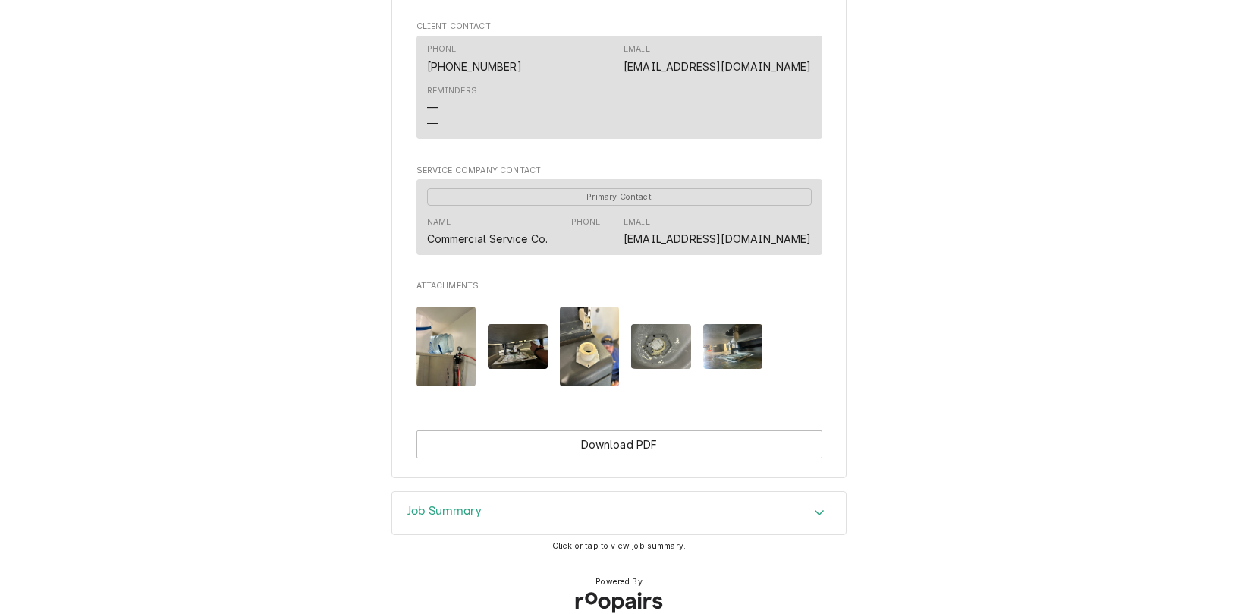
scroll to position [983, 0]
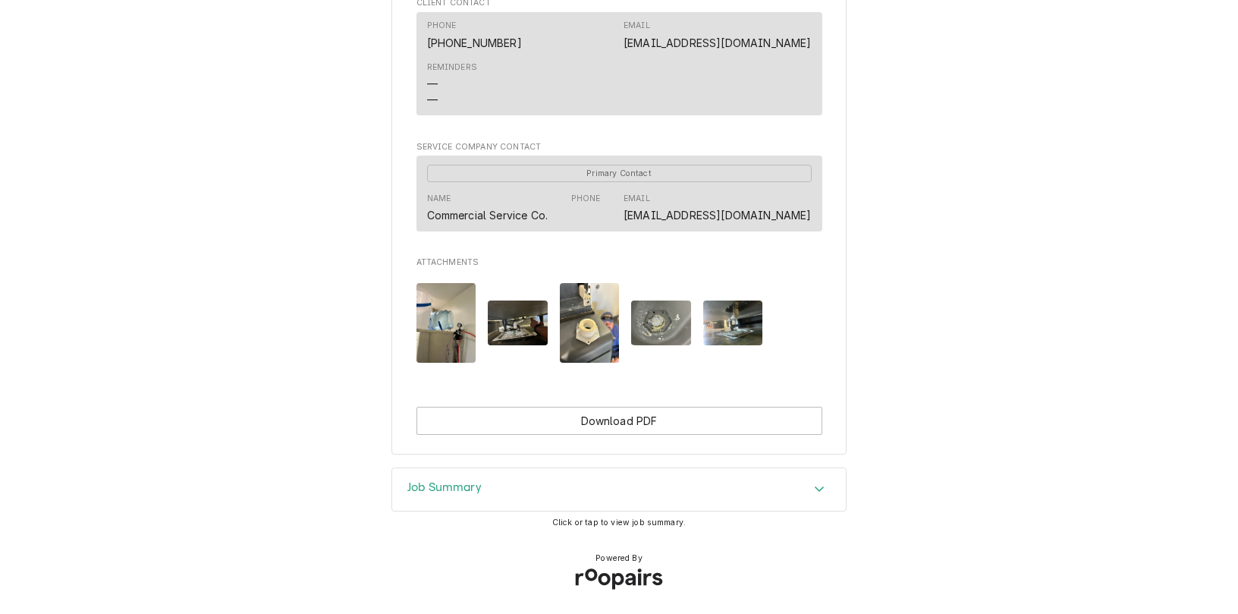
click at [470, 483] on h3 "Job Summary" at bounding box center [444, 487] width 74 height 14
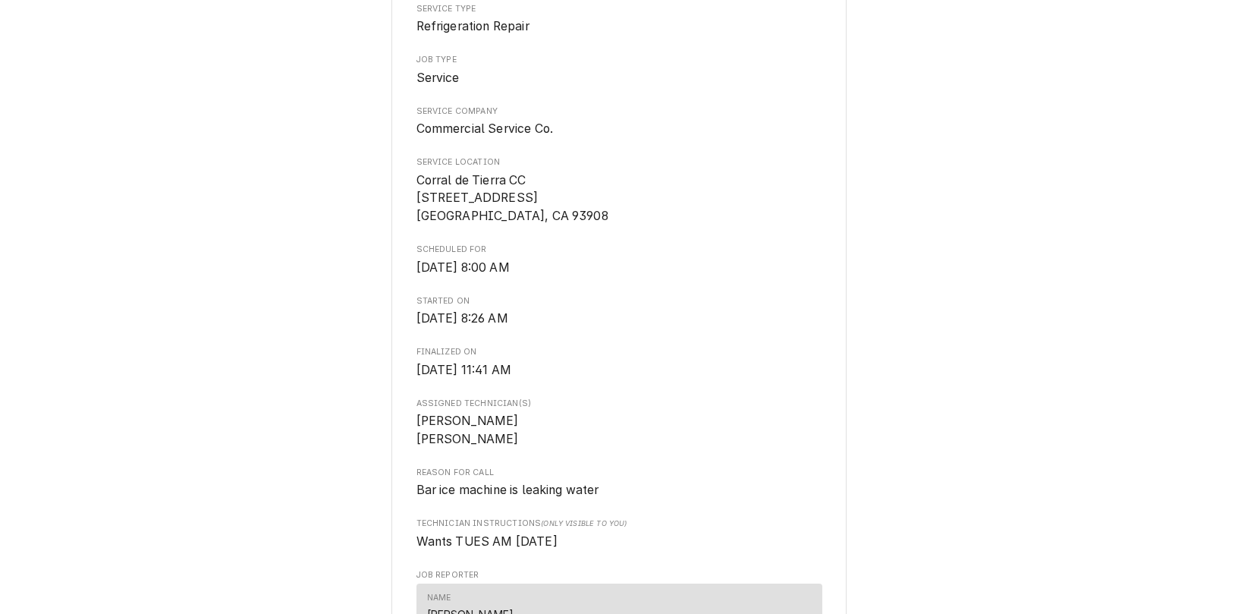
scroll to position [5, 0]
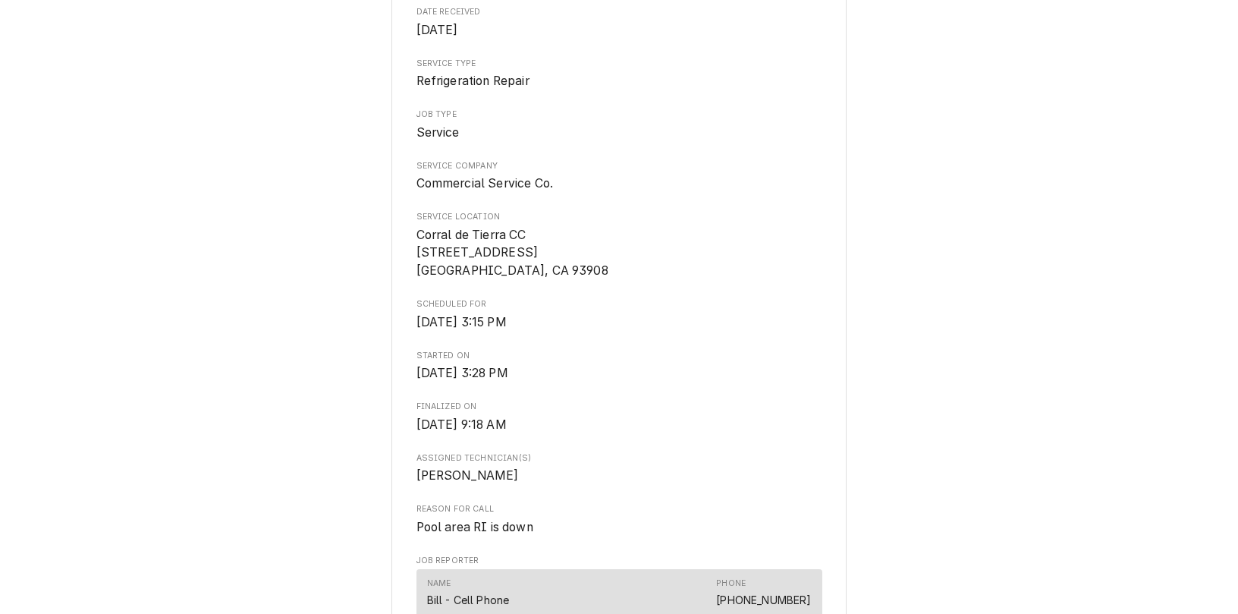
scroll to position [240, 0]
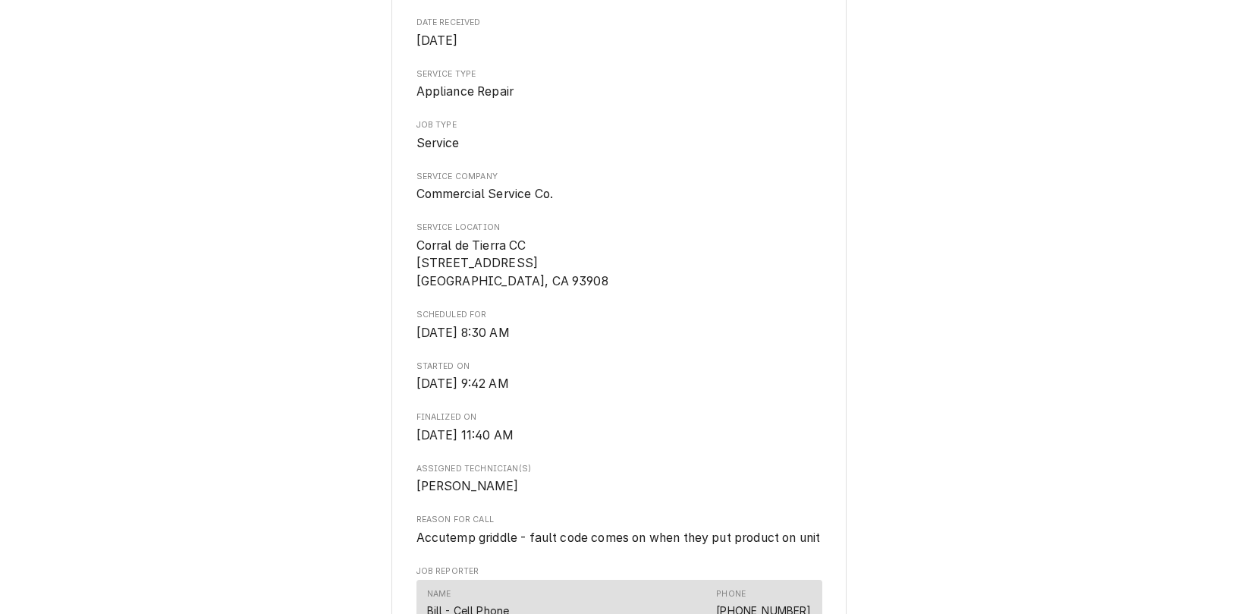
scroll to position [206, 0]
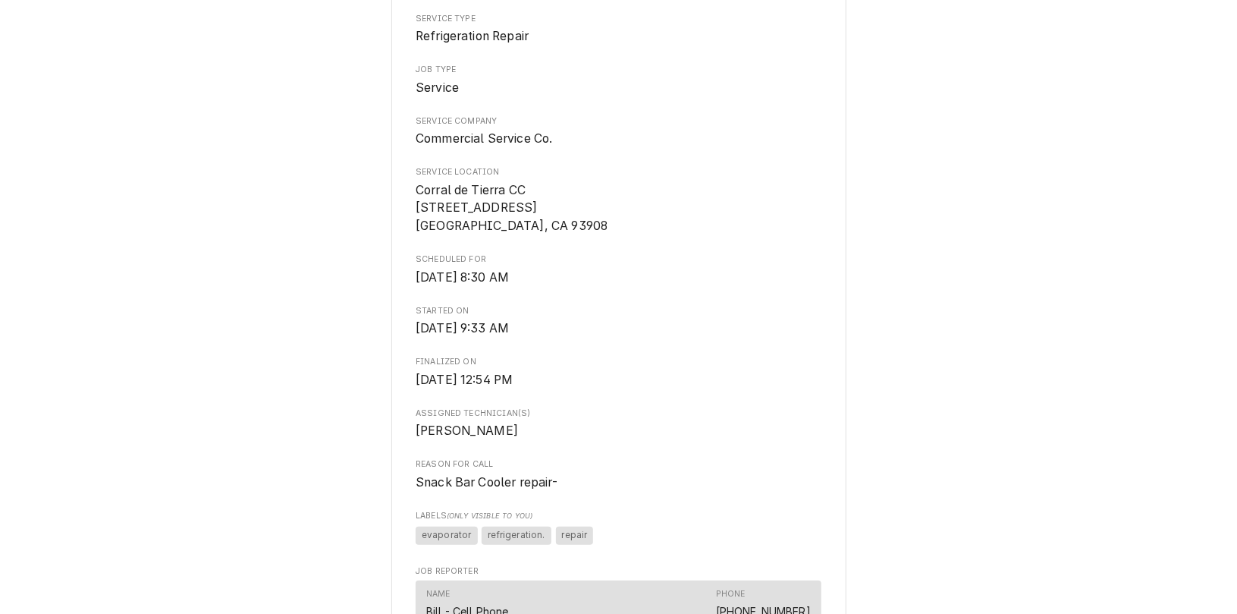
scroll to position [330, 0]
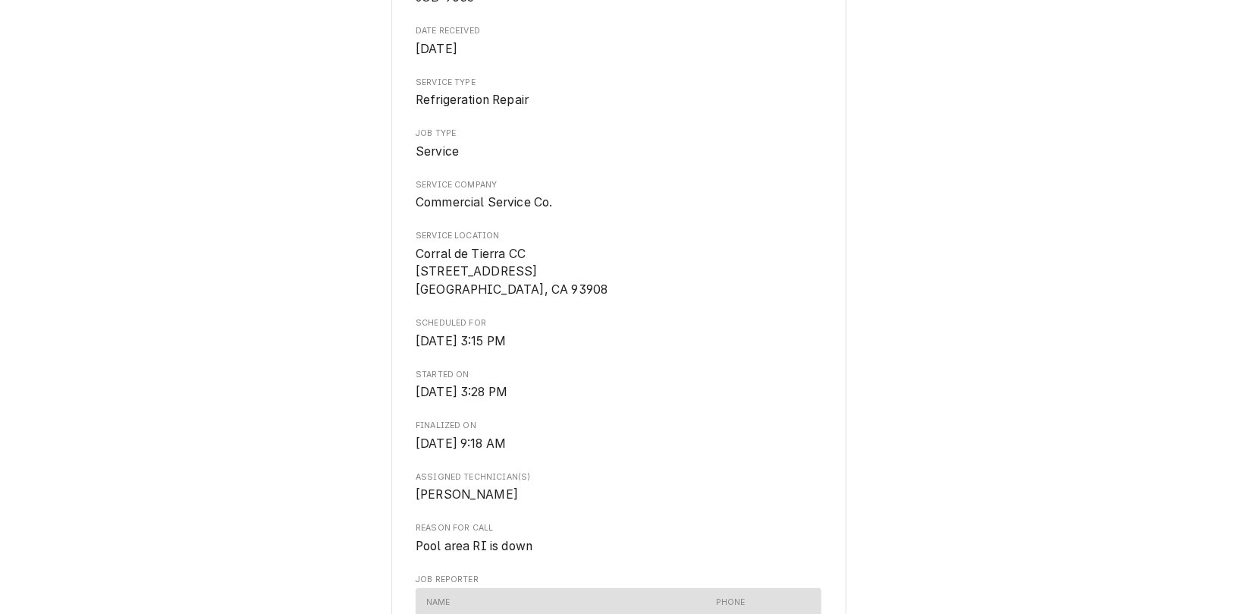
scroll to position [193, 0]
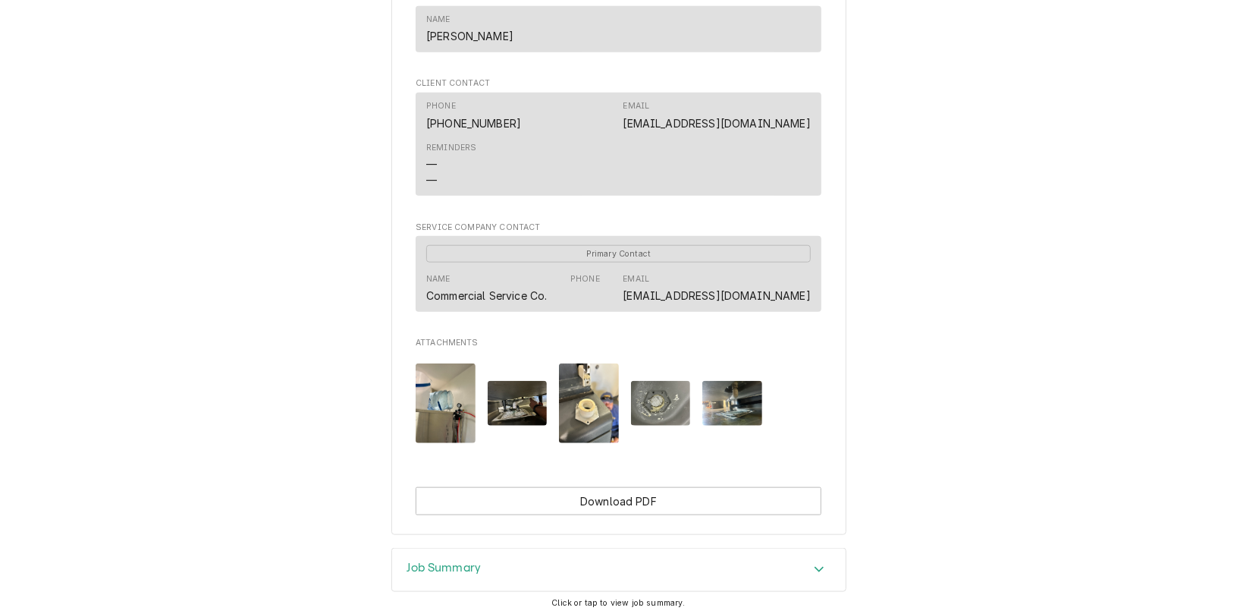
scroll to position [907, 0]
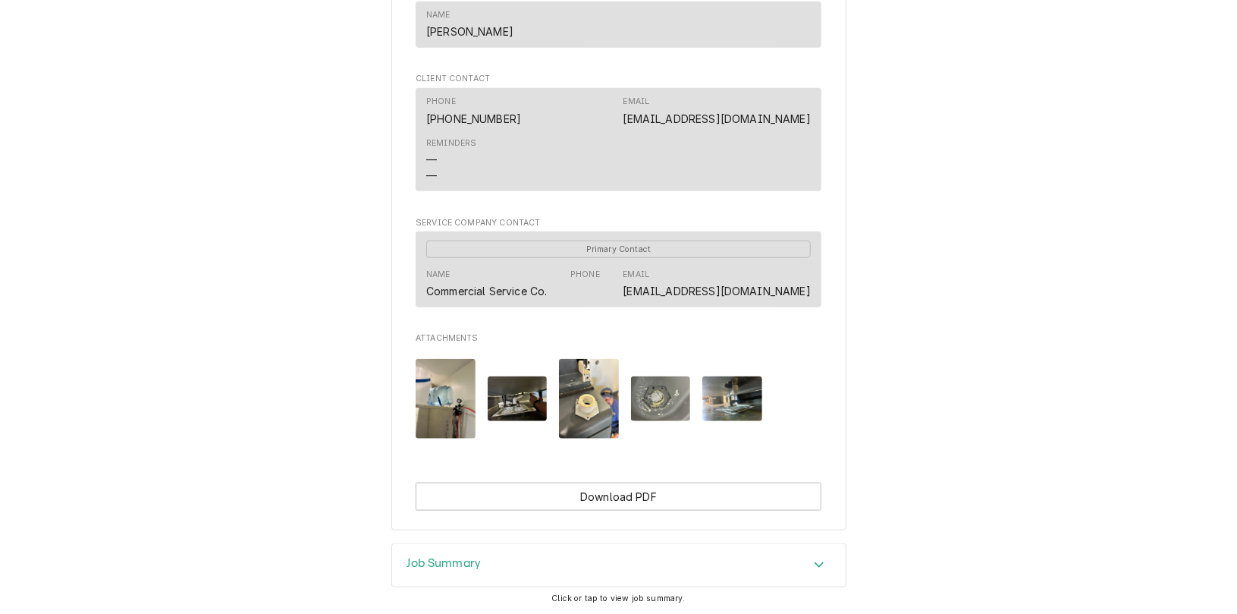
click at [499, 404] on img "Attachments" at bounding box center [518, 398] width 60 height 45
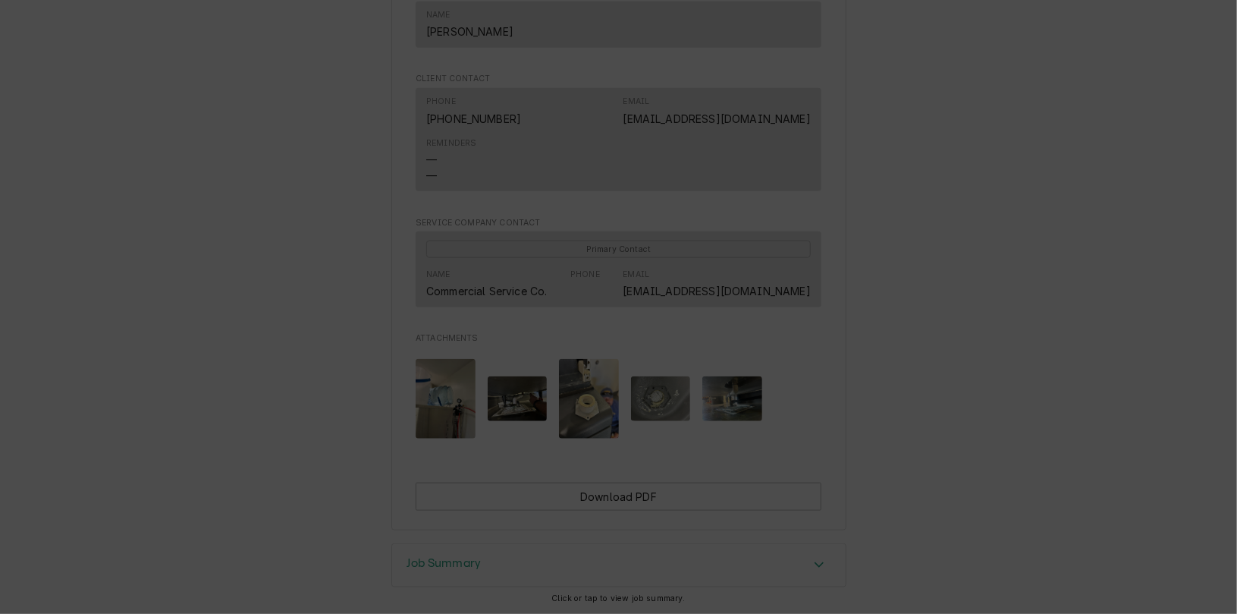
click at [752, 161] on div "button" at bounding box center [746, 160] width 15 height 15
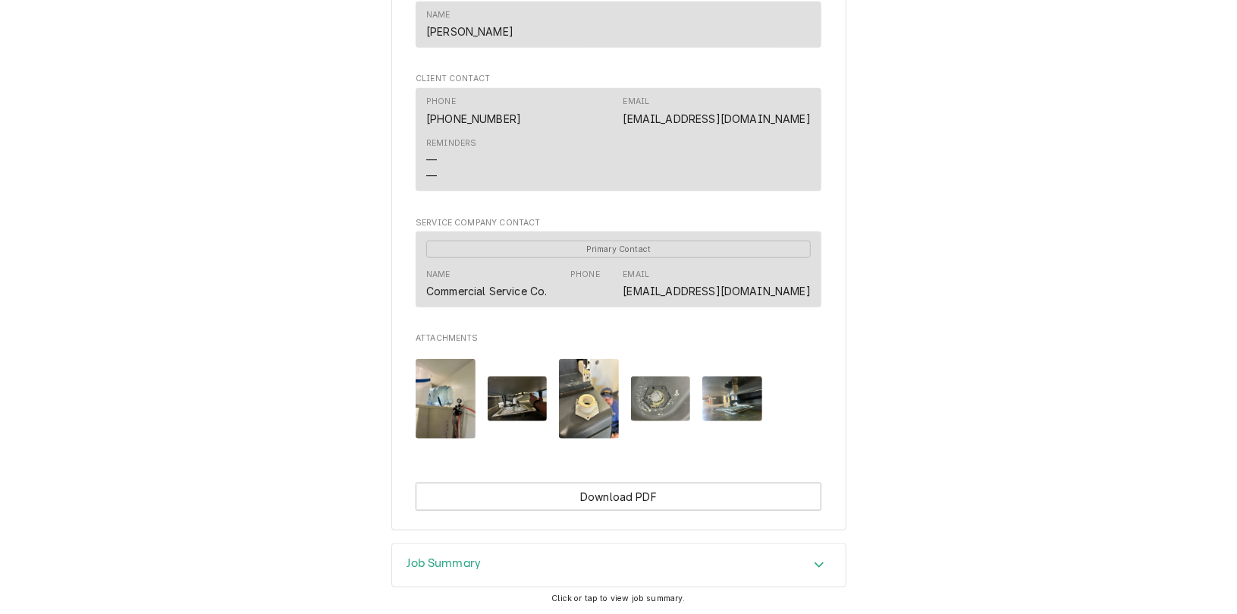
click at [584, 399] on img "Attachments" at bounding box center [589, 399] width 60 height 80
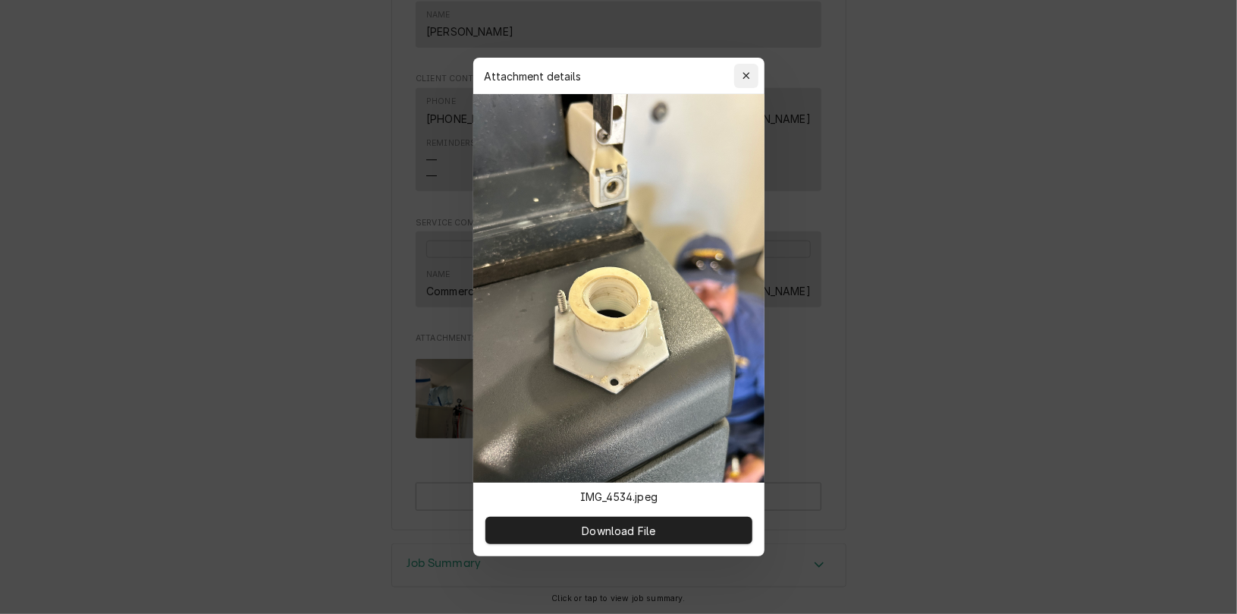
click at [746, 74] on icon "button" at bounding box center [746, 75] width 7 height 7
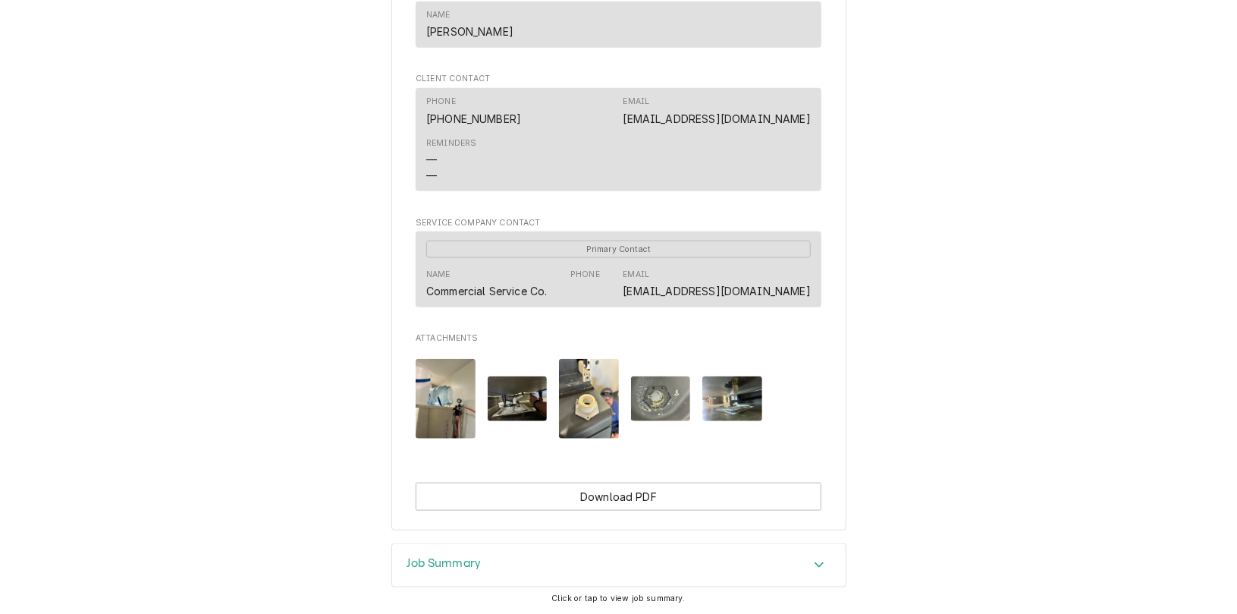
click at [666, 396] on img "Attachments" at bounding box center [661, 398] width 60 height 45
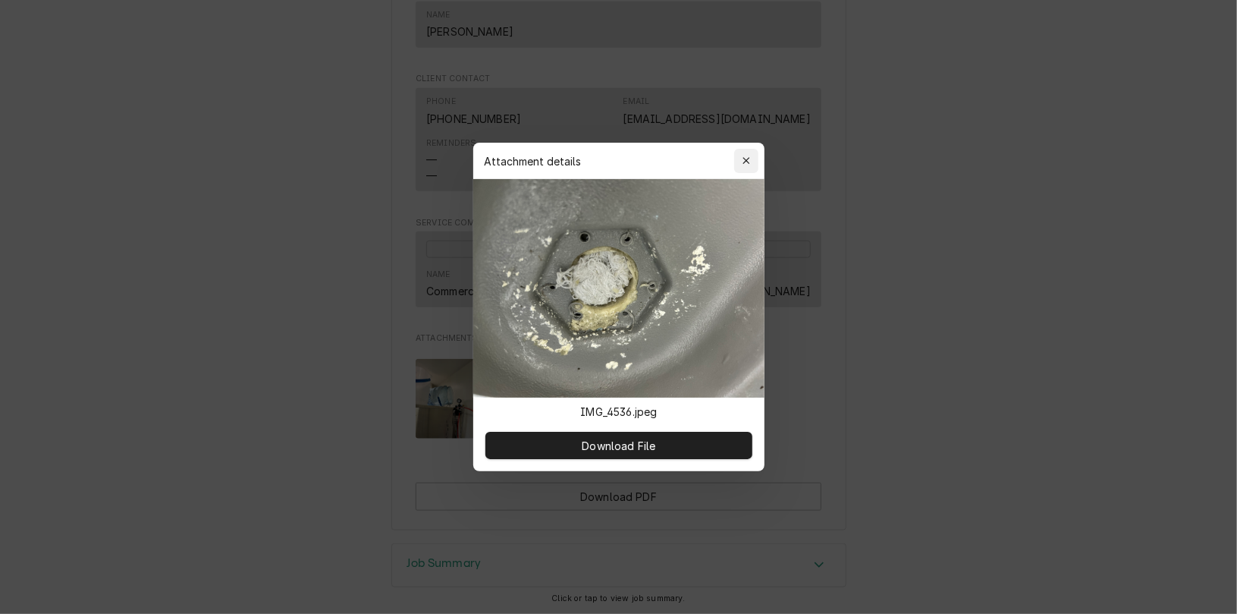
click at [741, 161] on div "button" at bounding box center [746, 160] width 15 height 15
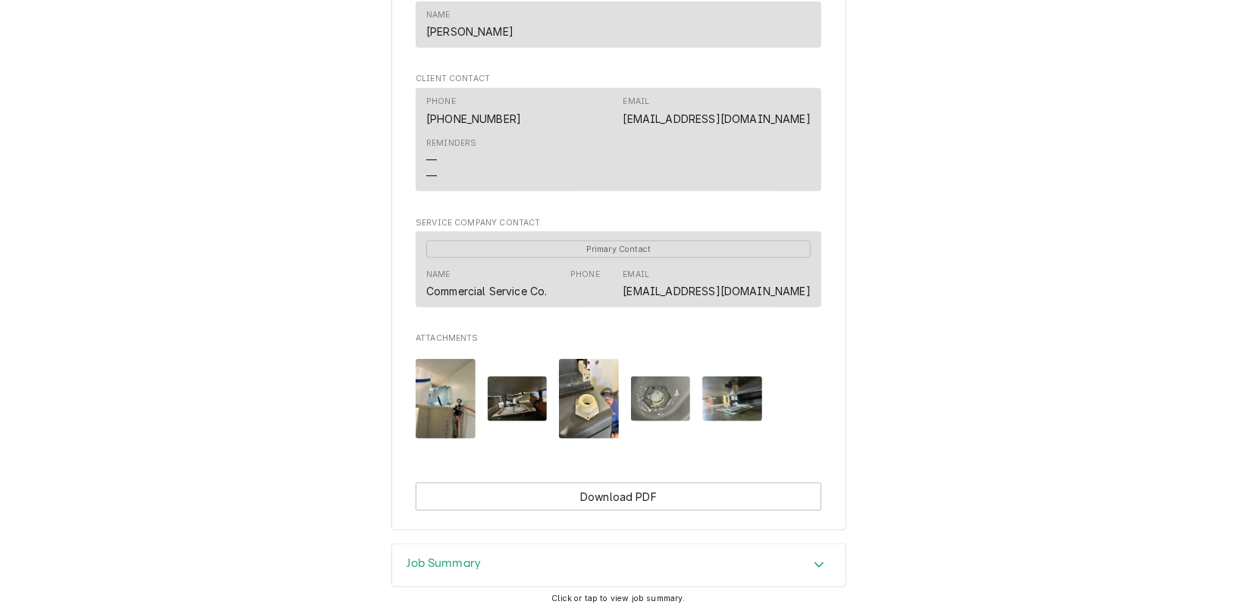
click at [725, 390] on img "Attachments" at bounding box center [732, 398] width 60 height 45
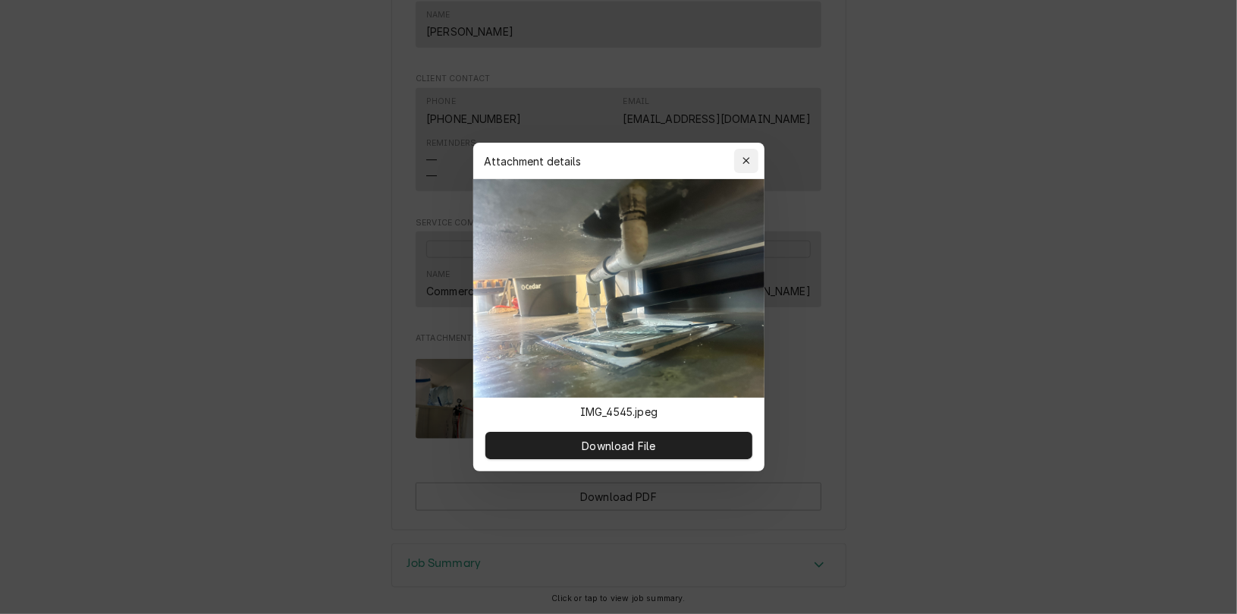
click at [750, 162] on div "button" at bounding box center [746, 160] width 15 height 15
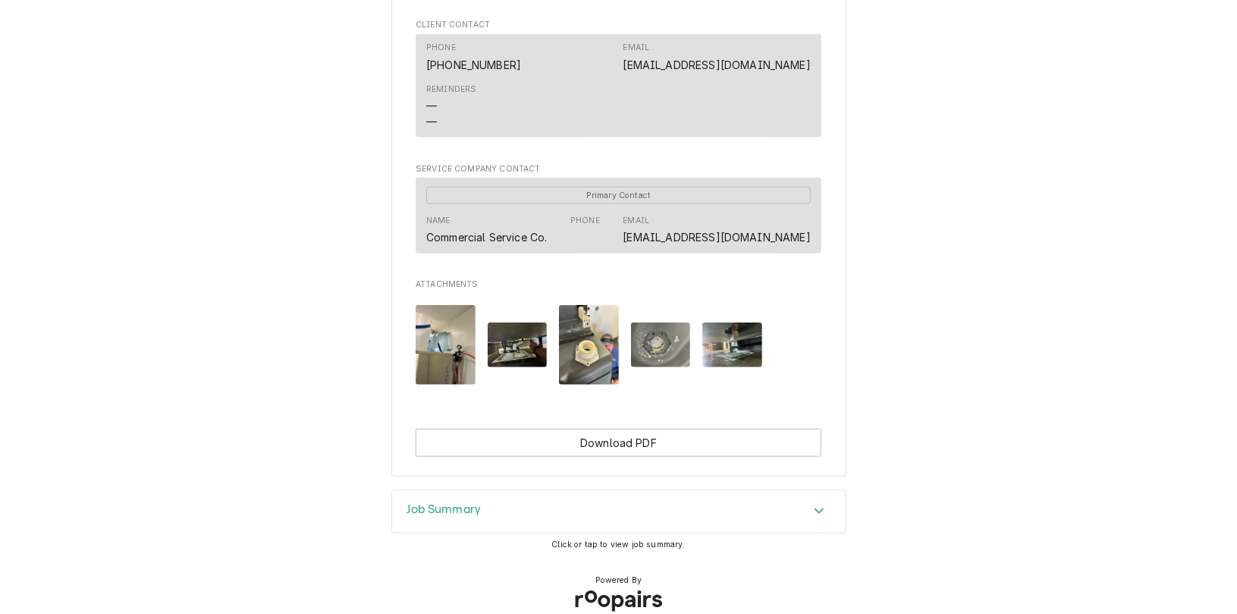
scroll to position [983, 0]
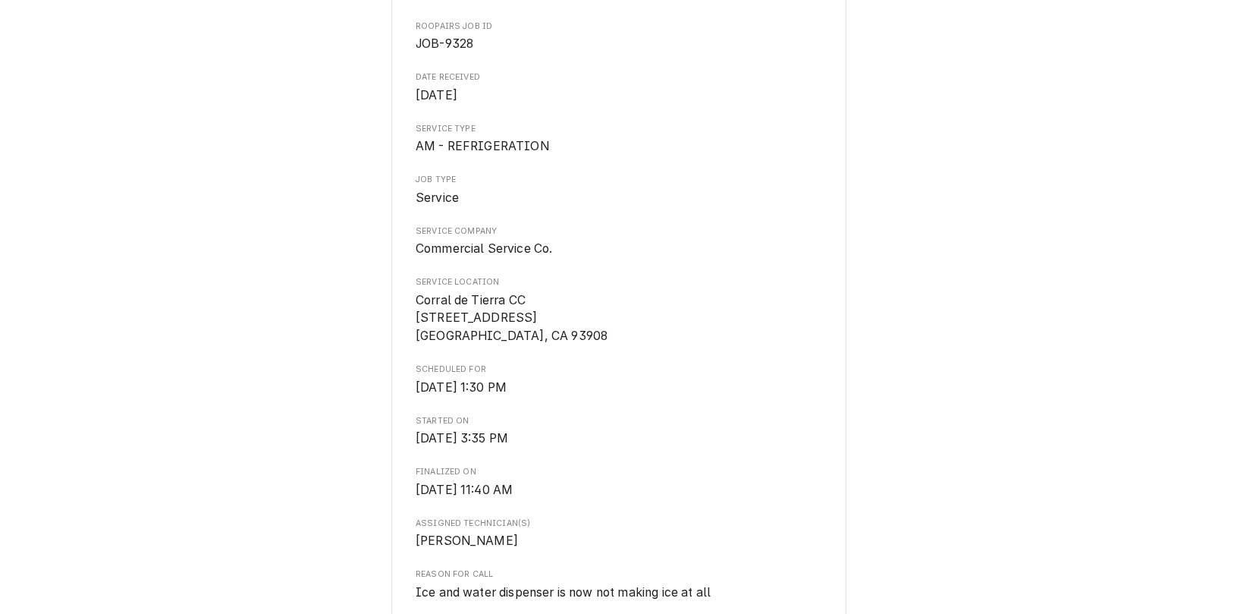
scroll to position [27, 0]
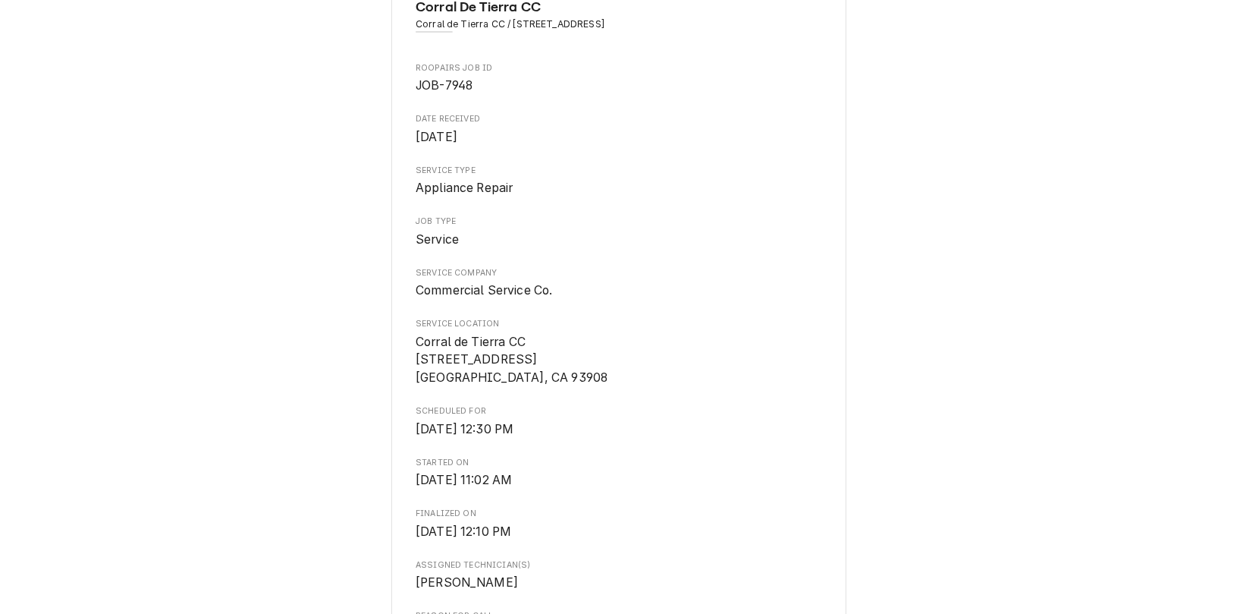
scroll to position [131, 0]
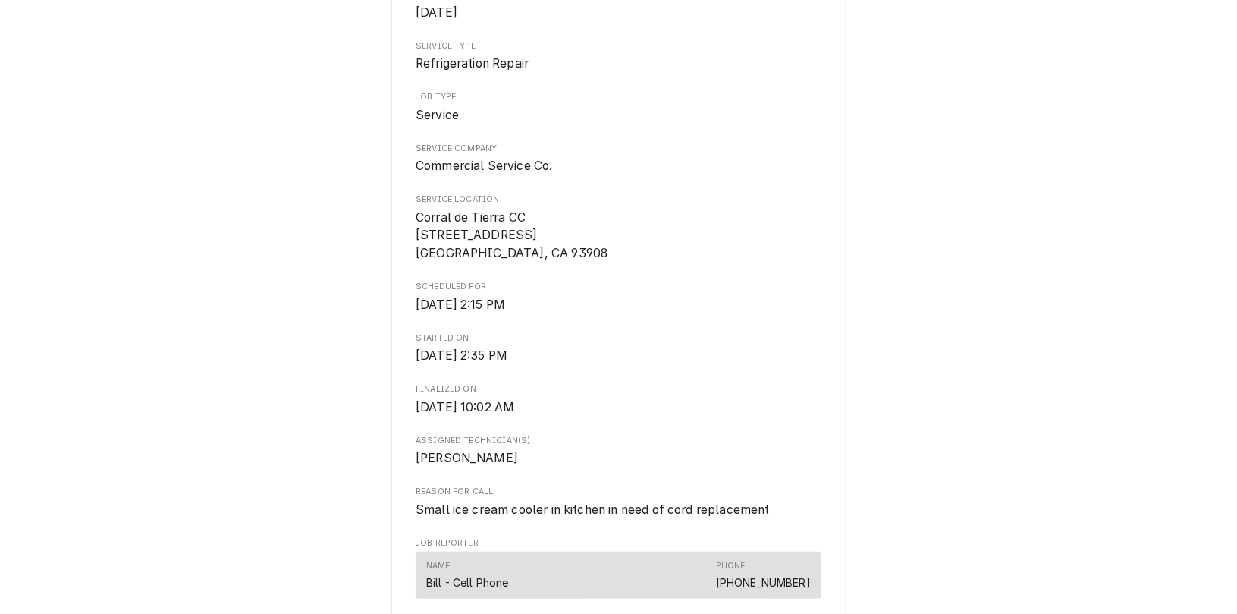
scroll to position [210, 0]
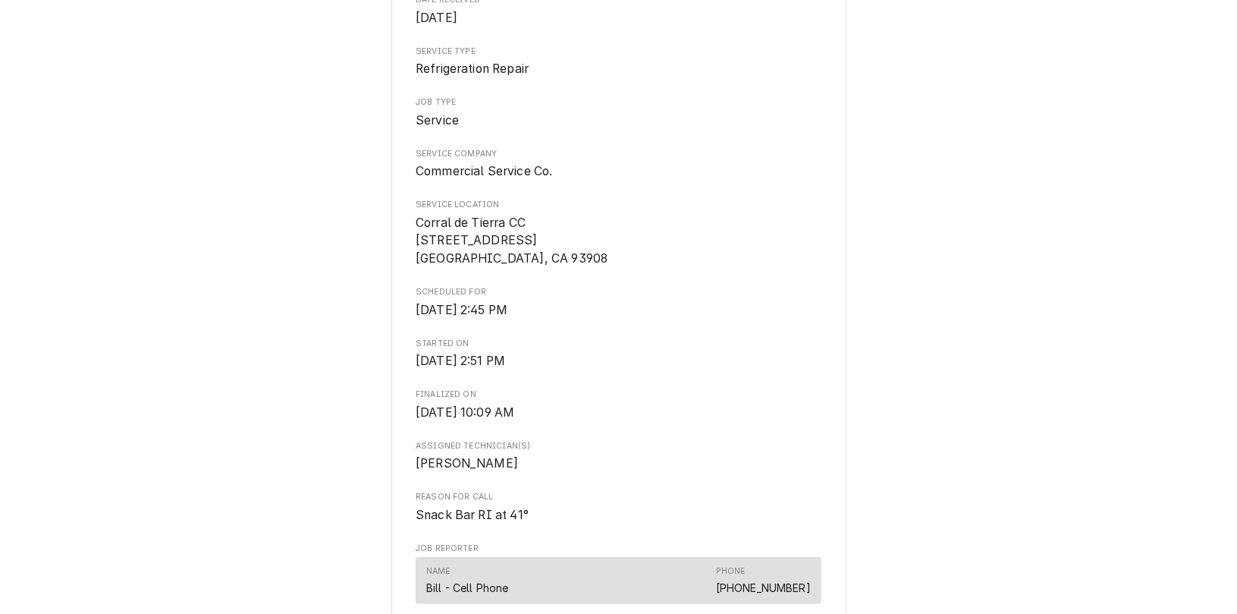
scroll to position [202, 0]
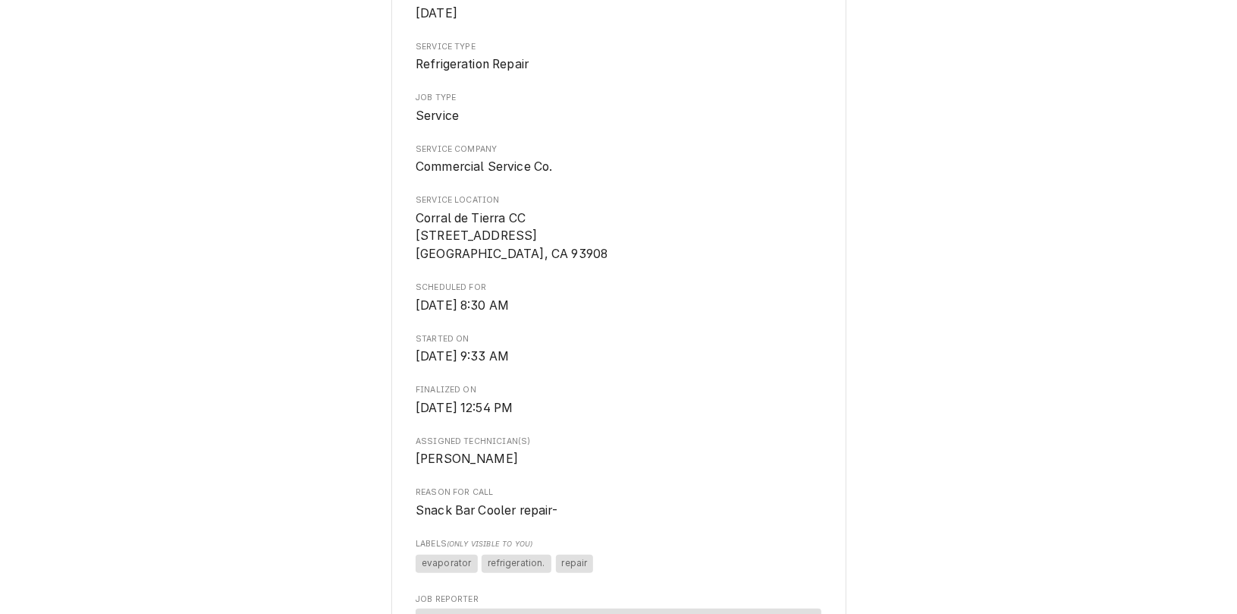
scroll to position [221, 0]
